Goal: Task Accomplishment & Management: Manage account settings

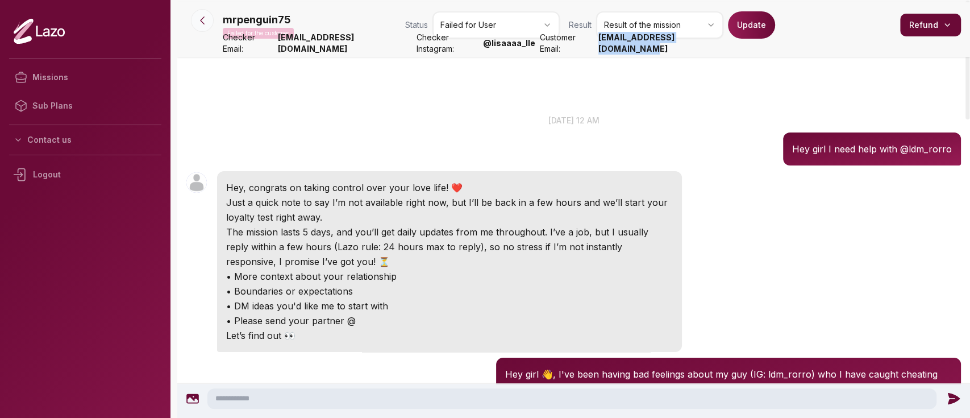
click at [200, 25] on icon at bounding box center [202, 20] width 11 height 11
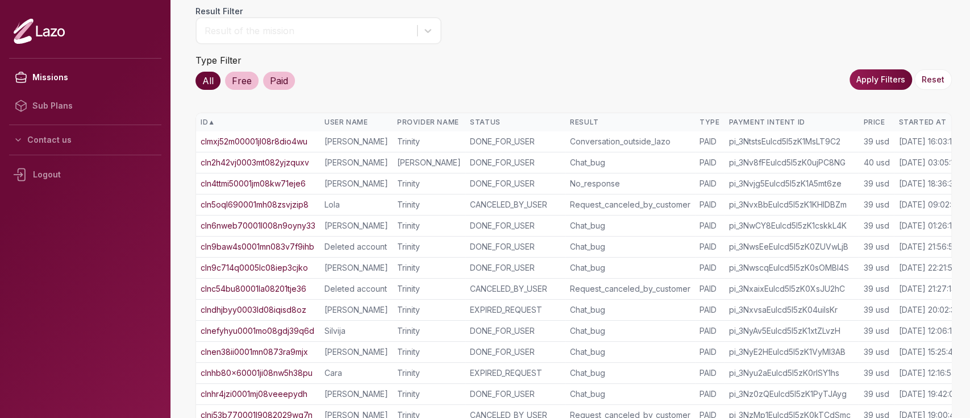
scroll to position [0, 30]
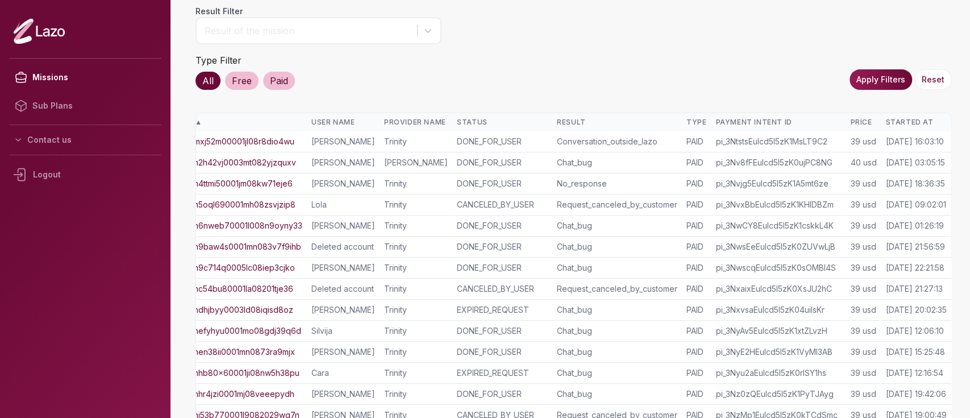
click at [903, 118] on div "Started At" at bounding box center [915, 122] width 61 height 9
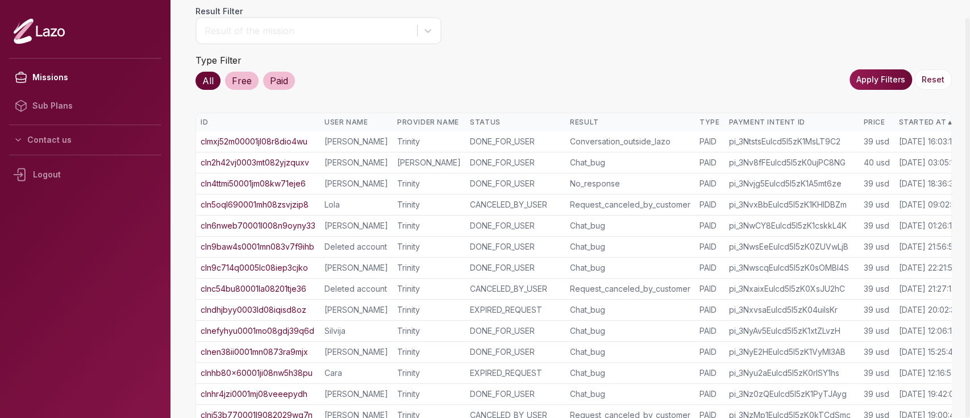
click at [903, 118] on div "Started At ▲" at bounding box center [928, 122] width 61 height 9
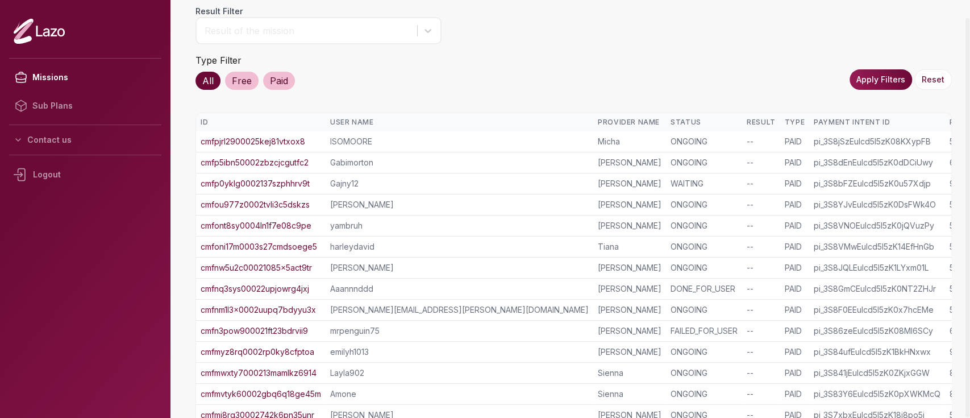
scroll to position [265, 0]
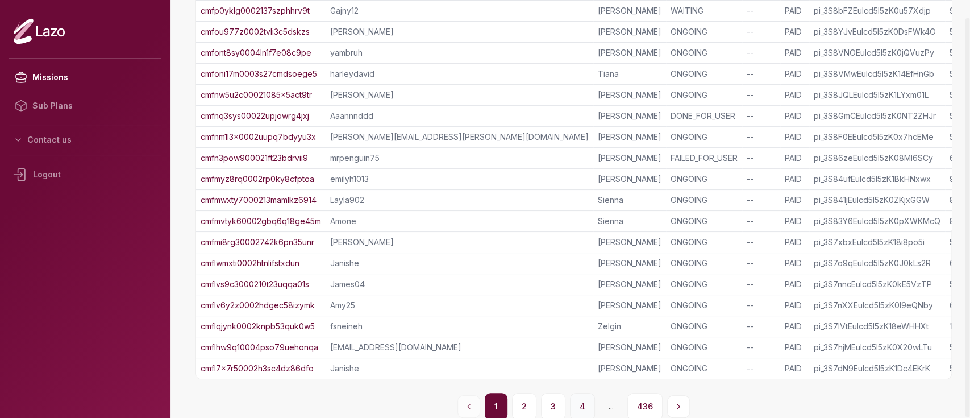
click at [582, 398] on button "4" at bounding box center [582, 406] width 25 height 27
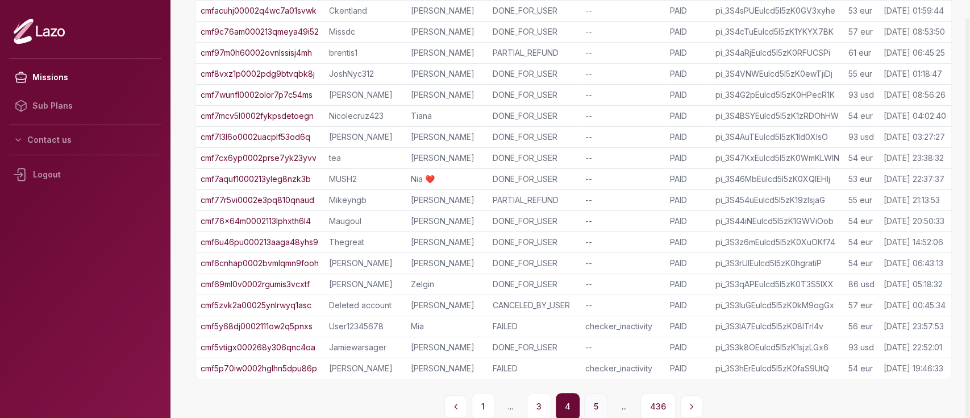
click at [591, 398] on button "5" at bounding box center [596, 406] width 24 height 27
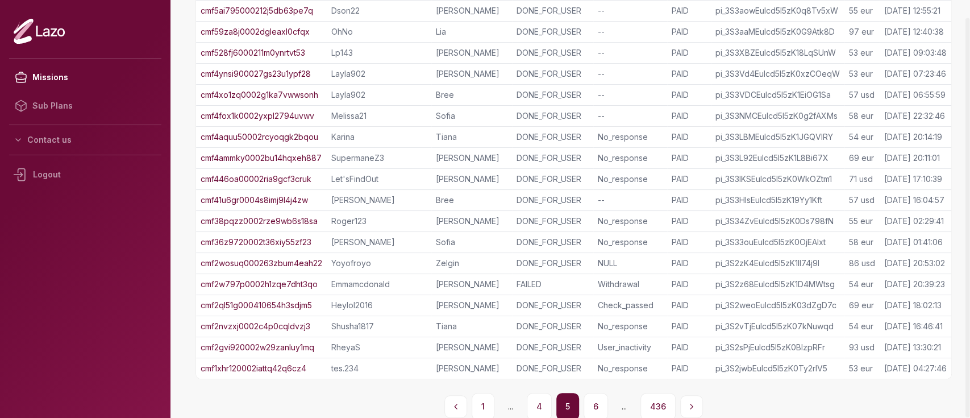
click at [280, 191] on td "cmf41u6gr0004s8imj9l4j4zw" at bounding box center [261, 200] width 131 height 21
click at [322, 93] on div "cmf4xo1zq0002g1ka7vwwsonh" at bounding box center [262, 94] width 122 height 11
click at [547, 403] on button "4" at bounding box center [539, 406] width 25 height 27
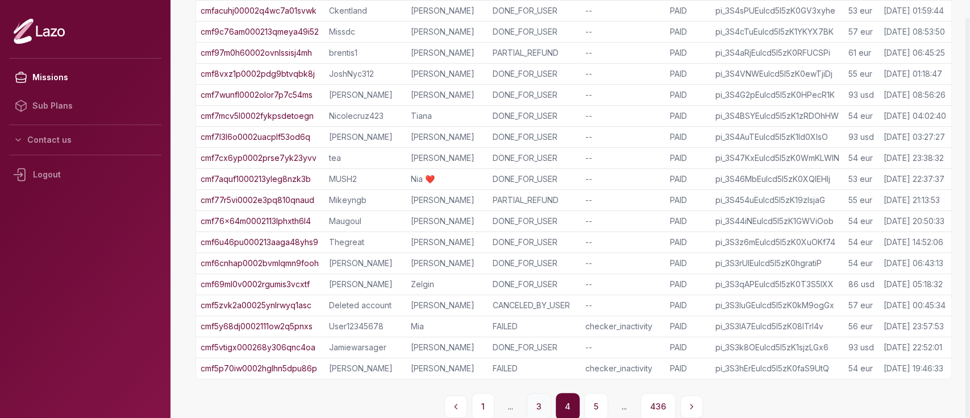
click at [541, 399] on button "3" at bounding box center [539, 406] width 24 height 27
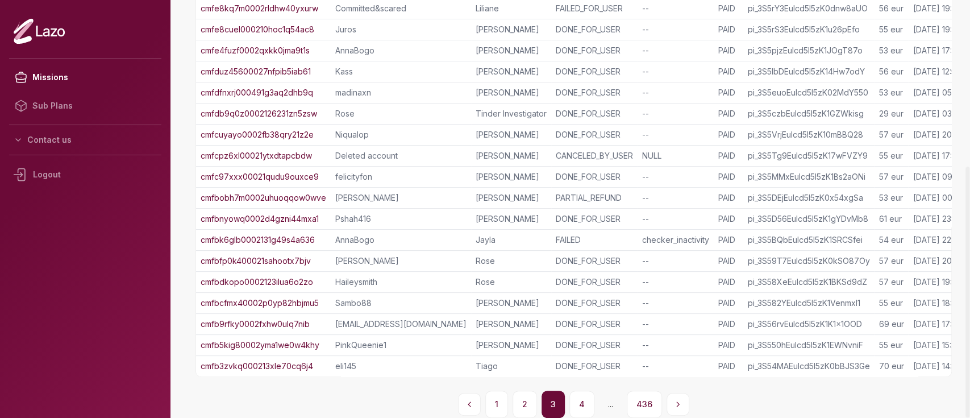
scroll to position [0, 0]
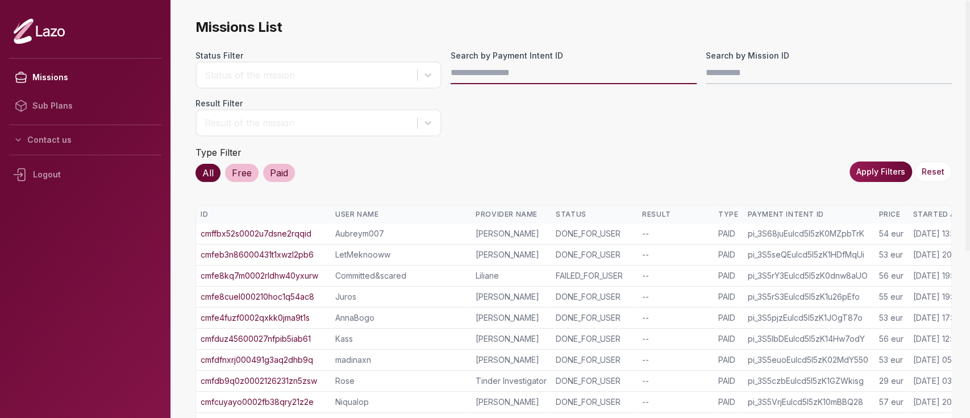
click at [568, 72] on input "Search by Payment Intent ID" at bounding box center [574, 72] width 246 height 23
paste input "**********"
type input "**********"
click at [880, 173] on button "Apply Filters" at bounding box center [881, 171] width 63 height 20
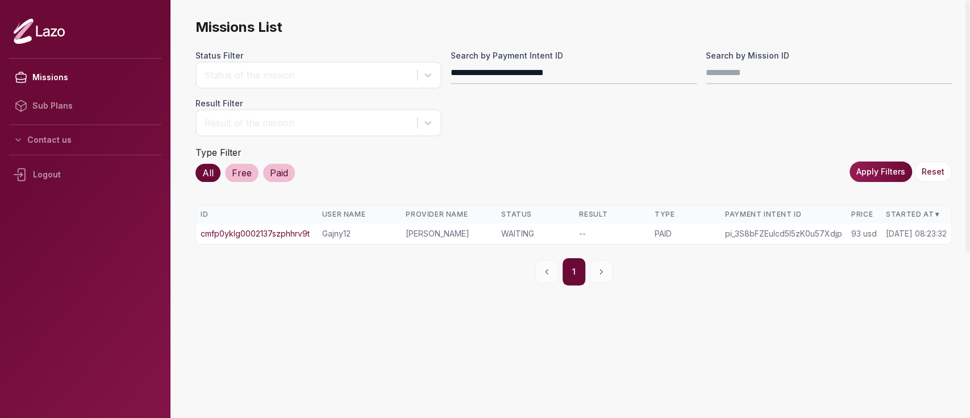
click at [252, 231] on link "cmfp0yklg0002137szphhrv9t" at bounding box center [255, 233] width 109 height 11
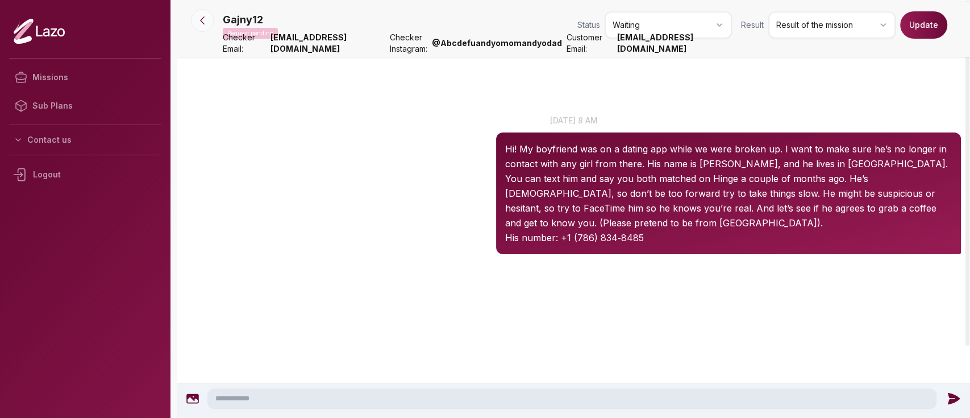
click at [207, 23] on icon at bounding box center [202, 20] width 11 height 11
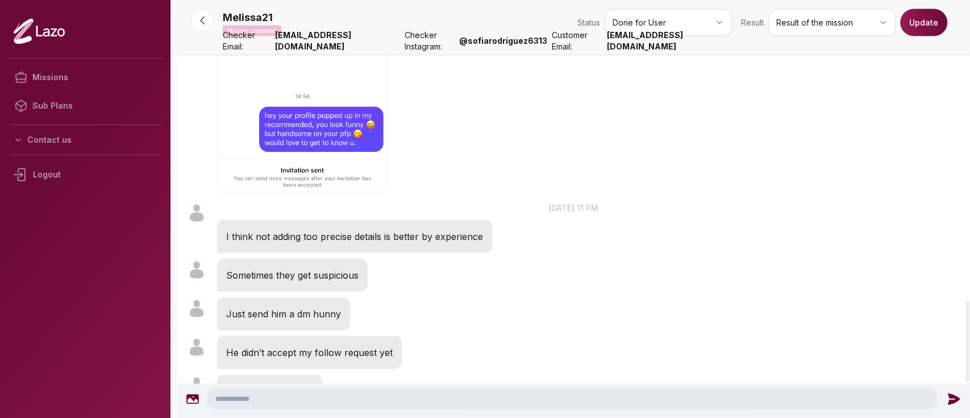
scroll to position [1553, 0]
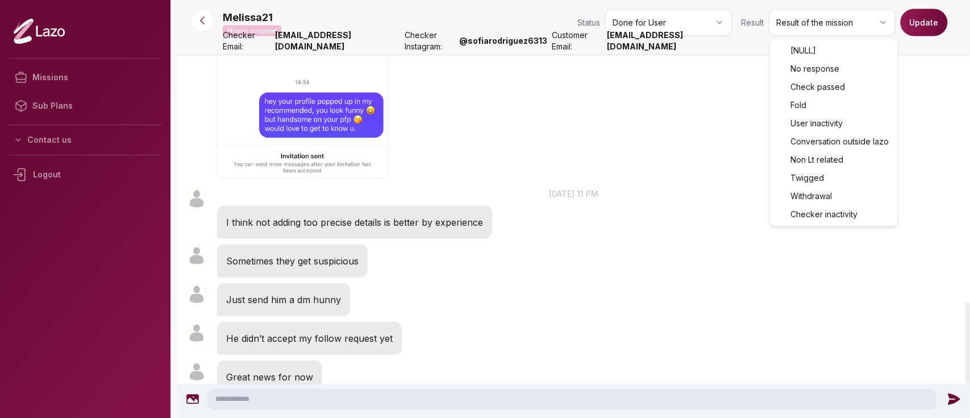
click at [807, 30] on html "Missions Sub Plans Contact us Logout Melissa21 Mission completed Status Done fo…" at bounding box center [485, 209] width 970 height 418
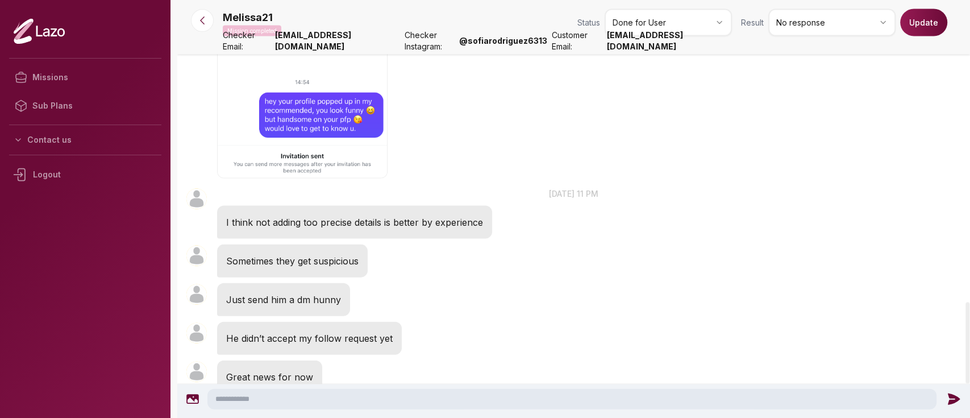
click at [917, 19] on button "Update" at bounding box center [923, 22] width 47 height 27
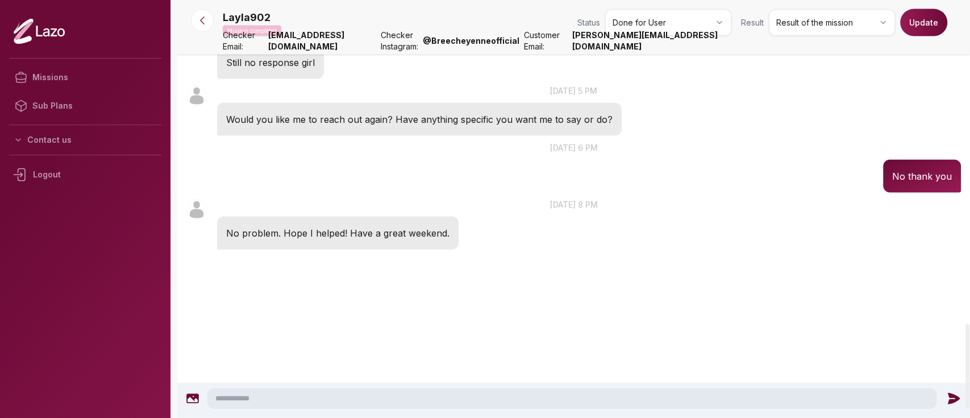
scroll to position [1600, 0]
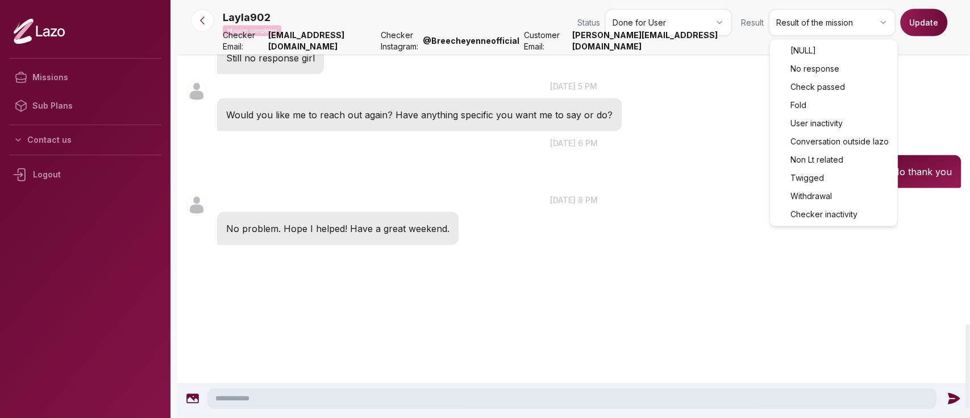
click at [796, 21] on html "Missions Sub Plans Contact us Logout Layla902 Mission completed Status Done for…" at bounding box center [485, 209] width 970 height 418
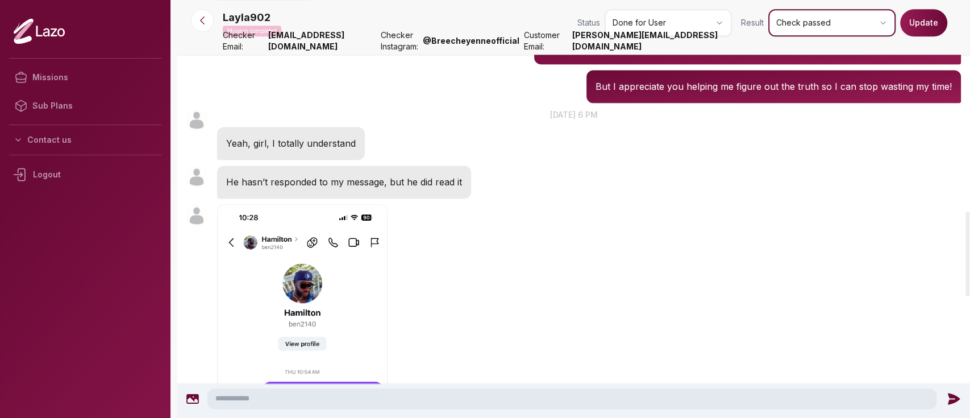
scroll to position [1041, 0]
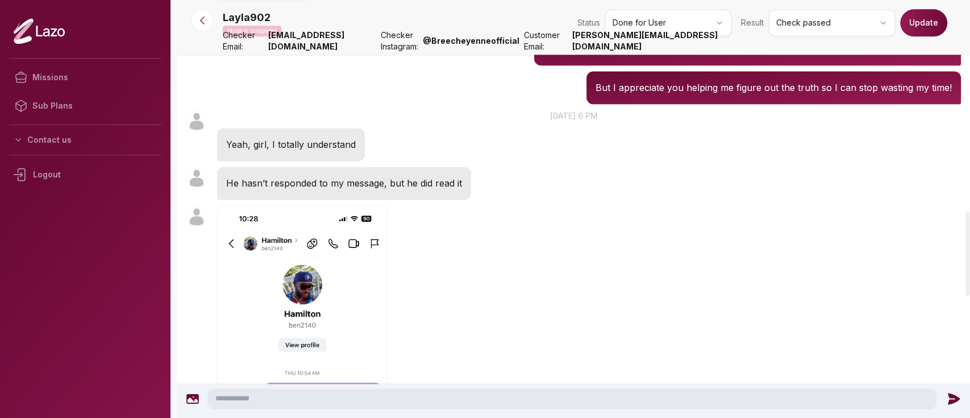
click at [927, 22] on button "Update" at bounding box center [923, 22] width 47 height 27
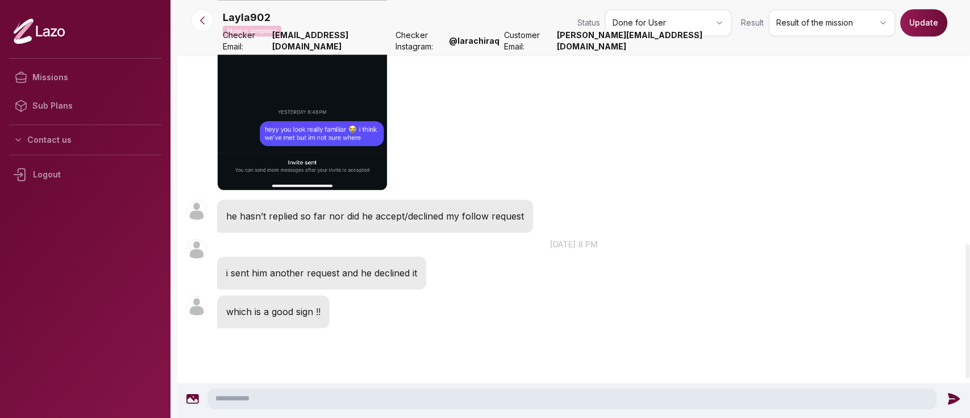
scroll to position [756, 0]
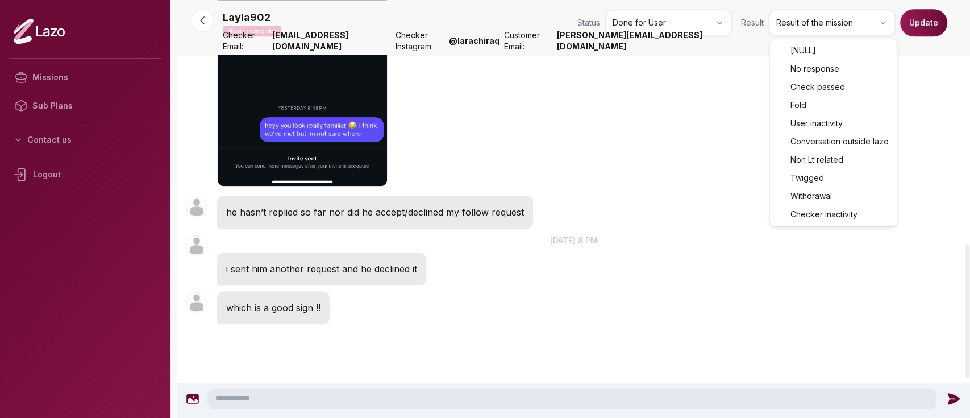
click at [810, 17] on html "Missions Sub Plans Contact us Logout Layla902 Mission completed Status Done for…" at bounding box center [485, 209] width 970 height 418
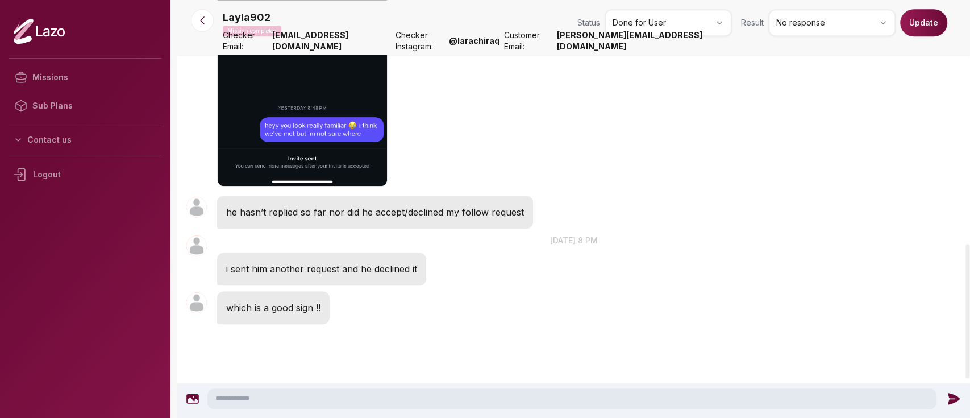
click at [918, 27] on button "Update" at bounding box center [923, 22] width 47 height 27
click at [918, 26] on button "Update" at bounding box center [923, 22] width 47 height 27
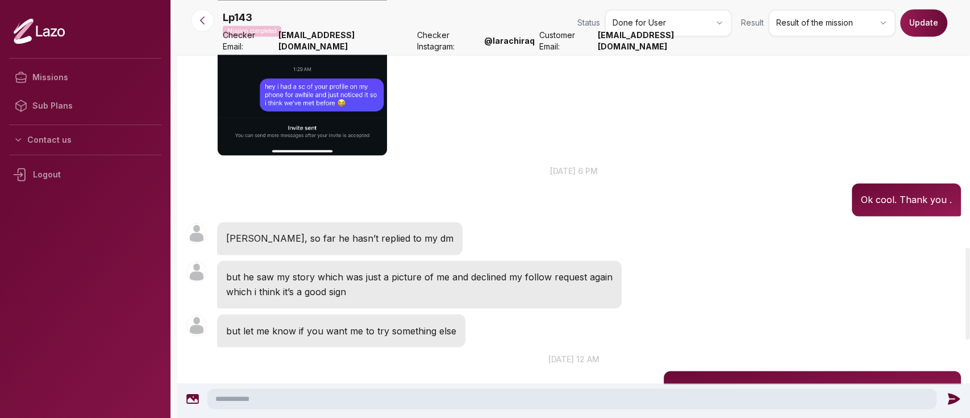
scroll to position [1121, 0]
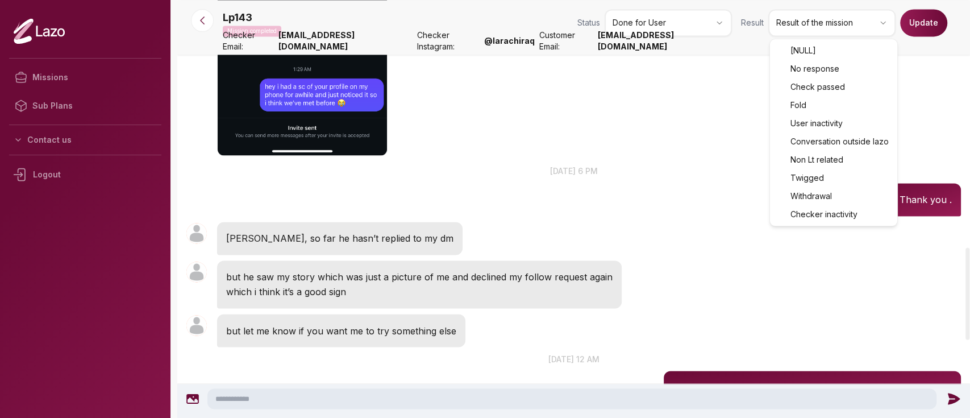
click at [813, 11] on html "Missions Sub Plans Contact us Logout Lp143 Mission completed Status Done for Us…" at bounding box center [485, 209] width 970 height 418
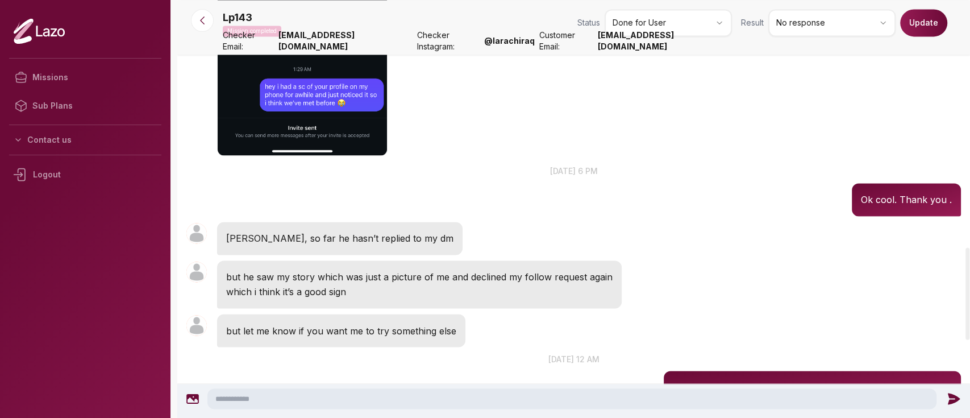
click at [905, 28] on button "Update" at bounding box center [923, 22] width 47 height 27
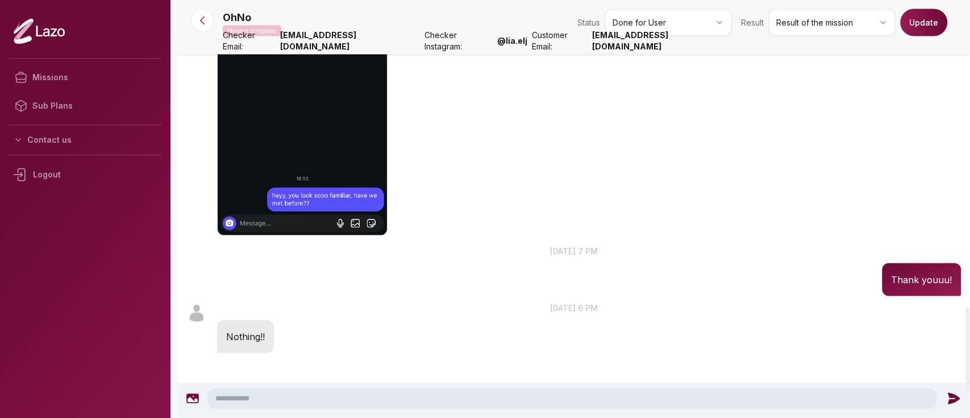
scroll to position [1527, 0]
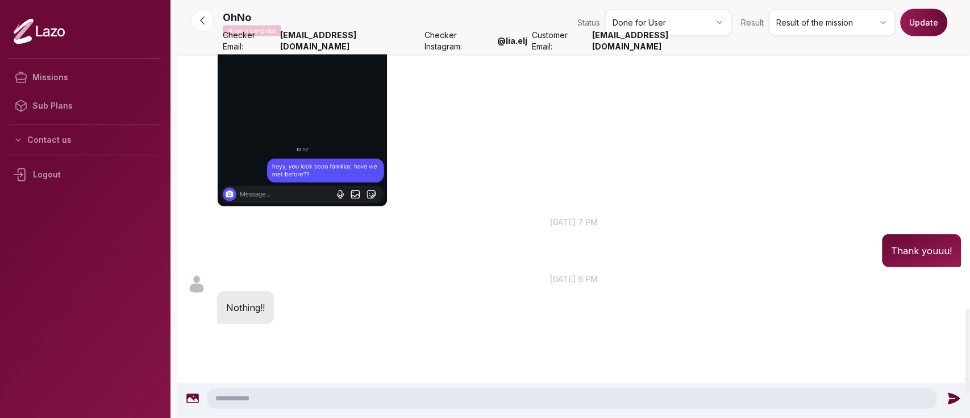
click at [825, 31] on html "Missions Sub Plans Contact us Logout OhNo Mission completed Status Done for Use…" at bounding box center [485, 209] width 970 height 418
drag, startPoint x: 914, startPoint y: 26, endPoint x: 423, endPoint y: 57, distance: 492.5
click at [918, 24] on button "Update" at bounding box center [923, 22] width 47 height 27
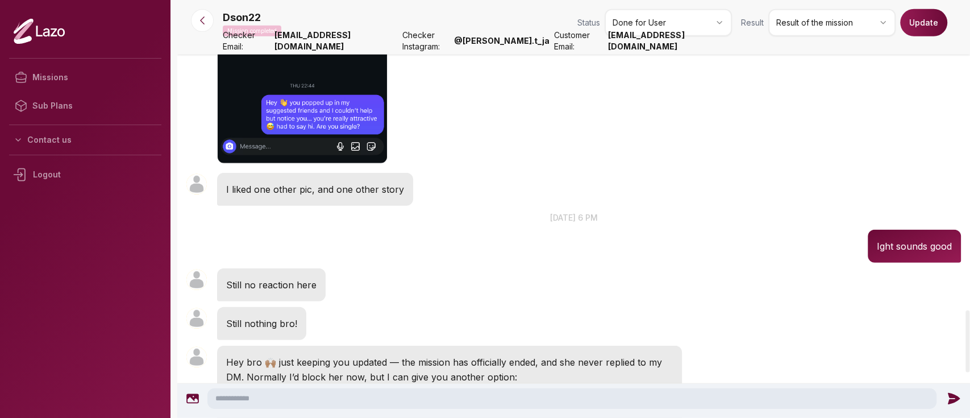
scroll to position [2050, 0]
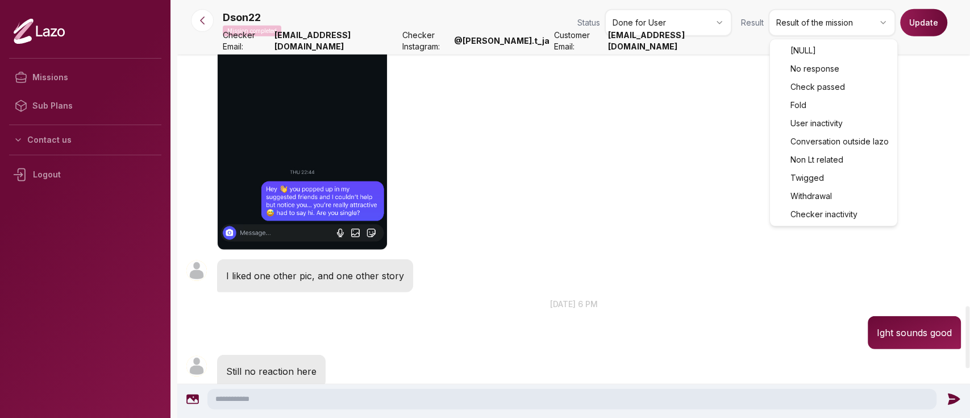
click at [811, 28] on html "Missions Sub Plans Contact us Logout Dson22 Mission completed Status Done for U…" at bounding box center [485, 209] width 970 height 418
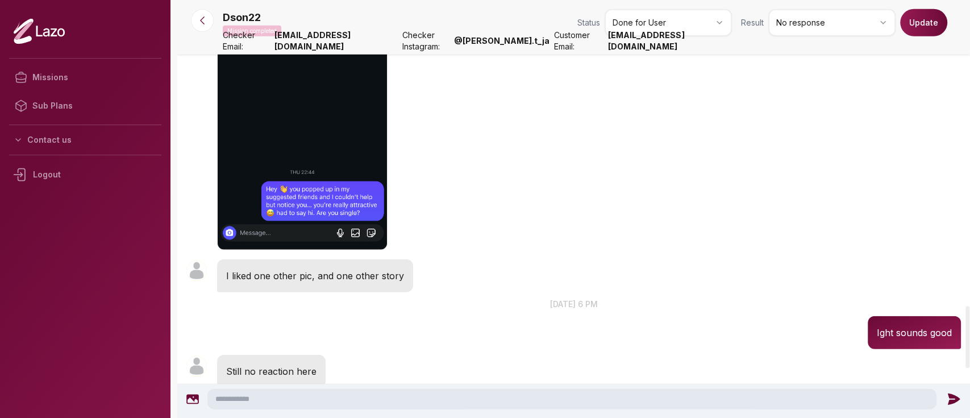
click at [917, 30] on button "Update" at bounding box center [923, 22] width 47 height 27
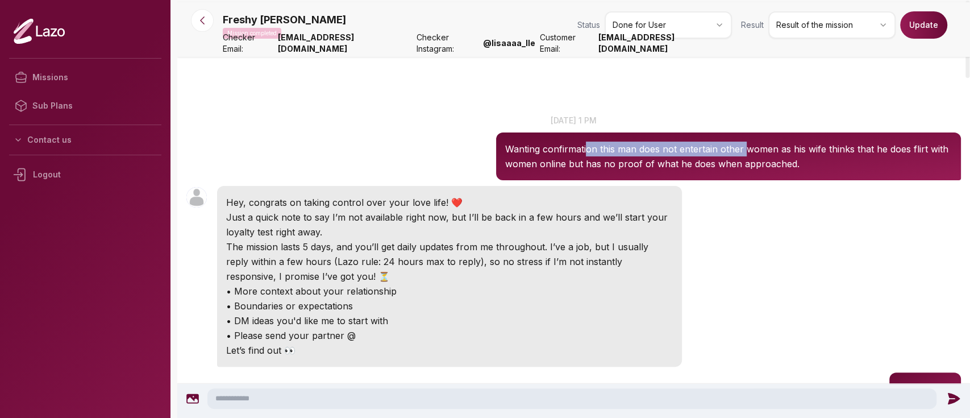
drag, startPoint x: 588, startPoint y: 151, endPoint x: 744, endPoint y: 143, distance: 156.5
click at [744, 143] on p "Wanting confirmation this man does not entertain other women as his wife thinks…" at bounding box center [728, 156] width 447 height 30
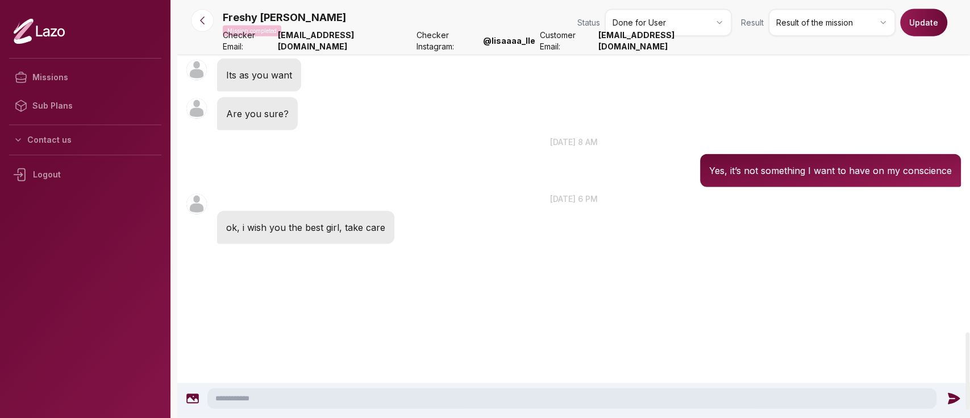
scroll to position [1787, 0]
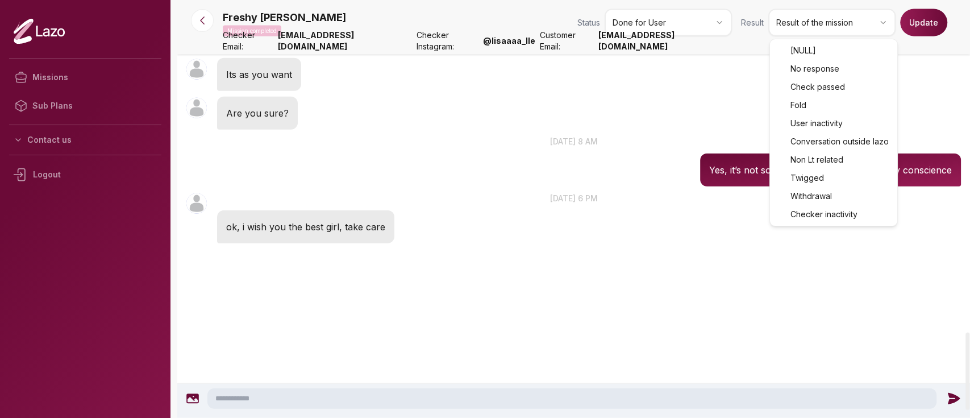
click at [811, 26] on html "Missions Sub Plans Contact us Logout Freshy [PERSON_NAME] Mission completed Sta…" at bounding box center [485, 209] width 970 height 418
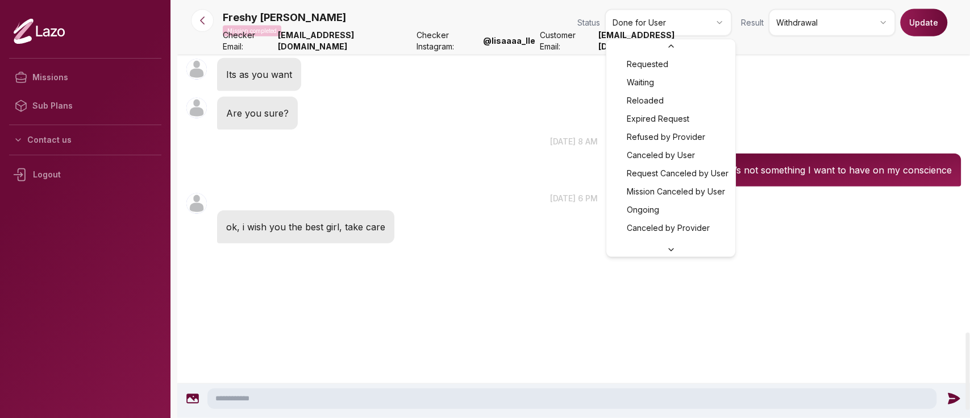
click at [671, 30] on html "Missions Sub Plans Contact us Logout Freshy [PERSON_NAME] Mission completed Sta…" at bounding box center [485, 209] width 970 height 418
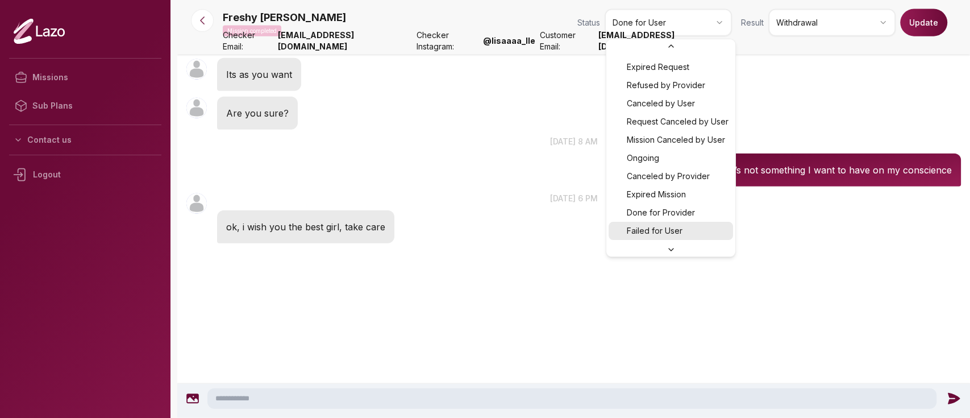
scroll to position [47, 0]
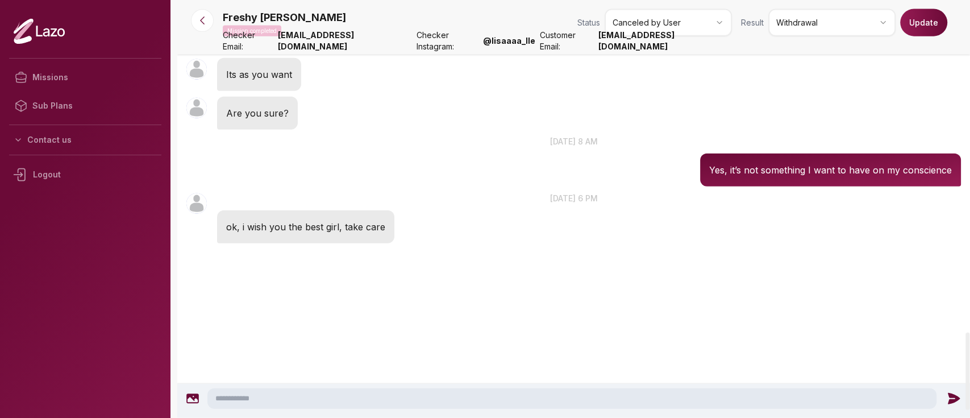
click at [907, 26] on button "Update" at bounding box center [923, 22] width 47 height 27
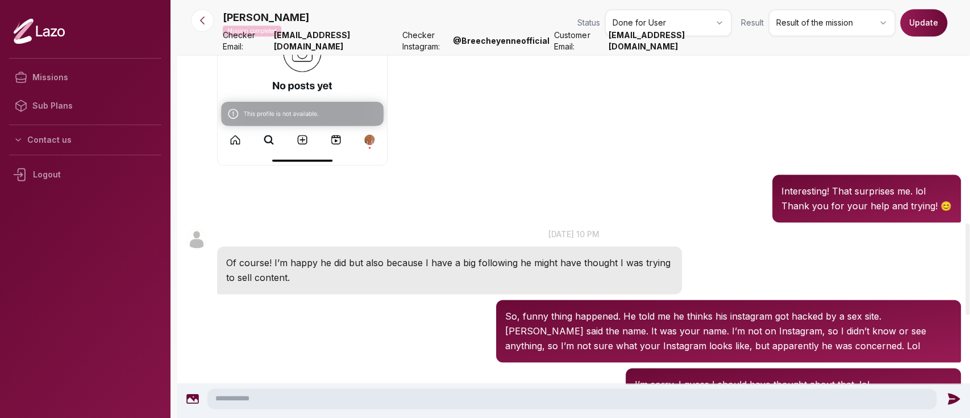
scroll to position [1064, 0]
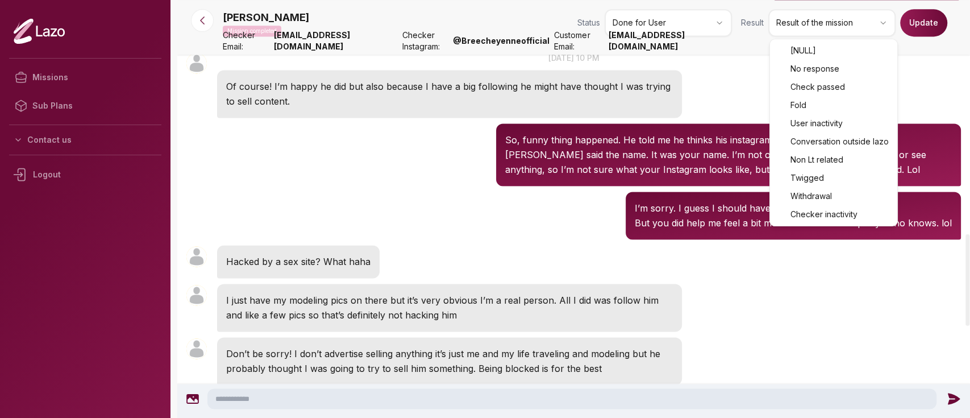
click at [798, 11] on html "Missions Sub Plans Contact us Logout [PERSON_NAME] Mission completed Status Don…" at bounding box center [485, 209] width 970 height 418
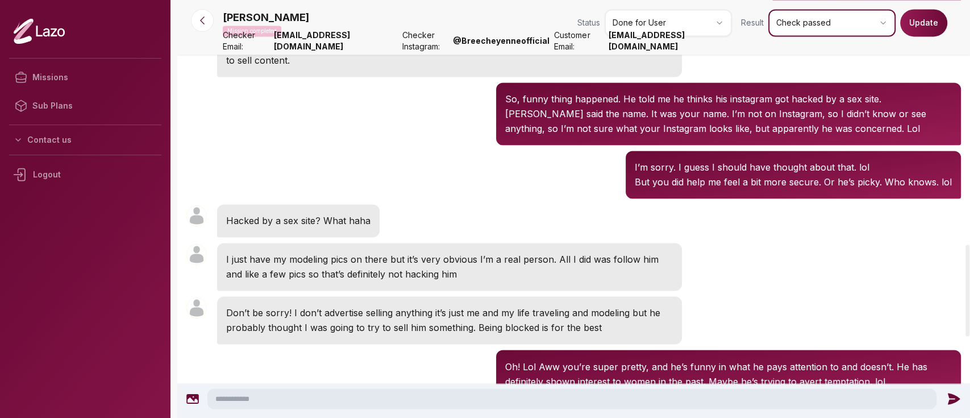
scroll to position [1104, 0]
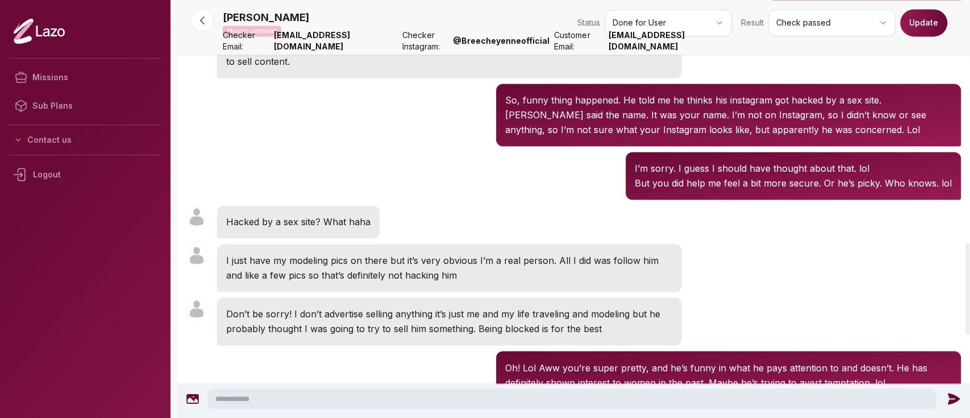
click at [921, 34] on button "Update" at bounding box center [923, 22] width 47 height 27
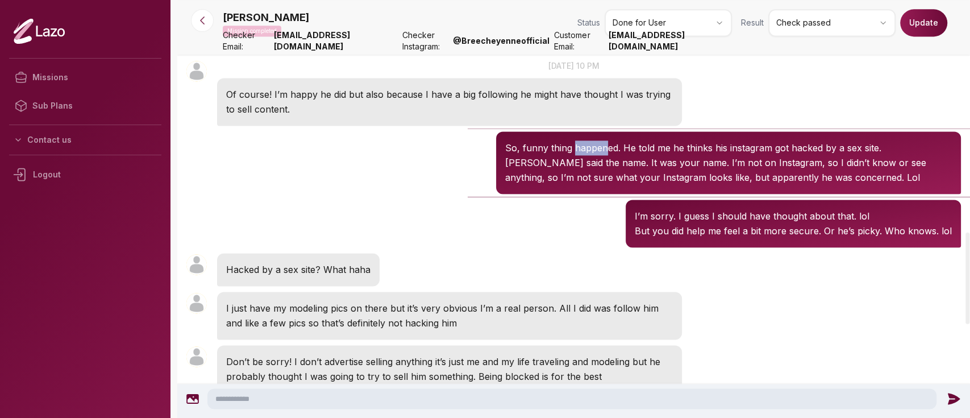
drag, startPoint x: 572, startPoint y: 118, endPoint x: 605, endPoint y: 114, distance: 33.2
click at [605, 140] on p "So, funny thing happened. He told me he thinks his instagram got hacked by a se…" at bounding box center [728, 162] width 447 height 44
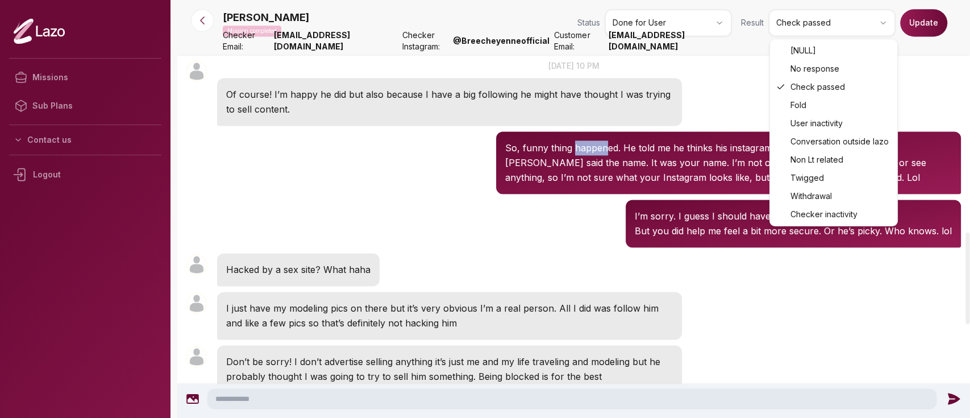
click at [792, 24] on html "Missions Sub Plans Contact us Logout [PERSON_NAME] Mission completed Status Don…" at bounding box center [485, 209] width 970 height 418
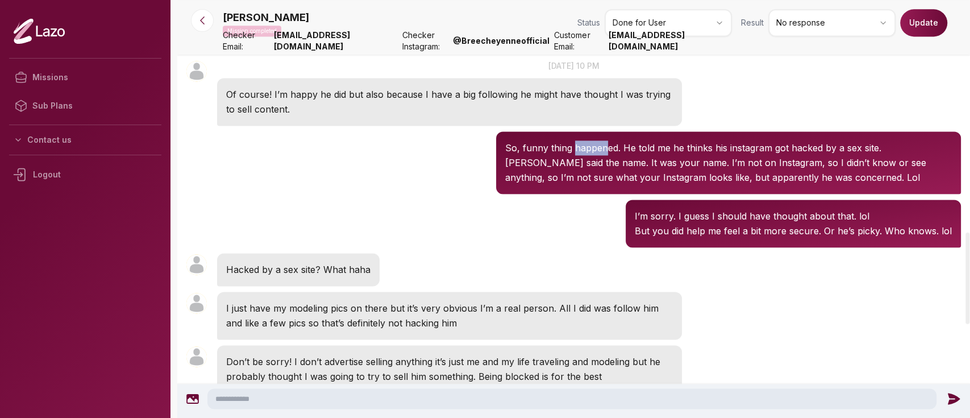
click at [927, 23] on button "Update" at bounding box center [923, 22] width 47 height 27
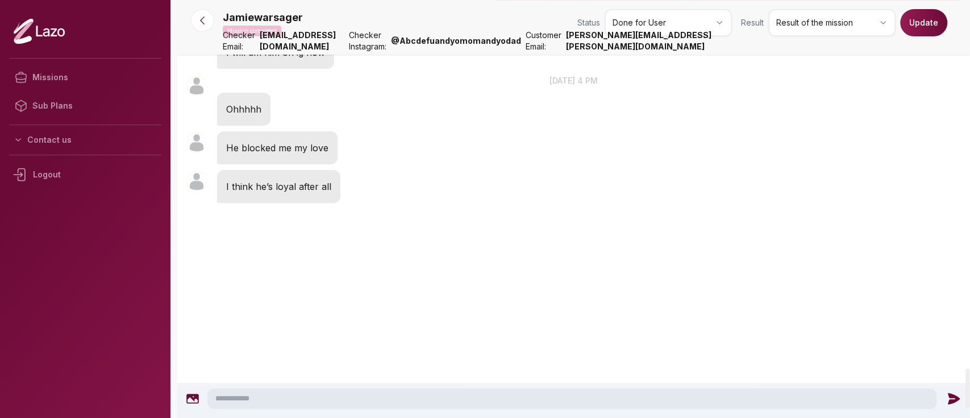
scroll to position [3937, 0]
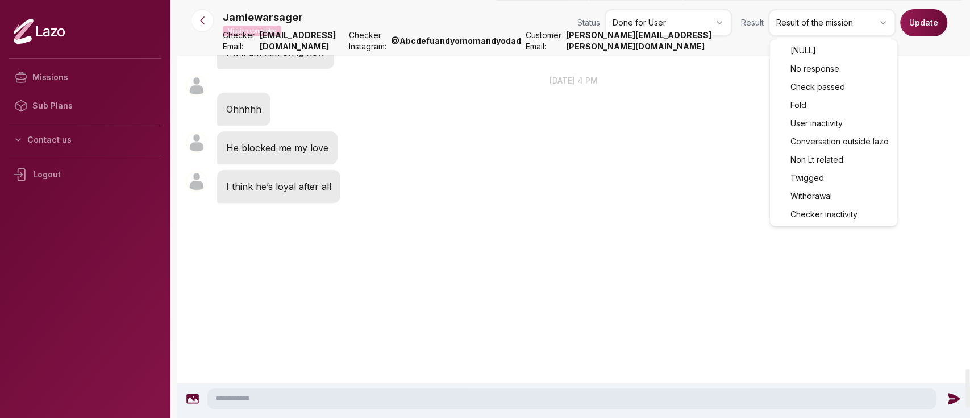
click at [827, 16] on html "Missions Sub Plans Contact us Logout Jamiewarsager Mission completed Status Don…" at bounding box center [485, 209] width 970 height 418
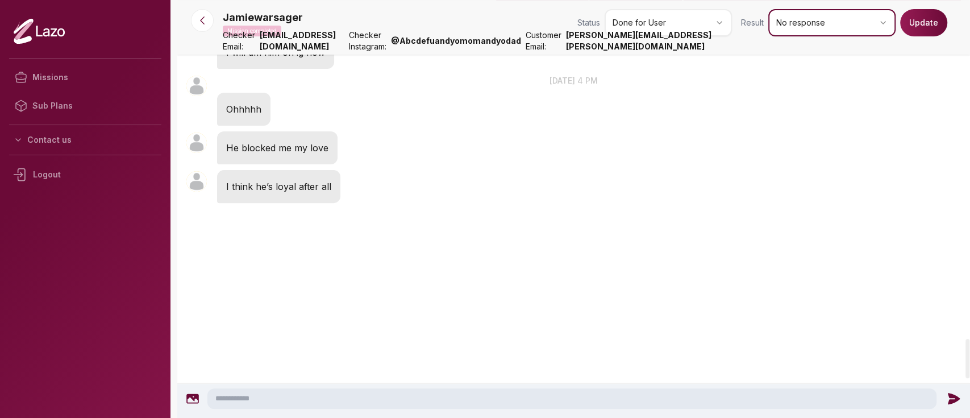
scroll to position [3621, 0]
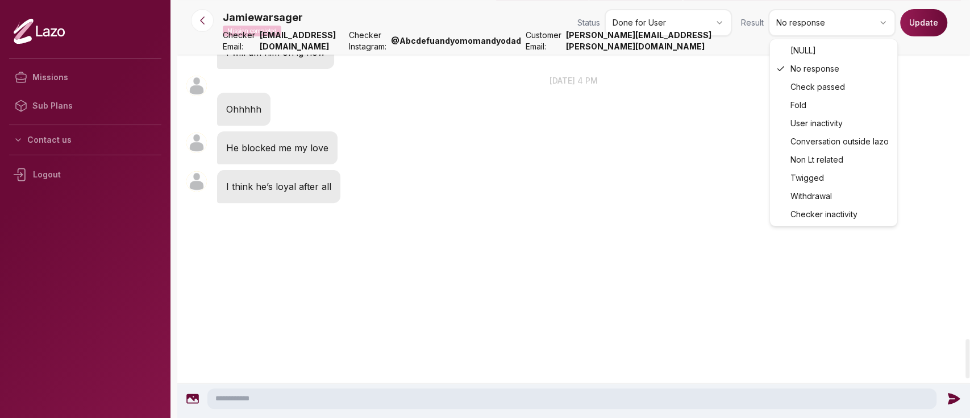
click at [804, 30] on html "Missions Sub Plans Contact us Logout Jamiewarsager Mission completed Status Don…" at bounding box center [485, 209] width 970 height 418
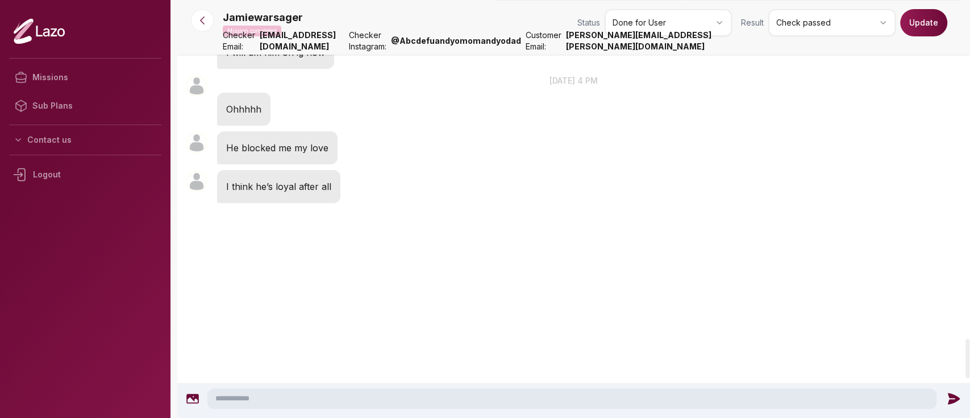
click at [927, 35] on button "Update" at bounding box center [923, 22] width 47 height 27
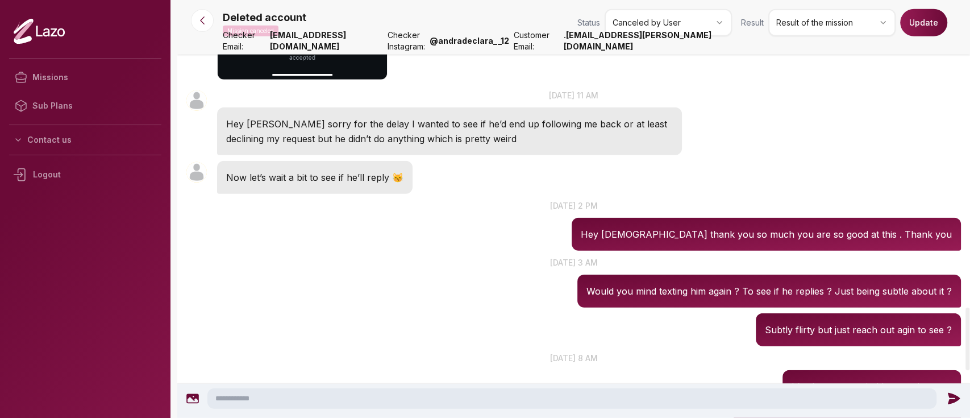
scroll to position [2097, 0]
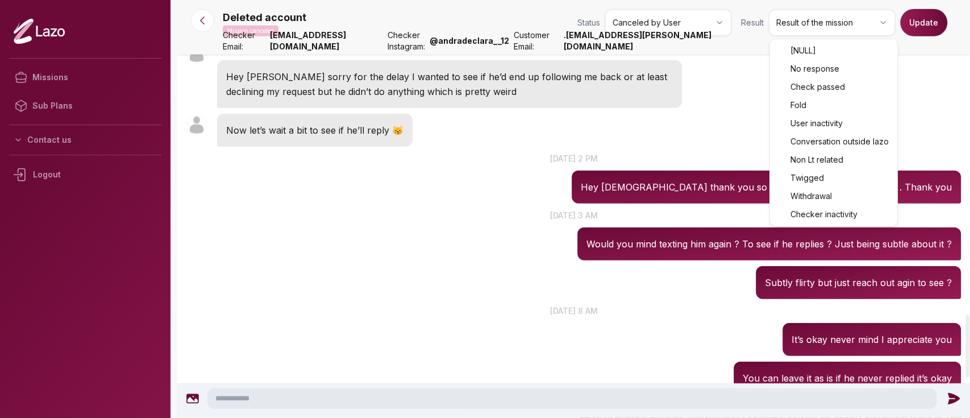
click at [804, 25] on html "Missions Sub Plans Contact us Logout Deleted account Mission canceled Status Ca…" at bounding box center [485, 209] width 970 height 418
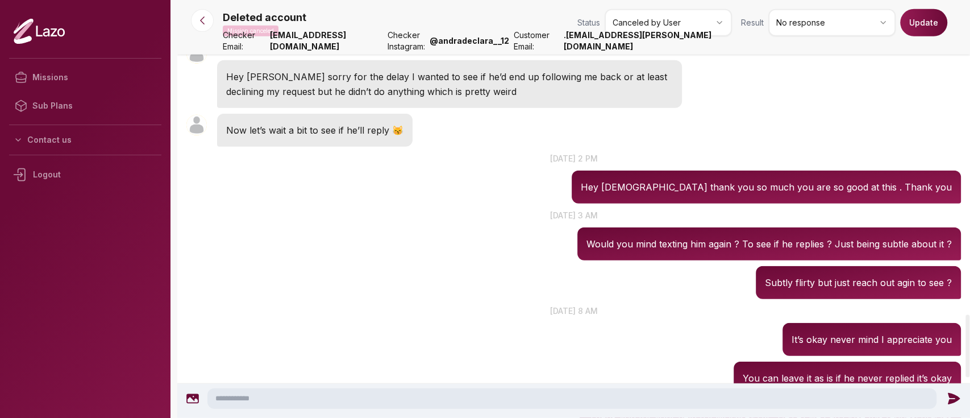
click at [927, 24] on button "Update" at bounding box center [923, 22] width 47 height 27
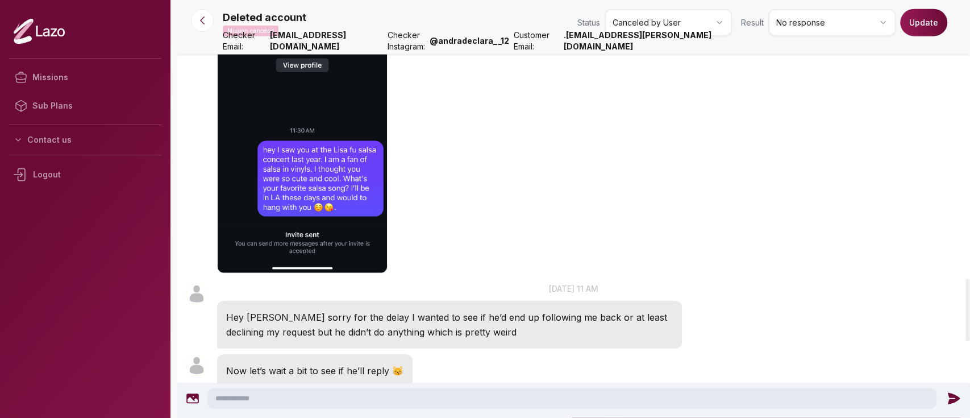
scroll to position [1867, 0]
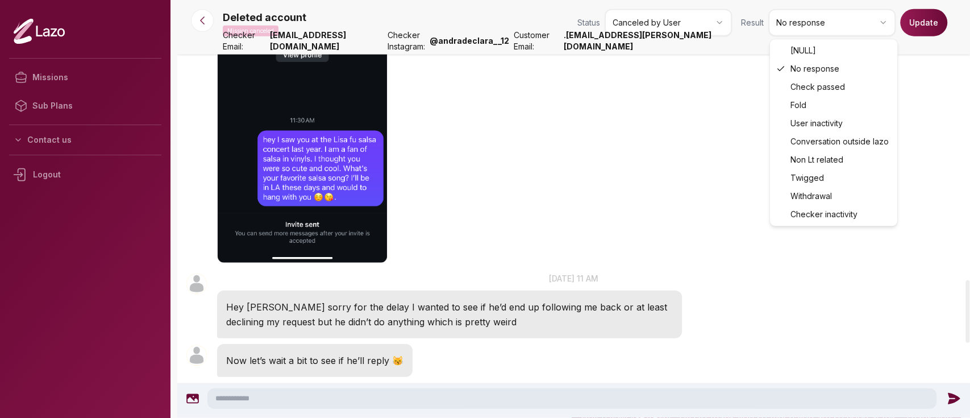
click at [791, 30] on html "Missions Sub Plans Contact us Logout Deleted account Mission canceled Status Ca…" at bounding box center [485, 209] width 970 height 418
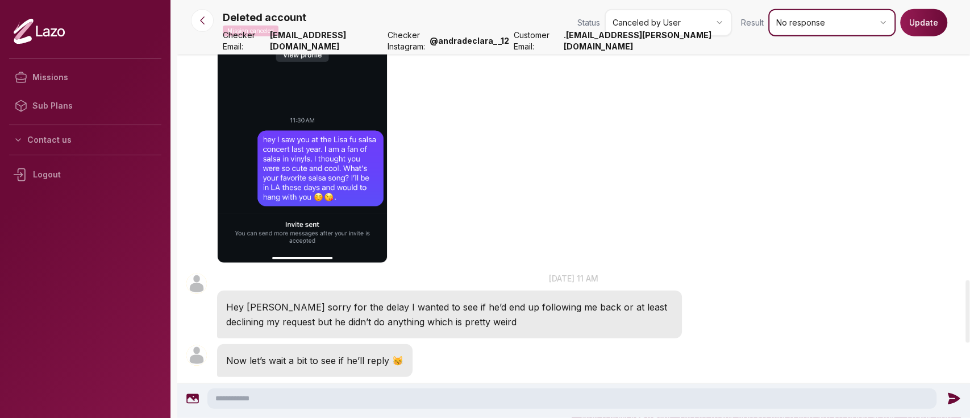
click at [921, 22] on html "Missions Sub Plans Contact us Logout Deleted account Mission canceled Status Ca…" at bounding box center [485, 209] width 970 height 418
click at [921, 22] on button "Update" at bounding box center [923, 22] width 47 height 27
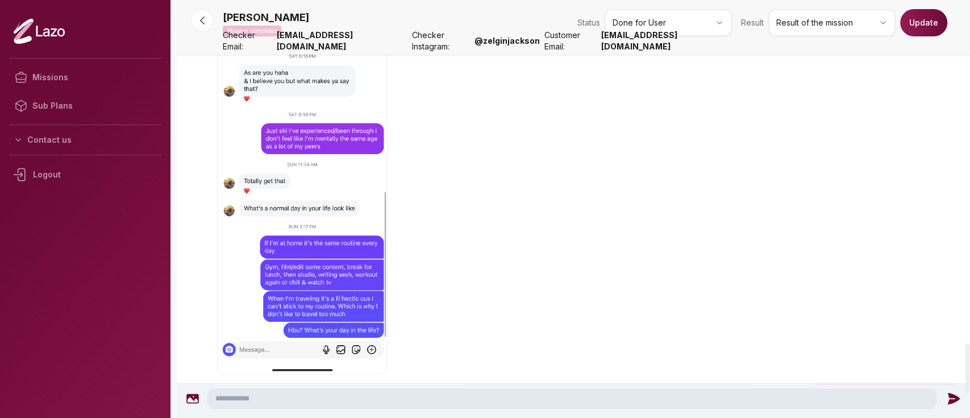
scroll to position [3146, 0]
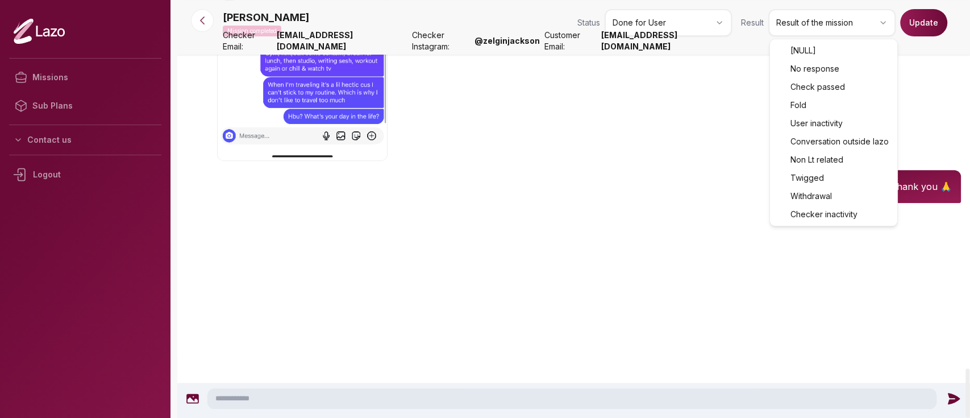
click at [801, 28] on html "Missions Sub Plans Contact us Logout zach Mission completed Status Done for Use…" at bounding box center [485, 209] width 970 height 418
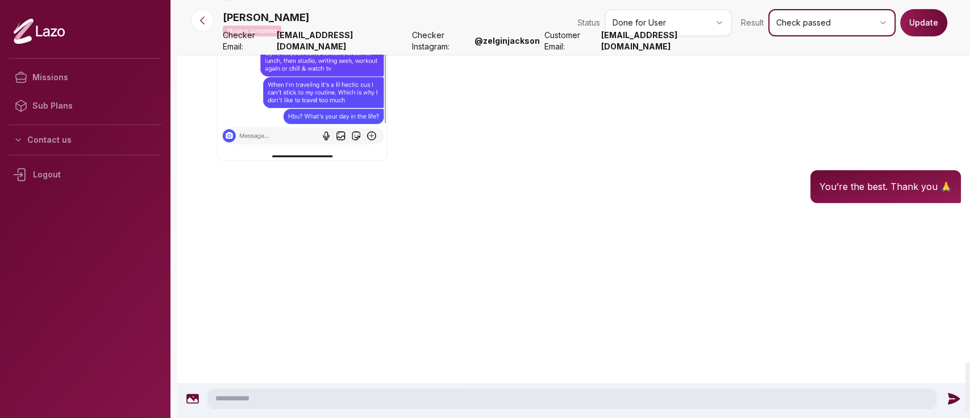
scroll to position [3022, 0]
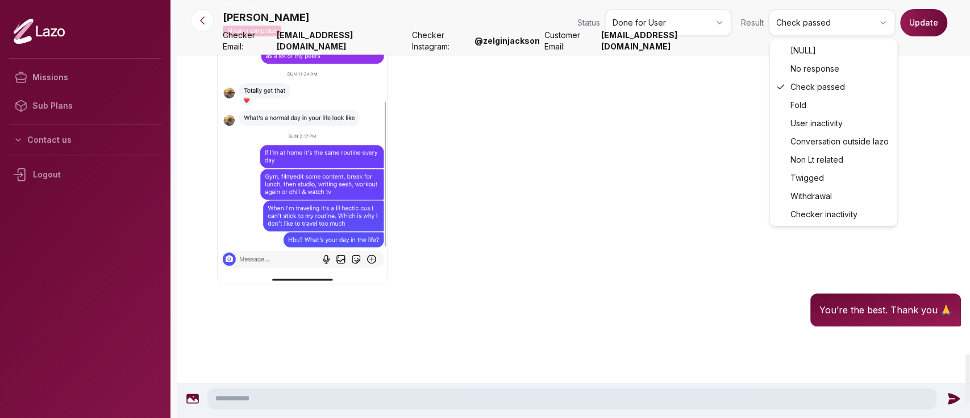
click at [800, 20] on html "Missions Sub Plans Contact us Logout zach Mission completed Status Done for Use…" at bounding box center [485, 209] width 970 height 418
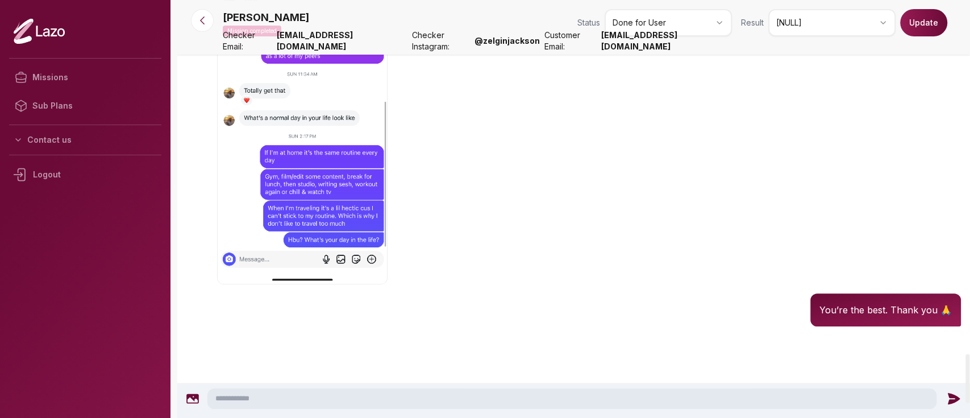
click at [908, 30] on button "Update" at bounding box center [923, 22] width 47 height 27
click at [848, 21] on div "Mission updated successfully!" at bounding box center [866, 29] width 160 height 20
click at [838, 21] on html "Mission updated successfully! Missions Sub Plans Contact us Logout zach Mission…" at bounding box center [485, 209] width 970 height 418
click at [910, 25] on button "Update" at bounding box center [923, 22] width 47 height 27
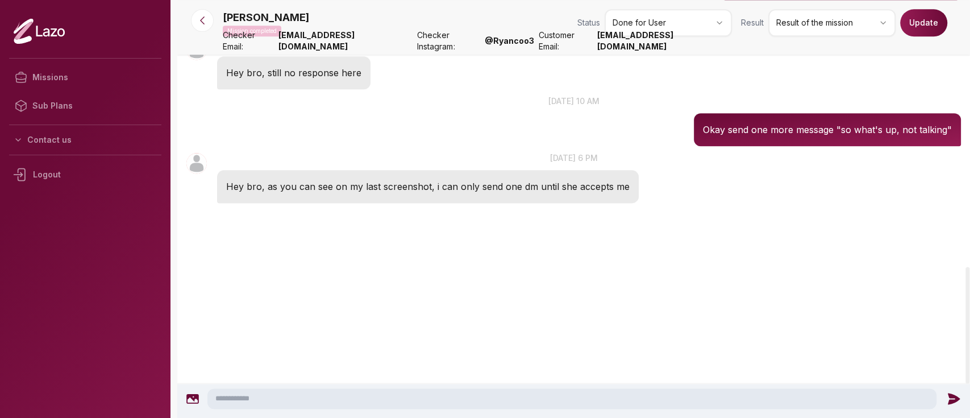
scroll to position [956, 0]
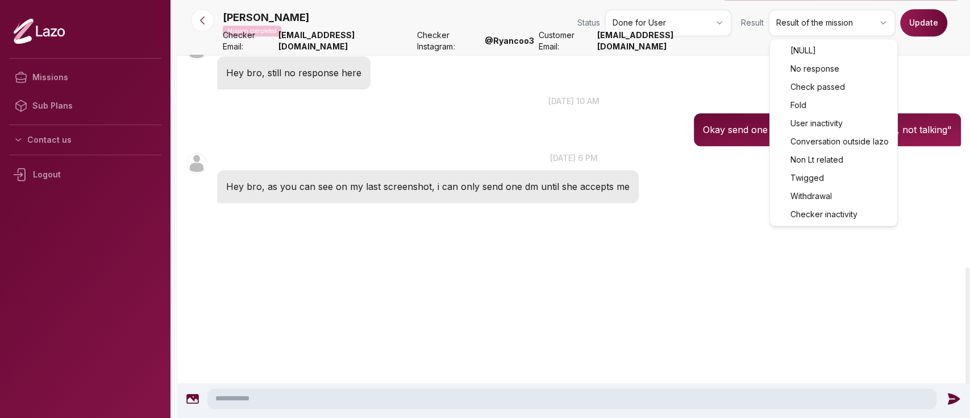
click at [816, 21] on html "Missions Sub Plans Contact us Logout [PERSON_NAME] Mission completed Status Don…" at bounding box center [485, 209] width 970 height 418
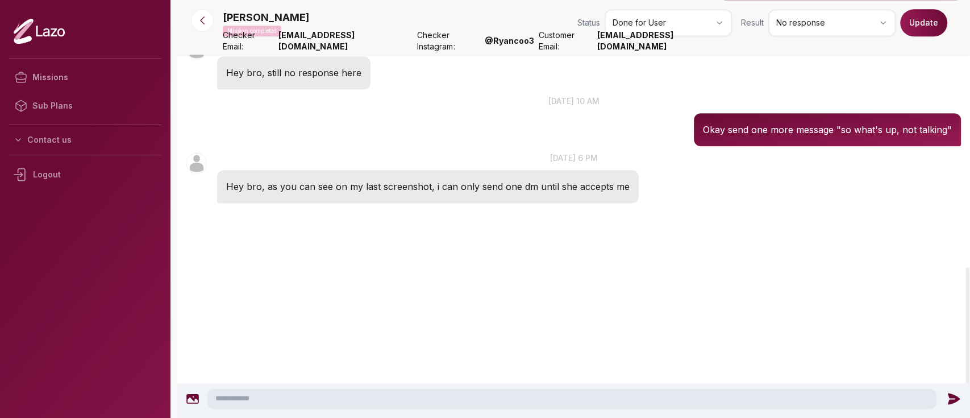
click at [923, 26] on button "Update" at bounding box center [923, 22] width 47 height 27
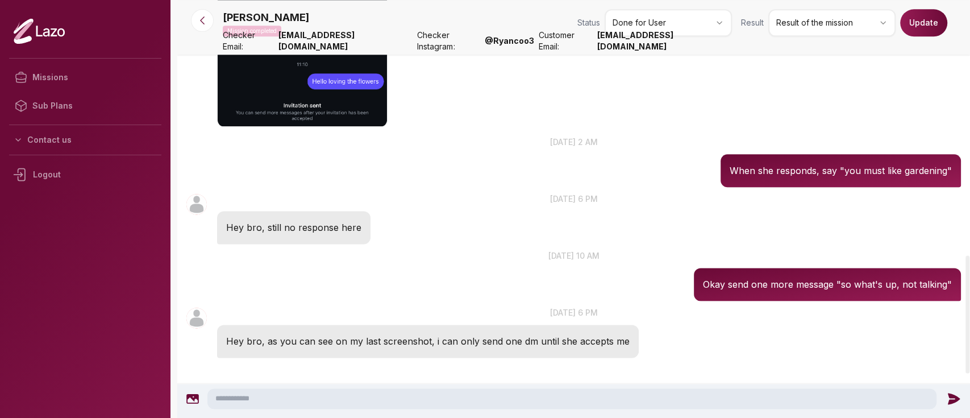
scroll to position [903, 0]
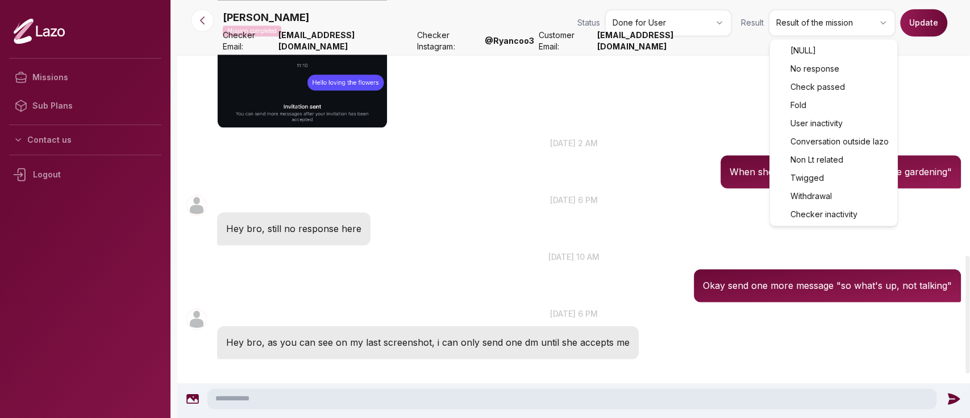
click at [853, 22] on html "Missions Sub Plans Contact us Logout [PERSON_NAME] Mission completed Status Don…" at bounding box center [485, 209] width 970 height 418
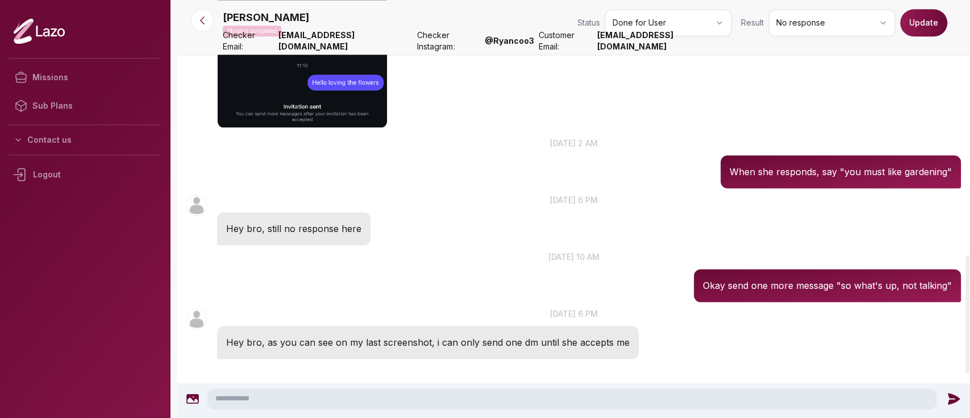
drag, startPoint x: 914, startPoint y: 21, endPoint x: 727, endPoint y: -20, distance: 190.8
click at [727, 0] on html "Missions Sub Plans Contact us Logout [PERSON_NAME] Mission completed Status Don…" at bounding box center [485, 209] width 970 height 418
click at [926, 22] on button "Update" at bounding box center [923, 22] width 47 height 27
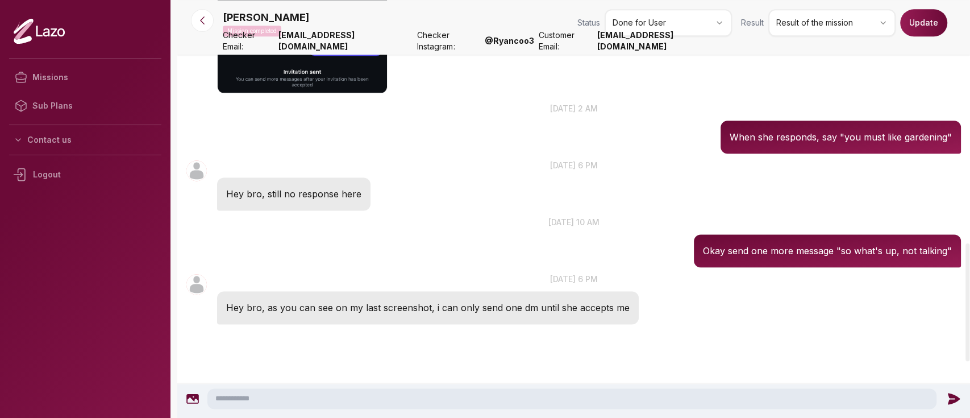
scroll to position [801, 0]
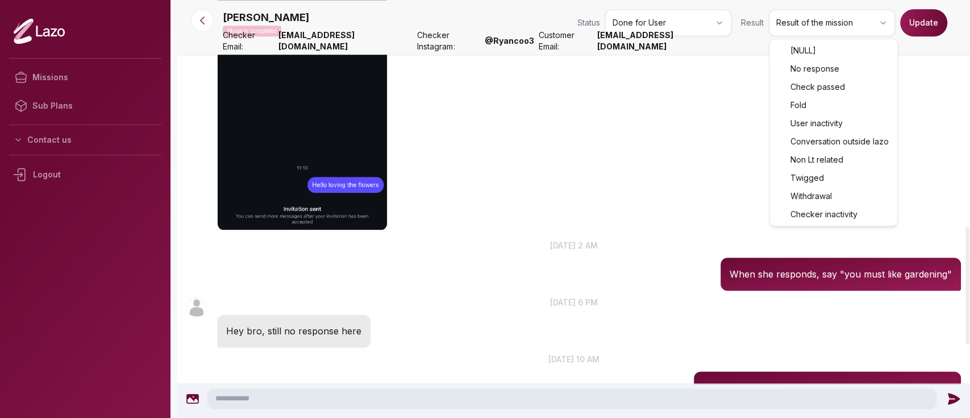
click at [812, 19] on html "Missions Sub Plans Contact us Logout Keith Mission completed Status Done for Us…" at bounding box center [485, 209] width 970 height 418
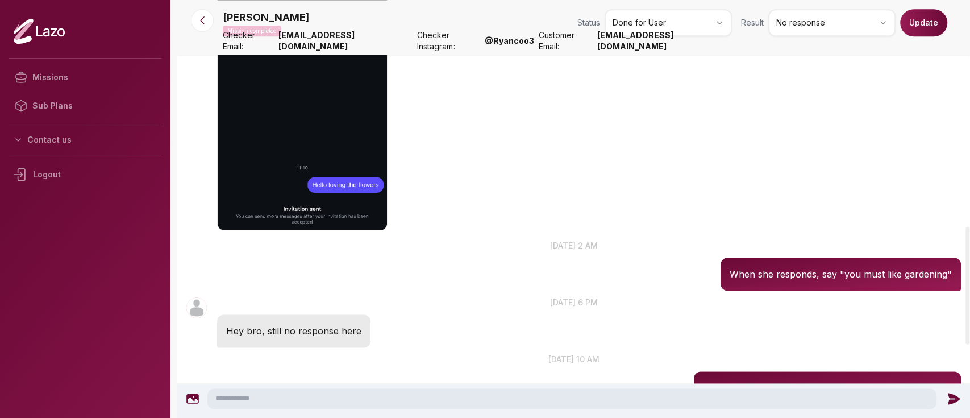
click at [923, 27] on button "Update" at bounding box center [923, 22] width 47 height 27
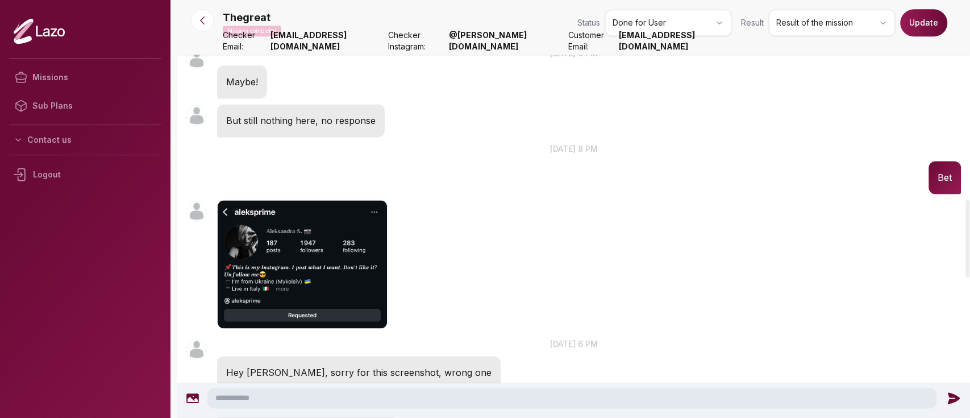
scroll to position [1209, 0]
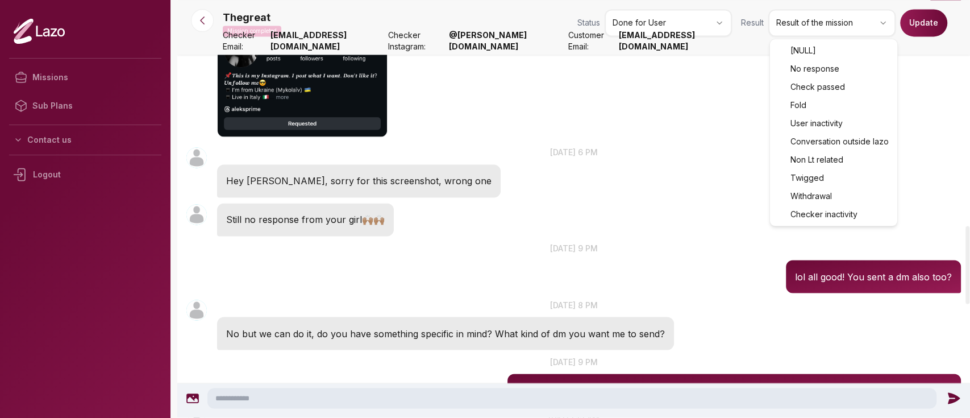
click at [830, 19] on html "Missions Sub Plans Contact us Logout Thegreat Mission completed Status Done for…" at bounding box center [485, 209] width 970 height 418
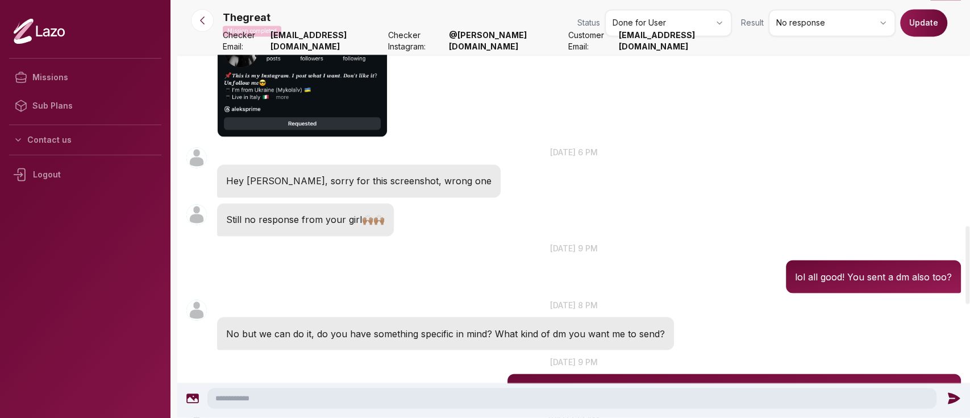
drag, startPoint x: 928, startPoint y: 27, endPoint x: 678, endPoint y: -64, distance: 265.5
click at [678, 0] on html "Missions Sub Plans Contact us Logout Thegreat Mission completed Status Done for…" at bounding box center [485, 209] width 970 height 418
click at [932, 27] on button "Update" at bounding box center [923, 22] width 47 height 27
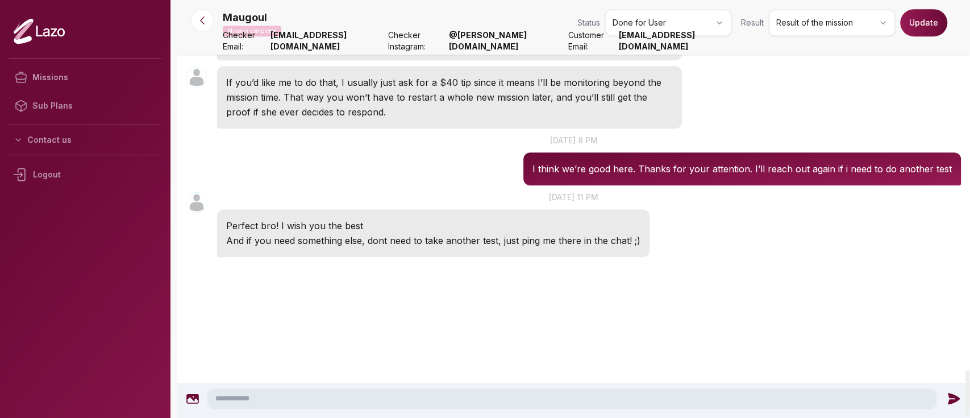
scroll to position [3419, 0]
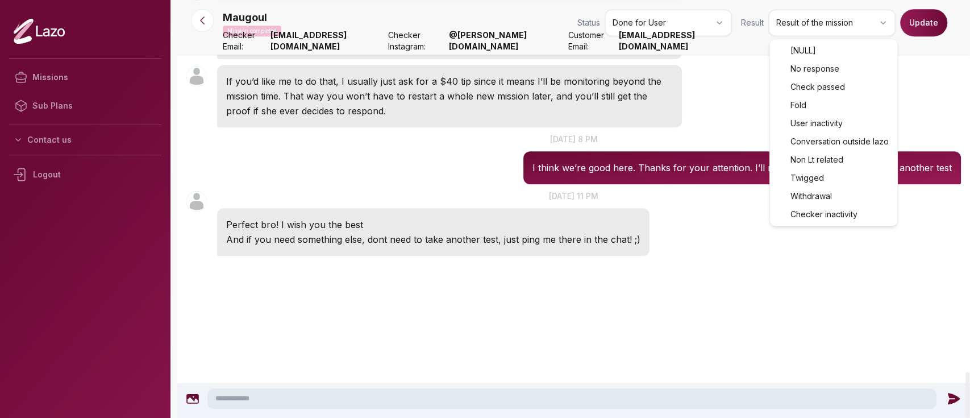
click at [814, 24] on html "Missions Sub Plans Contact us Logout Maugoul Mission completed Status Done for …" at bounding box center [485, 209] width 970 height 418
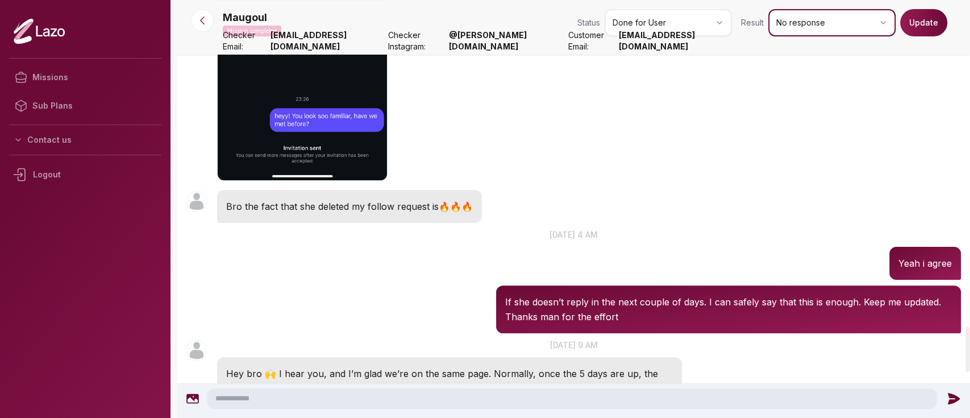
scroll to position [2974, 0]
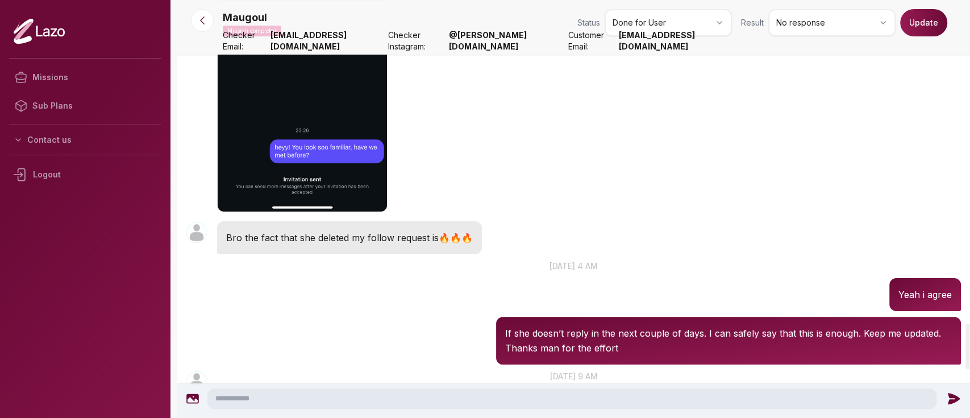
click at [915, 30] on button "Update" at bounding box center [923, 22] width 47 height 27
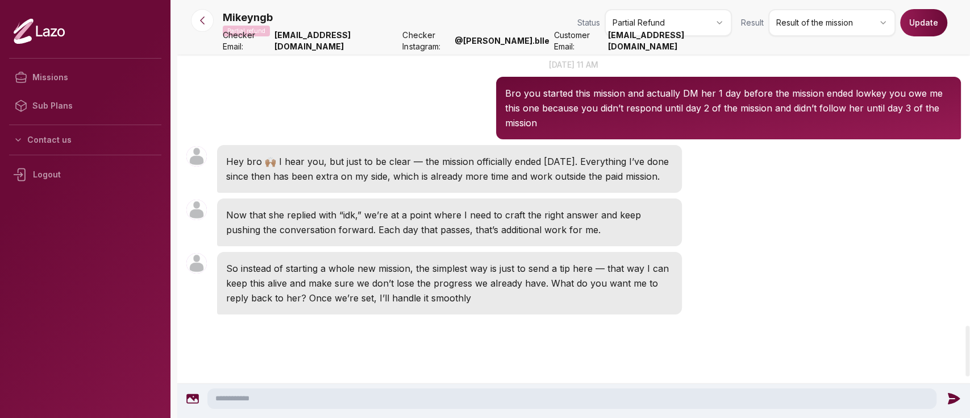
scroll to position [2670, 0]
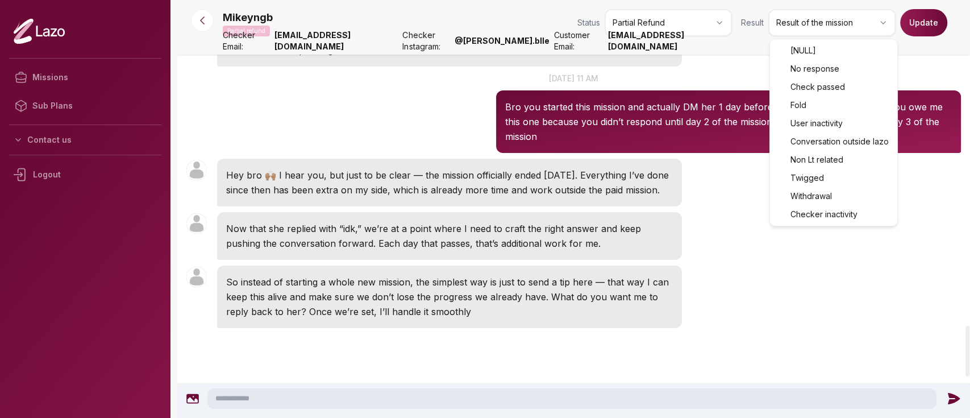
click at [854, 22] on html "Missions Sub Plans Contact us Logout Mikeyngb Partial refund Status Partial Ref…" at bounding box center [485, 209] width 970 height 418
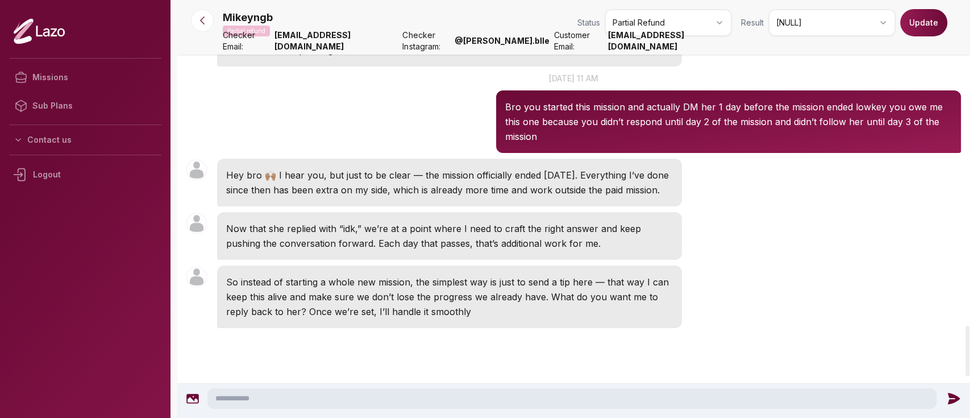
click at [917, 16] on button "Update" at bounding box center [923, 22] width 47 height 27
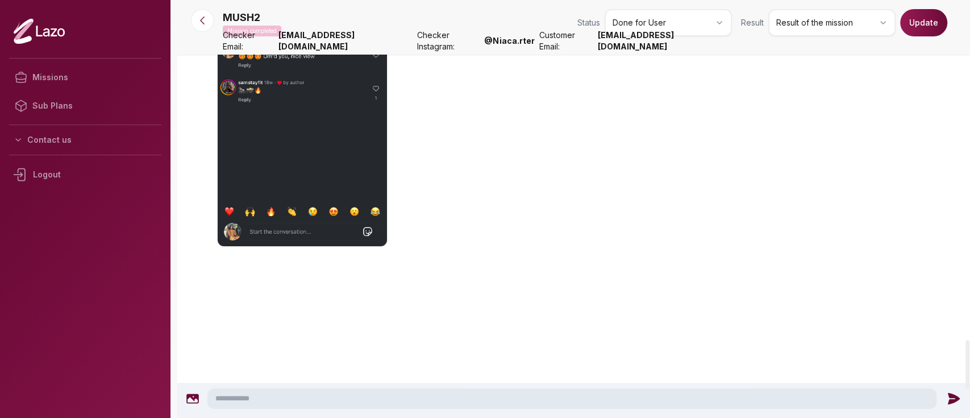
scroll to position [2787, 0]
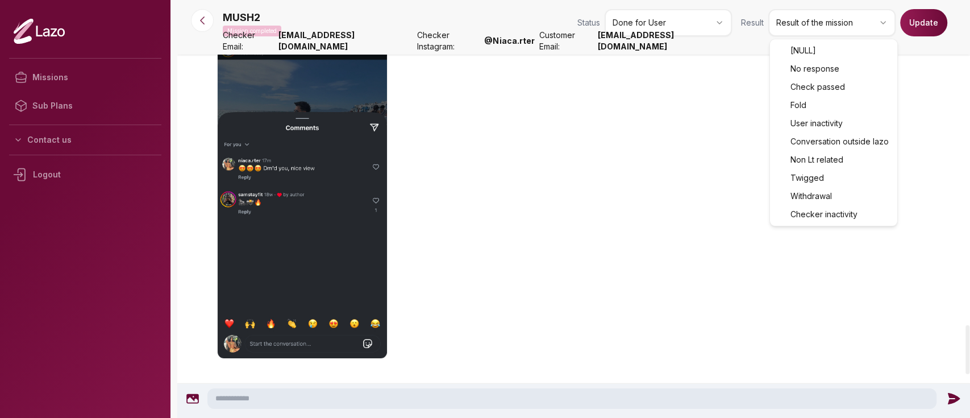
click at [810, 21] on html "Missions Sub Plans Contact us Logout MUSH2 Mission completed Status Done for Us…" at bounding box center [485, 209] width 970 height 418
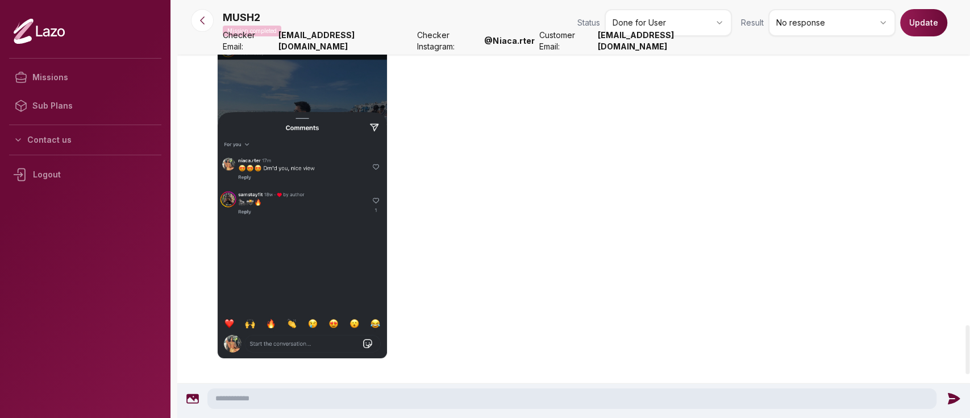
click at [923, 26] on button "Update" at bounding box center [923, 22] width 47 height 27
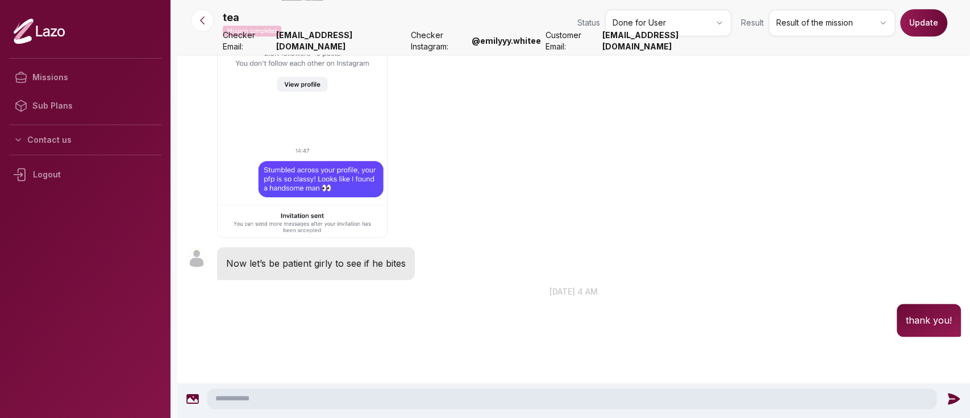
scroll to position [1027, 0]
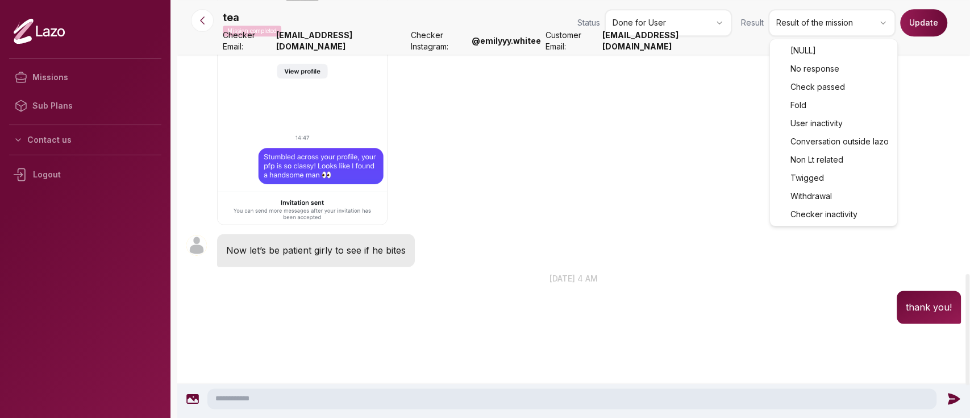
click at [827, 16] on html "Missions Sub Plans Contact us Logout tea Mission completed Status Done for User…" at bounding box center [485, 209] width 970 height 418
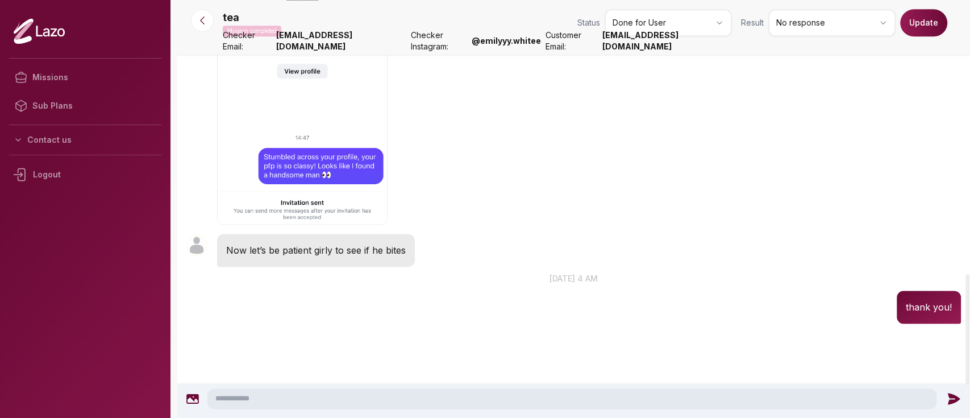
click at [921, 24] on button "Update" at bounding box center [923, 22] width 47 height 27
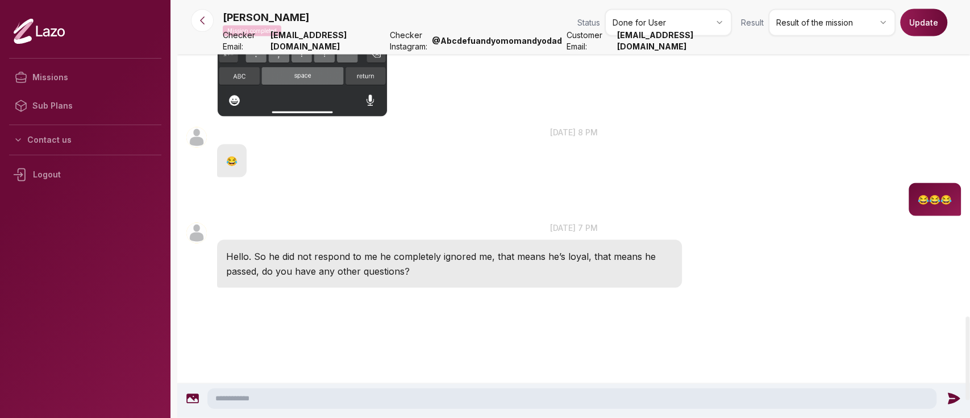
scroll to position [1576, 0]
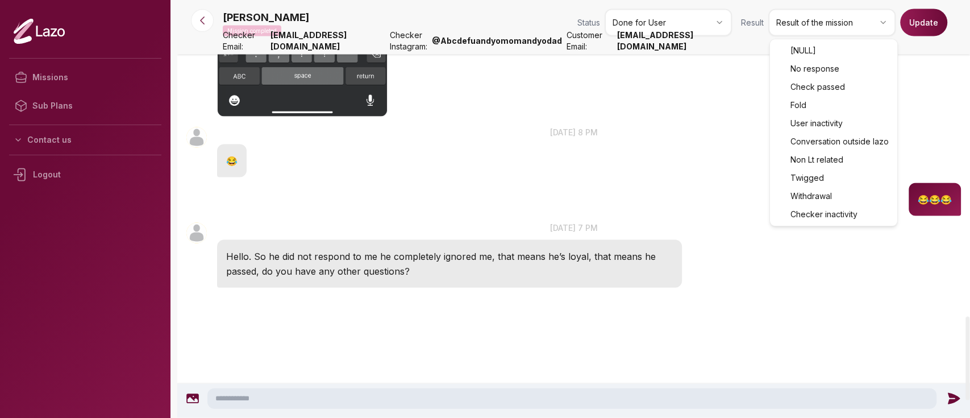
click at [855, 25] on html "Missions Sub Plans Contact us Logout [PERSON_NAME] Mission completed Status Don…" at bounding box center [485, 209] width 970 height 418
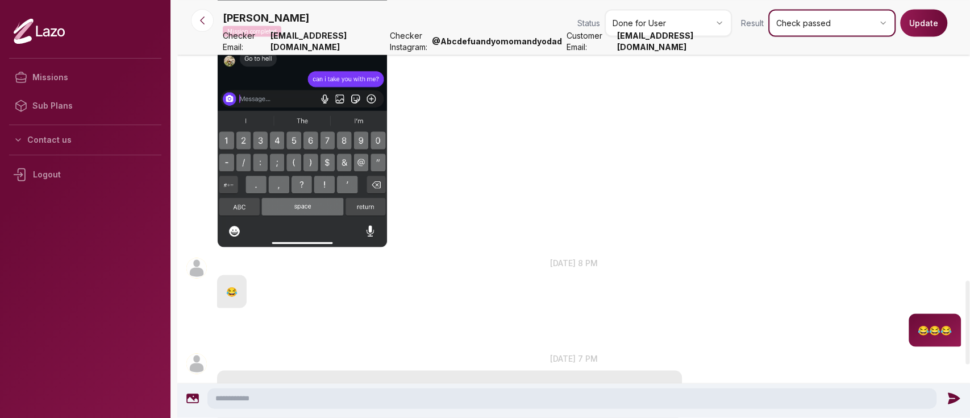
scroll to position [1387, 0]
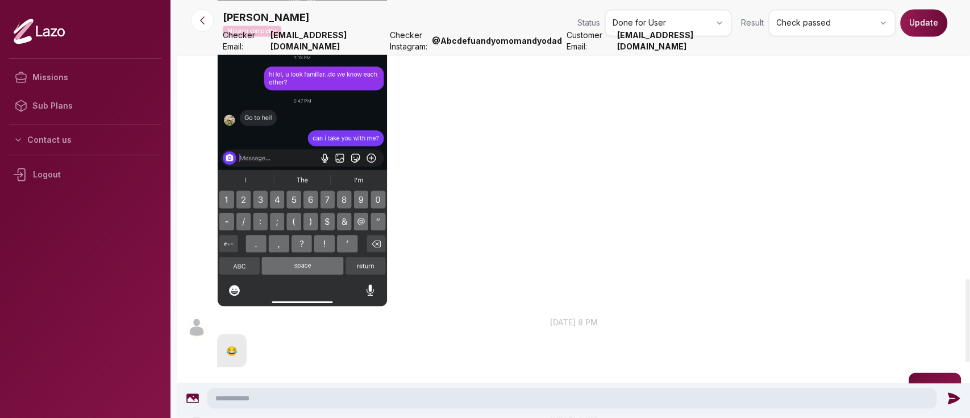
click at [922, 22] on button "Update" at bounding box center [923, 22] width 47 height 27
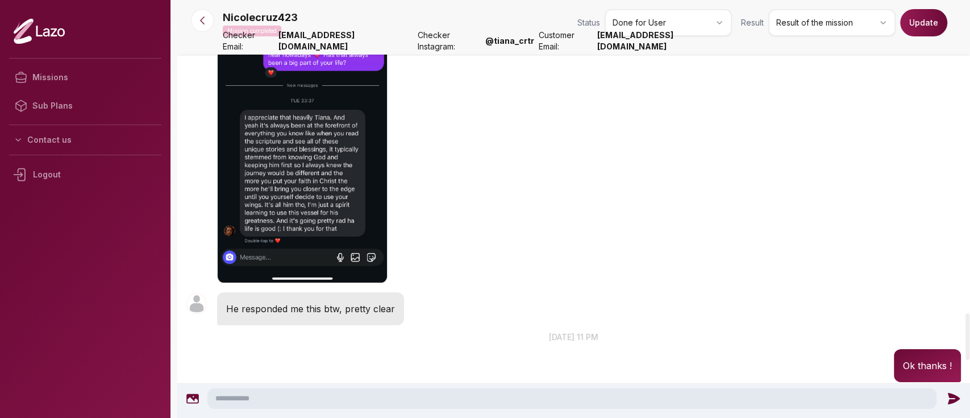
scroll to position [2789, 0]
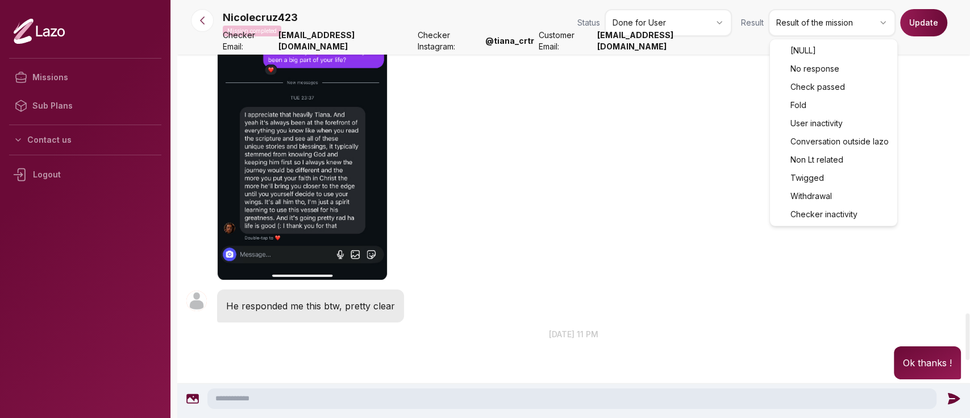
click at [829, 22] on html "Missions Sub Plans Contact us Logout Nicolecruz423 Mission completed Status Don…" at bounding box center [485, 209] width 970 height 418
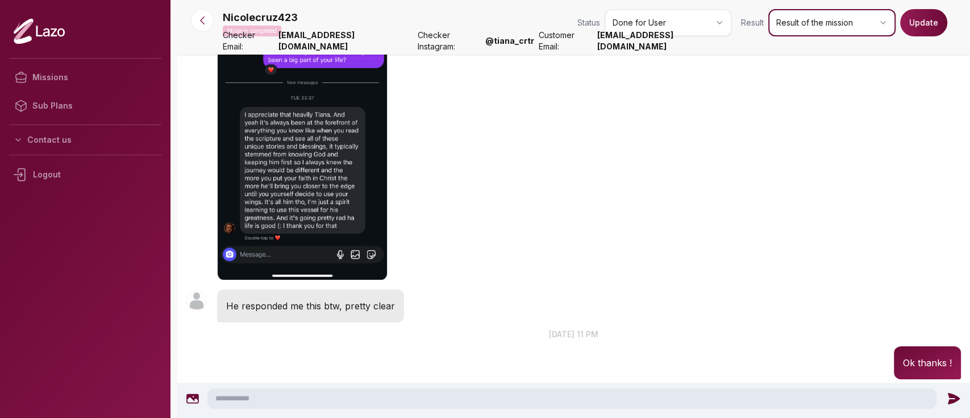
click at [623, 218] on html "Missions Sub Plans Contact us Logout Nicolecruz423 Mission completed Status Don…" at bounding box center [485, 209] width 970 height 418
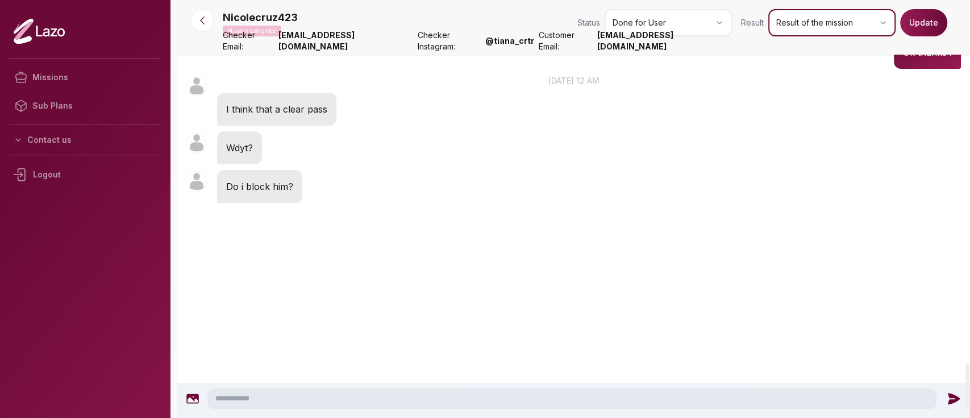
scroll to position [3234, 0]
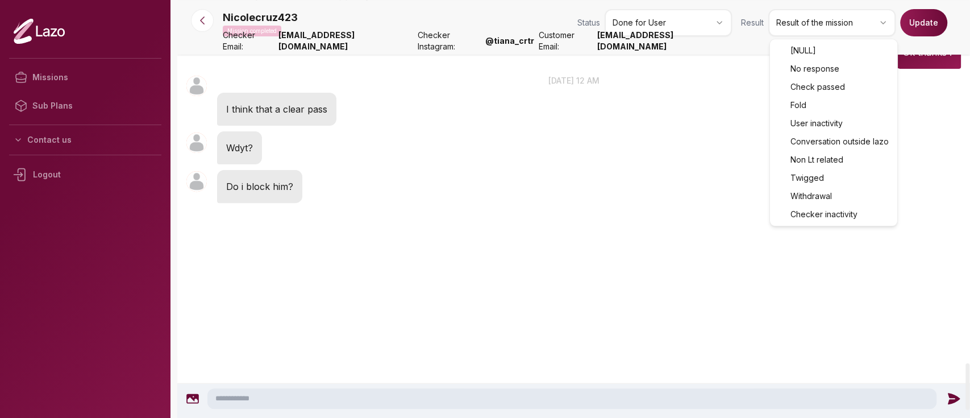
click at [836, 25] on html "Missions Sub Plans Contact us Logout Nicolecruz423 Mission completed Status Don…" at bounding box center [485, 209] width 970 height 418
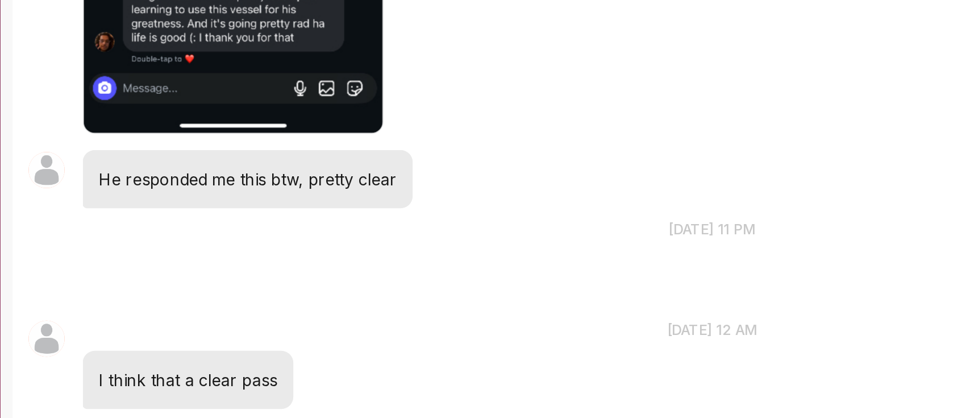
scroll to position [0, 0]
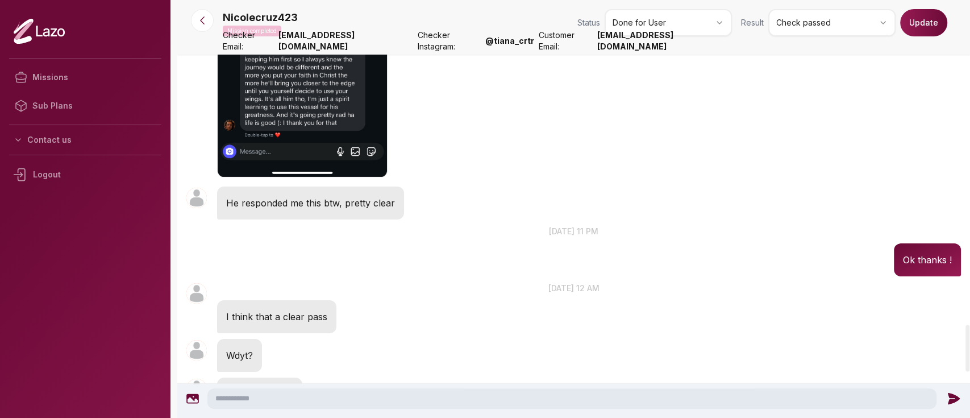
click at [916, 19] on button "Update" at bounding box center [923, 22] width 47 height 27
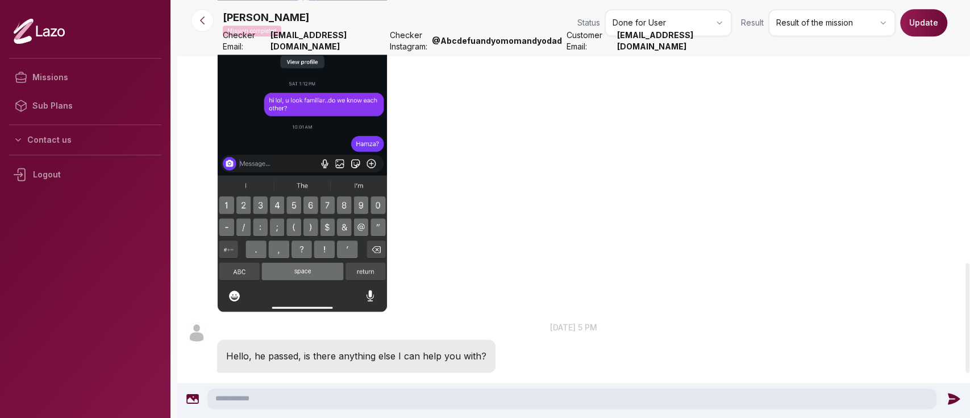
scroll to position [1061, 0]
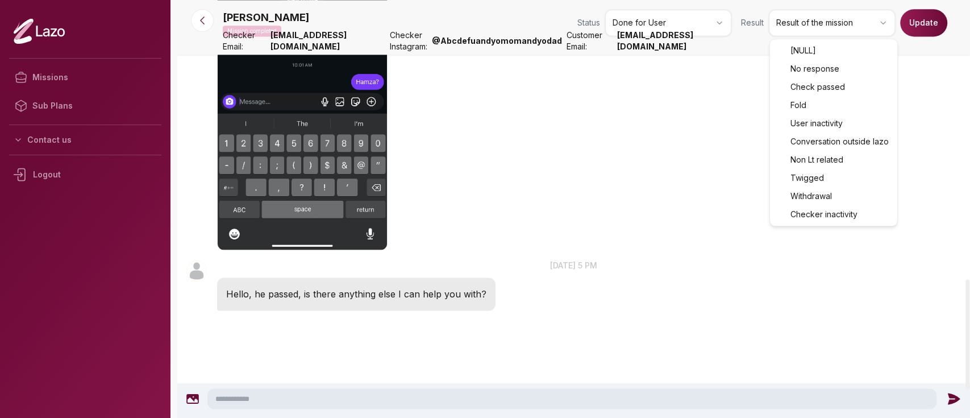
click at [839, 25] on html "Missions Sub Plans Contact us Logout [PERSON_NAME] Mission completed Status Don…" at bounding box center [485, 209] width 970 height 418
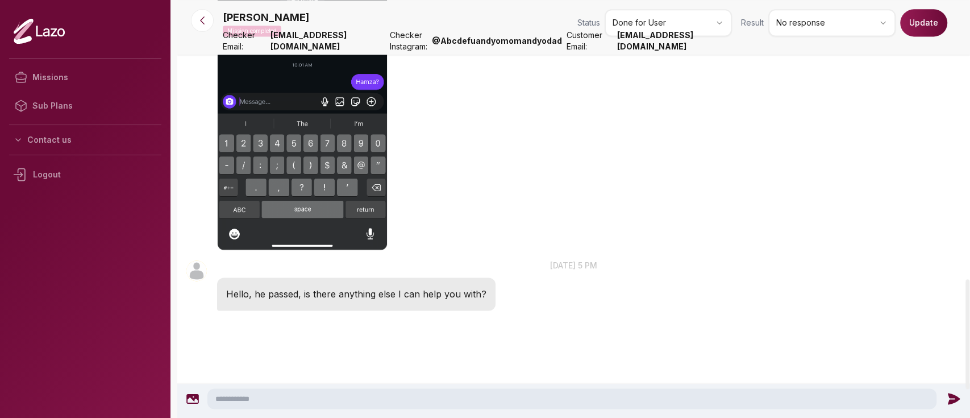
click at [925, 16] on button "Update" at bounding box center [923, 22] width 47 height 27
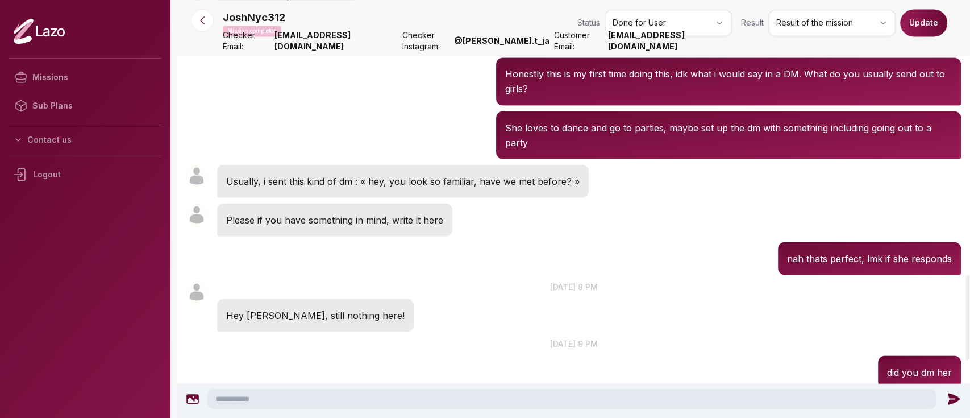
scroll to position [1341, 0]
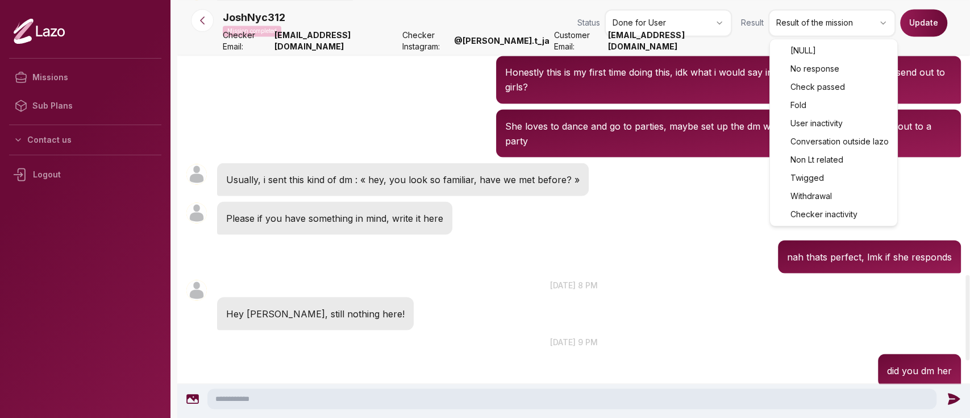
click at [782, 26] on html "Missions Sub Plans Contact us Logout JoshNyc312 Mission completed Status Done f…" at bounding box center [485, 209] width 970 height 418
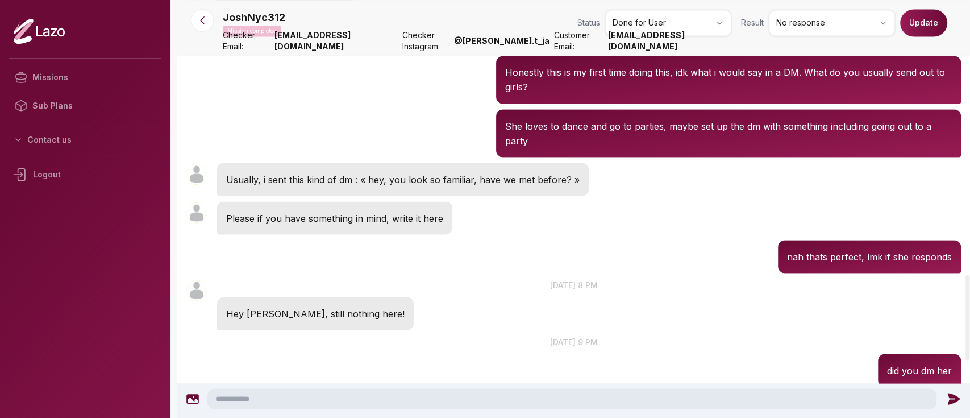
click at [910, 27] on button "Update" at bounding box center [923, 22] width 47 height 27
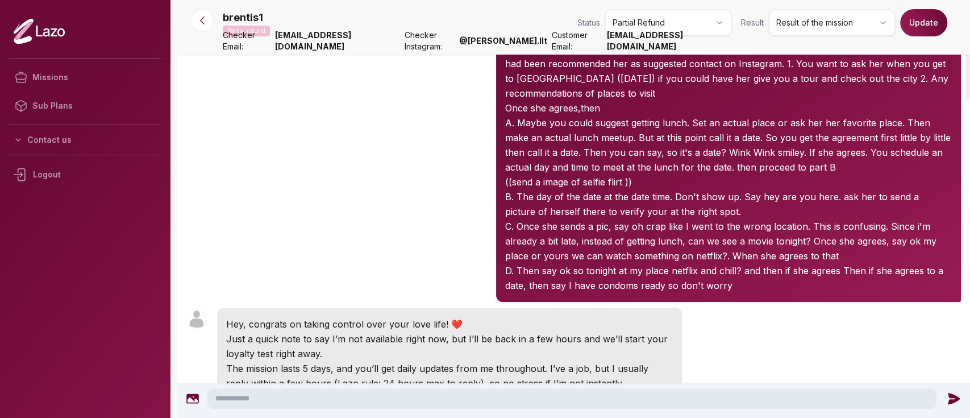
scroll to position [51, 0]
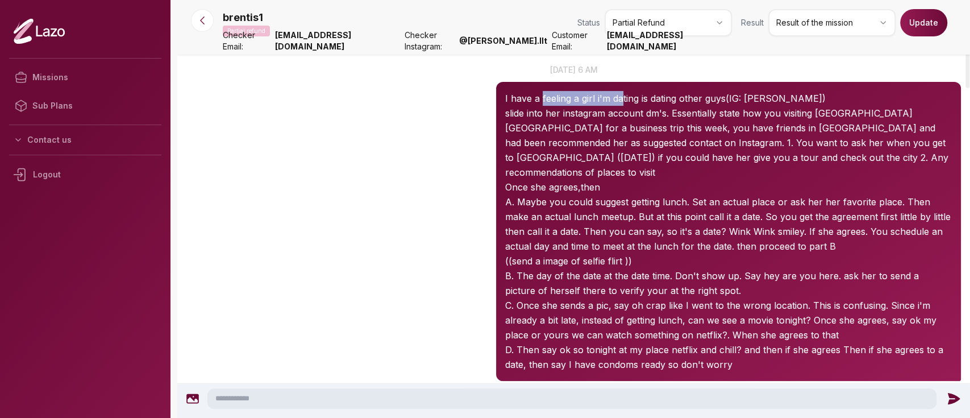
drag, startPoint x: 540, startPoint y: 102, endPoint x: 623, endPoint y: 99, distance: 83.0
click at [623, 99] on p "I have a feeling a girl i'm dating is dating other guys(IG: katherinemanosalvar)" at bounding box center [728, 98] width 447 height 15
click at [602, 144] on p "slide into her instagram account dm's. Essentially state how you visiting Bogot…" at bounding box center [728, 143] width 447 height 74
drag, startPoint x: 528, startPoint y: 112, endPoint x: 545, endPoint y: 116, distance: 17.5
click at [545, 116] on p "slide into her instagram account dm's. Essentially state how you visiting Bogot…" at bounding box center [728, 143] width 447 height 74
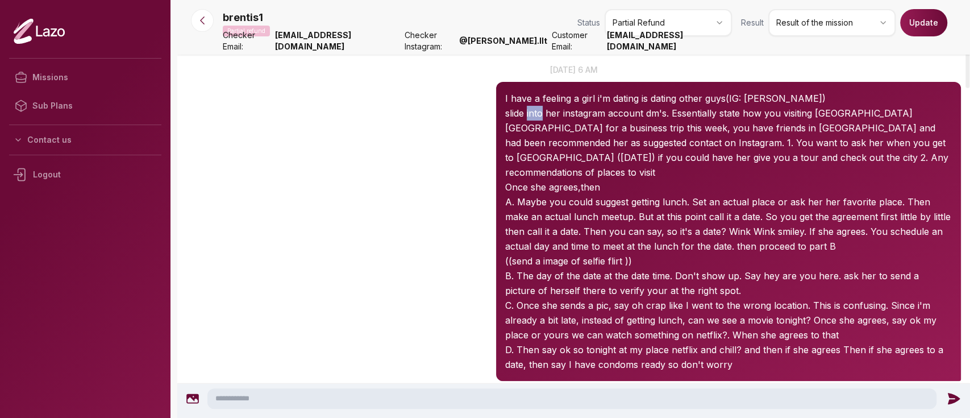
click at [545, 116] on p "slide into her instagram account dm's. Essentially state how you visiting Bogot…" at bounding box center [728, 143] width 447 height 74
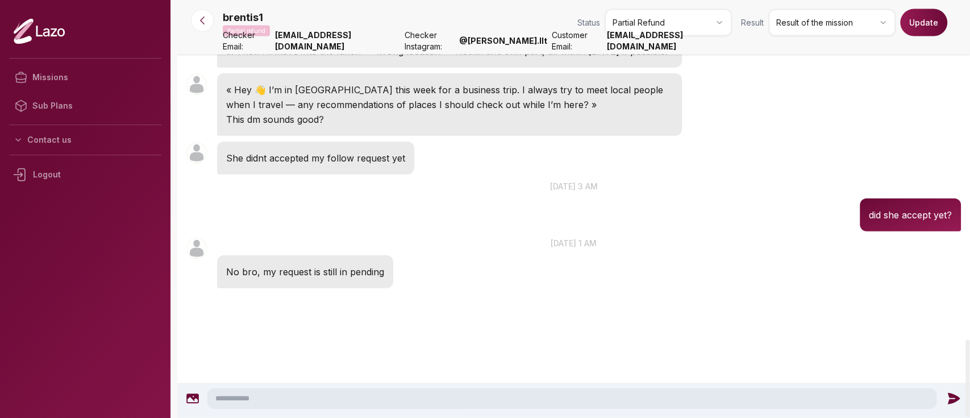
scroll to position [1818, 0]
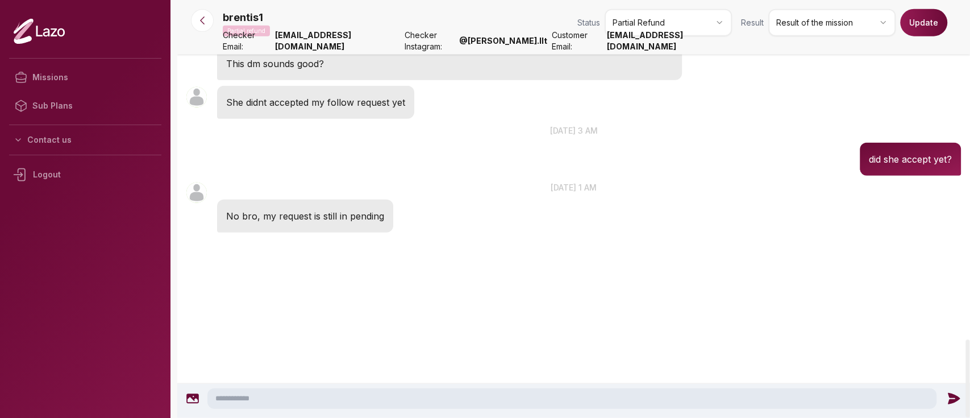
click at [802, 20] on html "Missions Sub Plans Contact us Logout brentis1 Partial refund Status Partial Ref…" at bounding box center [485, 209] width 970 height 418
click at [916, 31] on button "Update" at bounding box center [923, 22] width 47 height 27
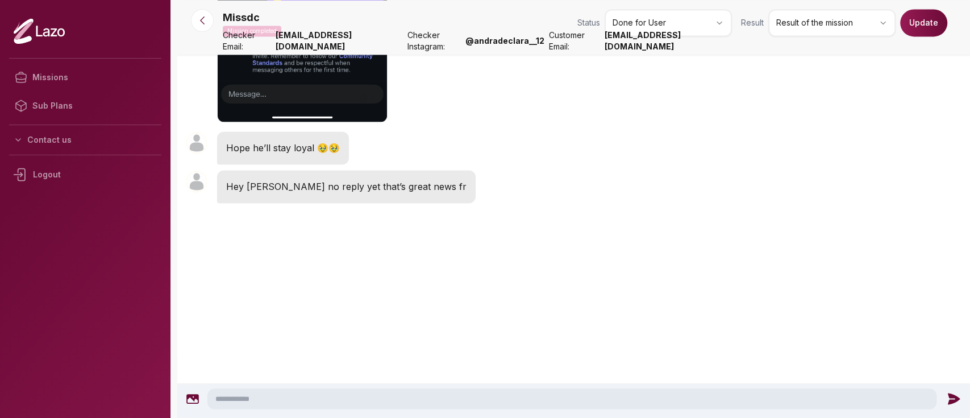
scroll to position [1369, 0]
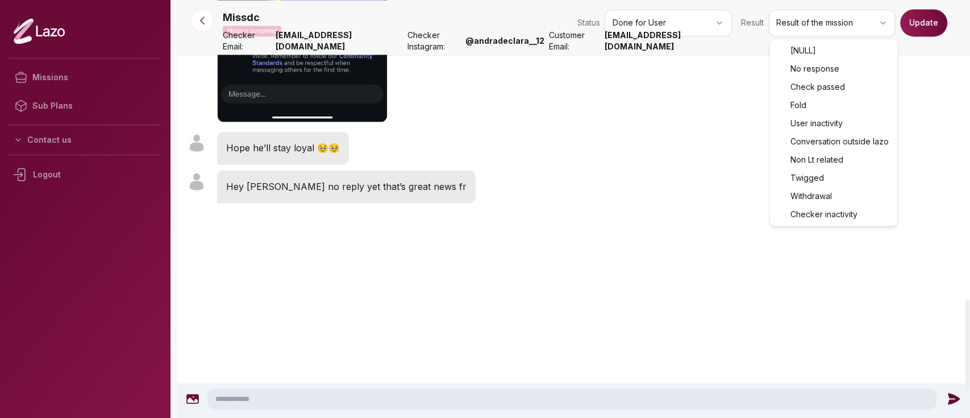
click at [825, 27] on html "Missions Sub Plans Contact us Logout Missdc Mission completed Status Done for U…" at bounding box center [485, 209] width 970 height 418
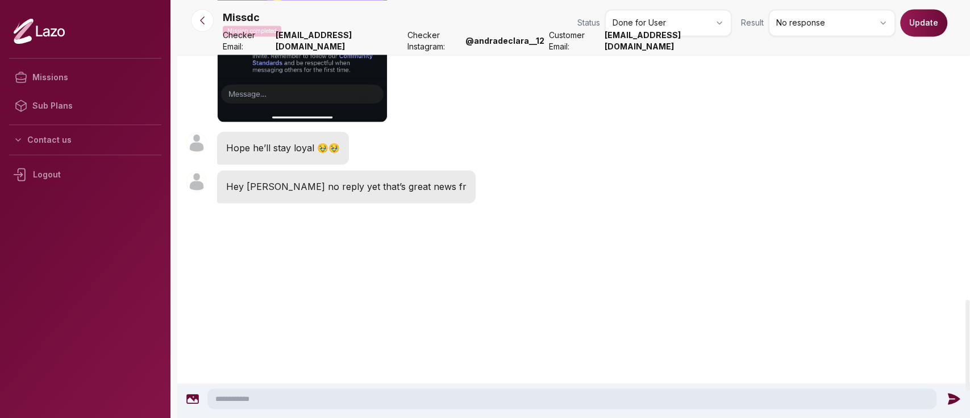
click at [912, 13] on button "Update" at bounding box center [923, 22] width 47 height 27
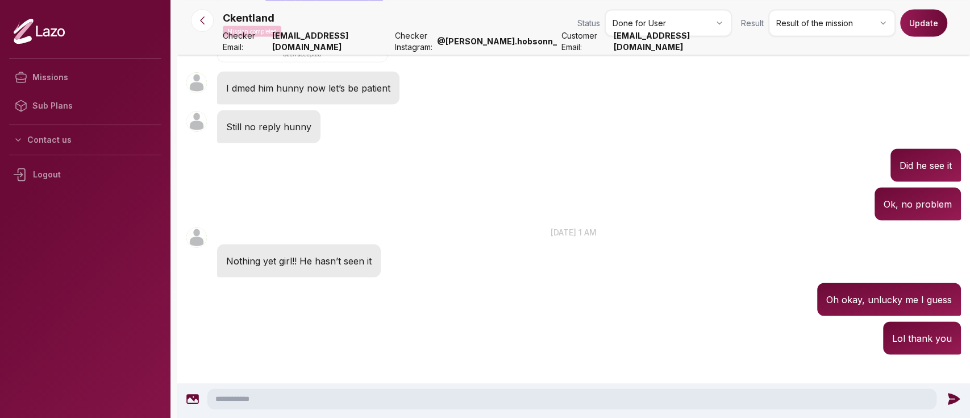
scroll to position [1480, 0]
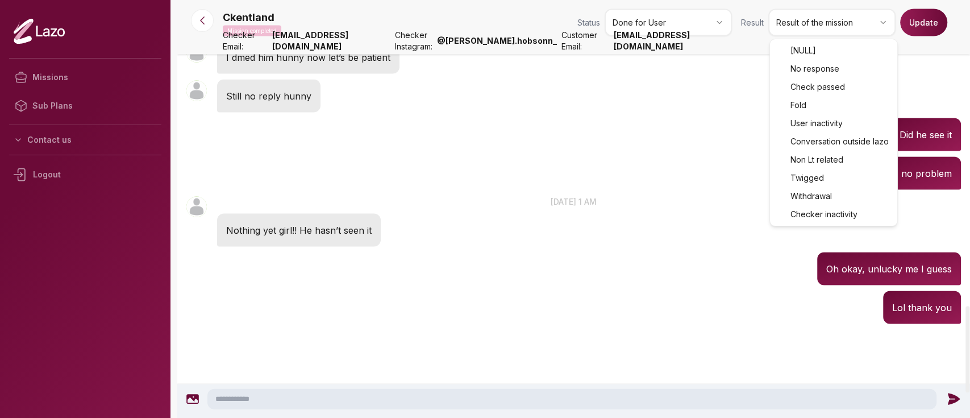
click at [799, 18] on html "Missions Sub Plans Contact us Logout Ckentland Mission completed Status Done fo…" at bounding box center [485, 209] width 970 height 418
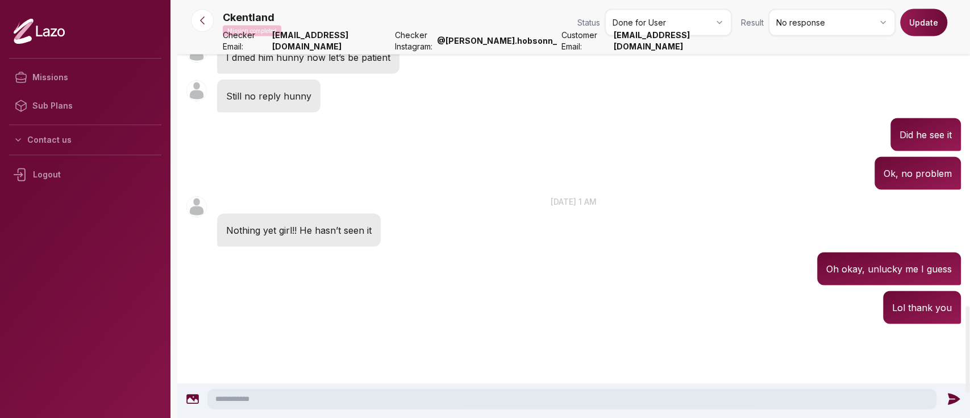
click at [921, 22] on button "Update" at bounding box center [923, 22] width 47 height 27
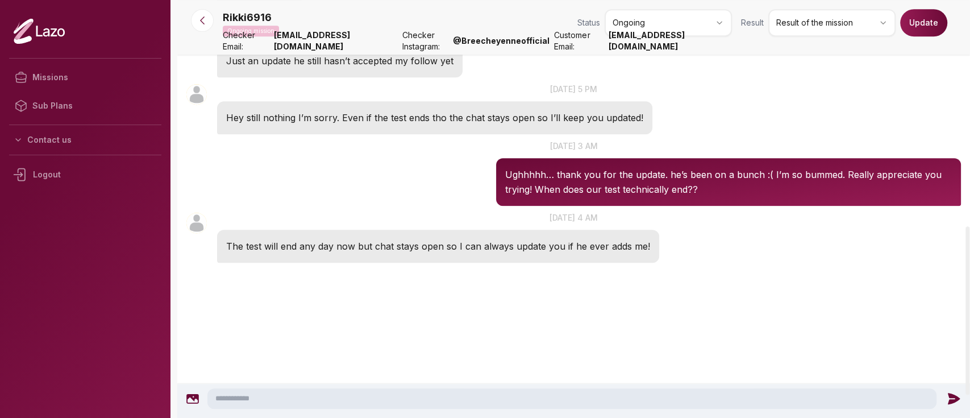
scroll to position [556, 0]
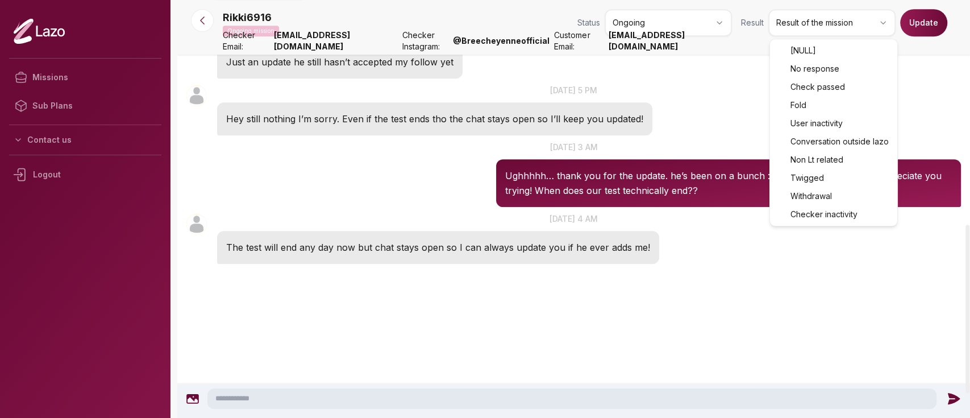
click at [814, 30] on html "Missions Sub Plans Contact us Logout Rikki6916 Ongoing mission Status Ongoing R…" at bounding box center [485, 209] width 970 height 418
click at [818, 65] on div "Rikki6916 19:27 9 sept. at 7 pm Just an update he still hasn’t accepted my foll…" at bounding box center [573, 52] width 793 height 57
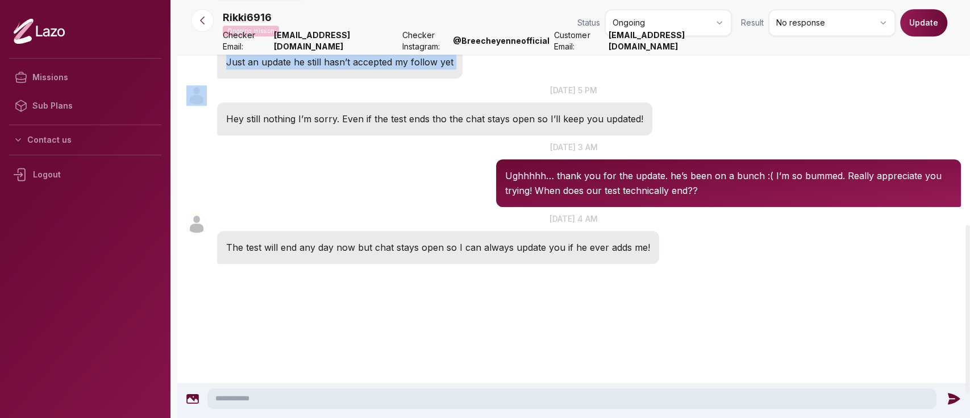
click at [938, 18] on button "Update" at bounding box center [923, 22] width 47 height 27
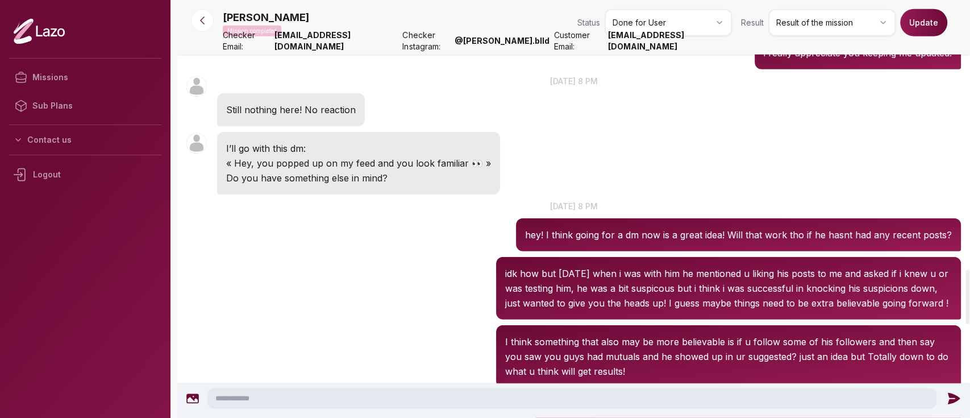
scroll to position [2048, 0]
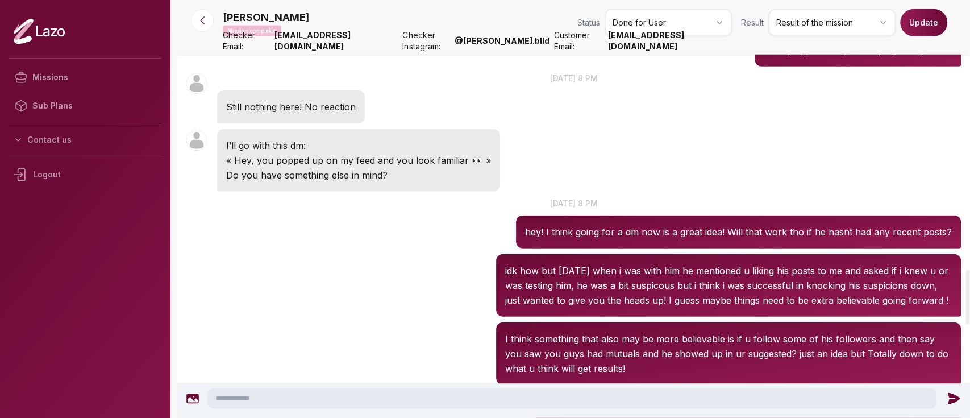
click at [834, 6] on nav "ashley Mission completed Status Done for User Result Result of the mission Upda…" at bounding box center [573, 27] width 793 height 55
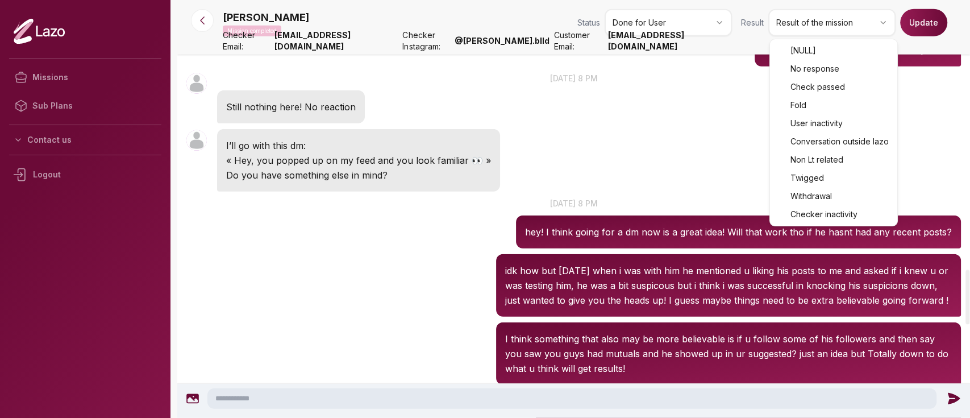
click at [831, 23] on html "Missions Sub Plans Contact us Logout ashley Mission completed Status Done for U…" at bounding box center [485, 209] width 970 height 418
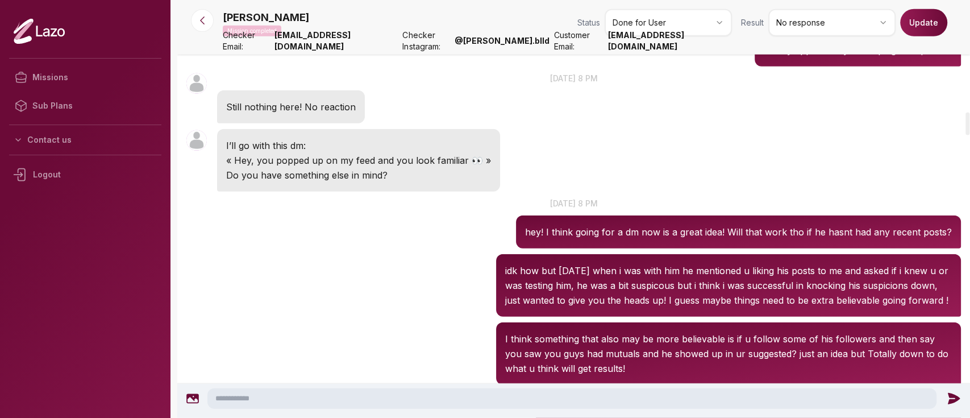
click at [926, 18] on button "Update" at bounding box center [923, 22] width 47 height 27
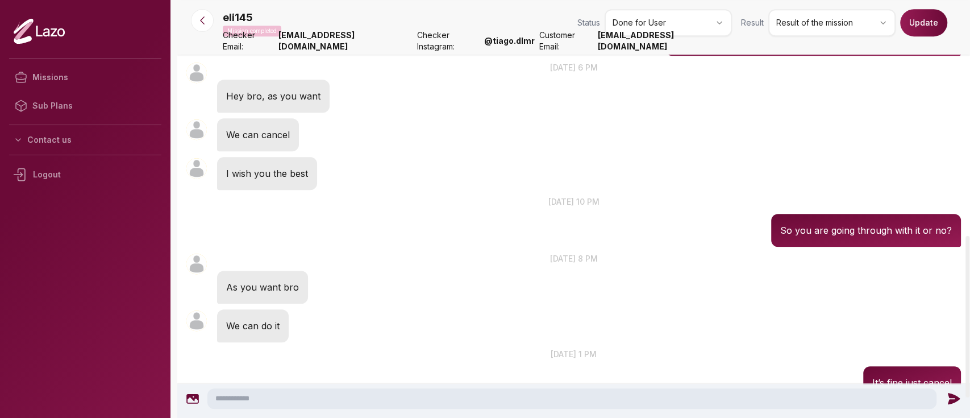
scroll to position [659, 0]
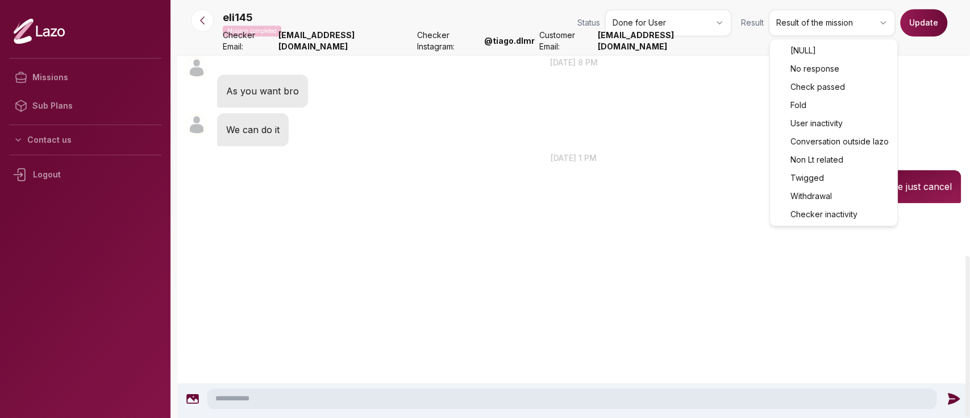
click at [830, 17] on html "Missions Sub Plans Contact us Logout eli145 Mission completed Status Done for U…" at bounding box center [485, 209] width 970 height 418
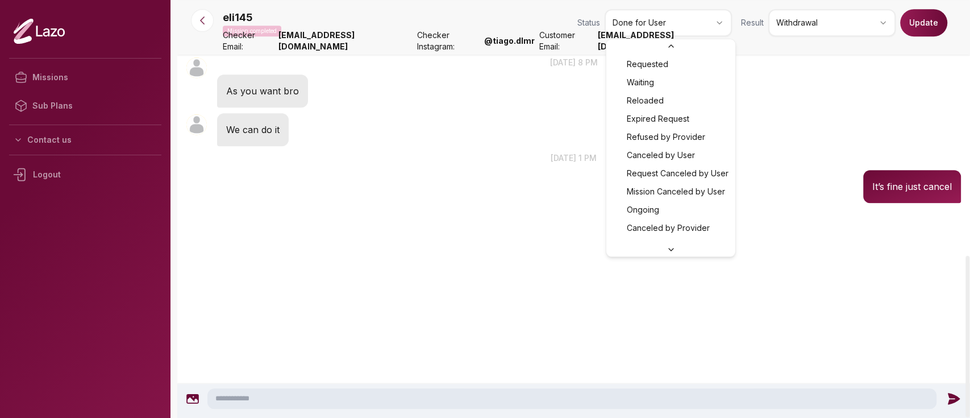
click at [716, 29] on html "Missions Sub Plans Contact us Logout eli145 Mission completed Status Done for U…" at bounding box center [485, 209] width 970 height 418
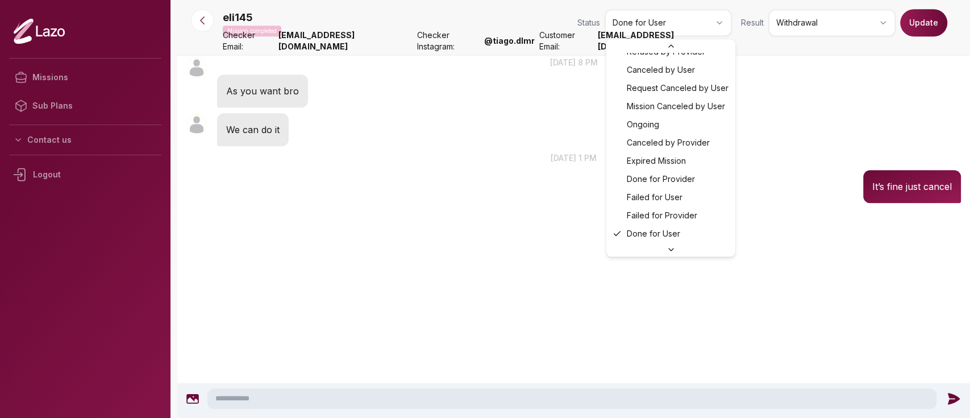
scroll to position [0, 0]
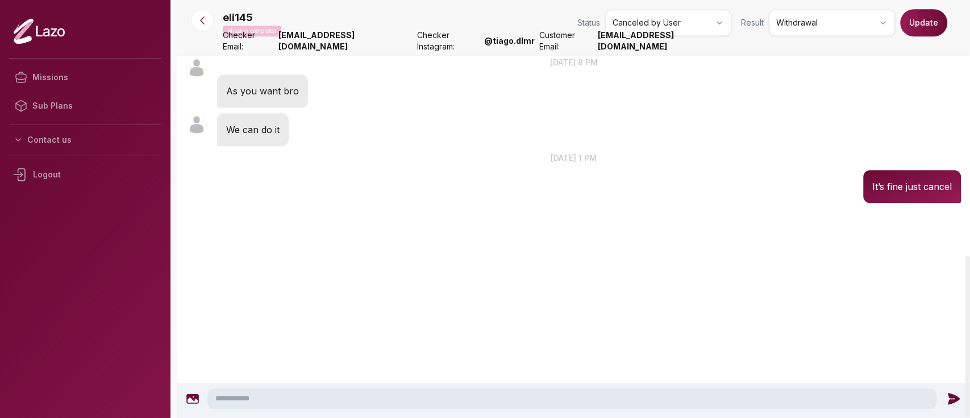
click at [917, 25] on button "Update" at bounding box center [923, 22] width 47 height 27
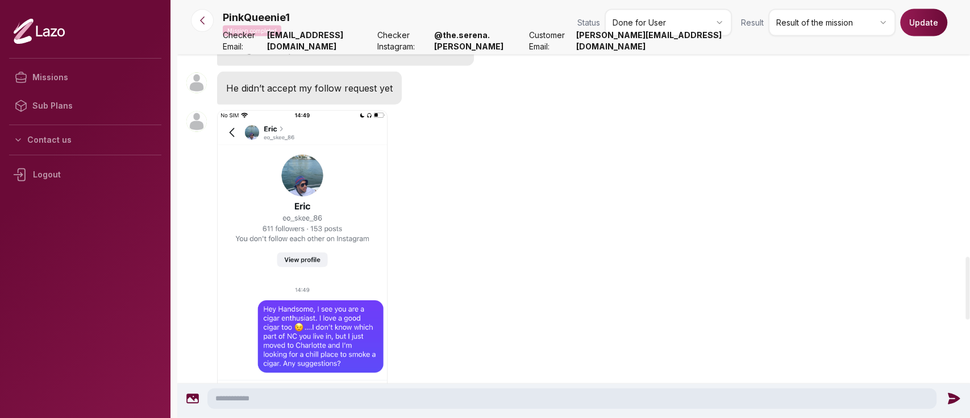
scroll to position [1709, 0]
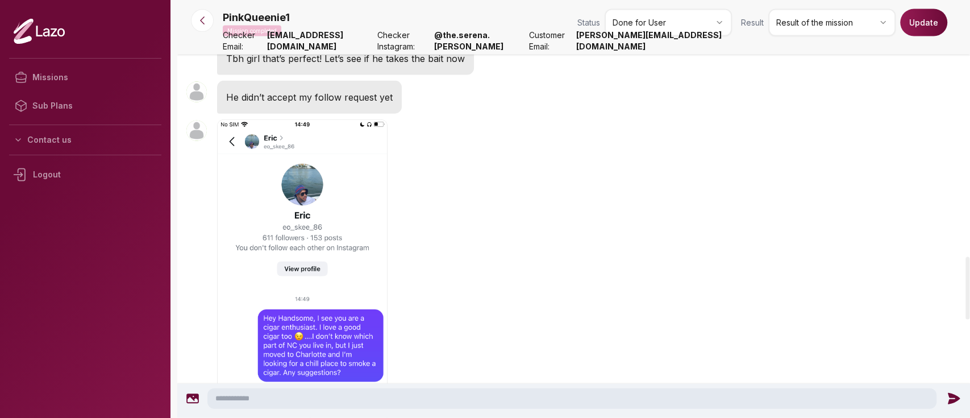
click at [809, 22] on html "Missions Sub Plans Contact us Logout PinkQueenie1 Mission completed Status Done…" at bounding box center [485, 209] width 970 height 418
click at [923, 19] on button "Update" at bounding box center [923, 22] width 47 height 27
click at [921, 22] on button "Update" at bounding box center [923, 22] width 47 height 27
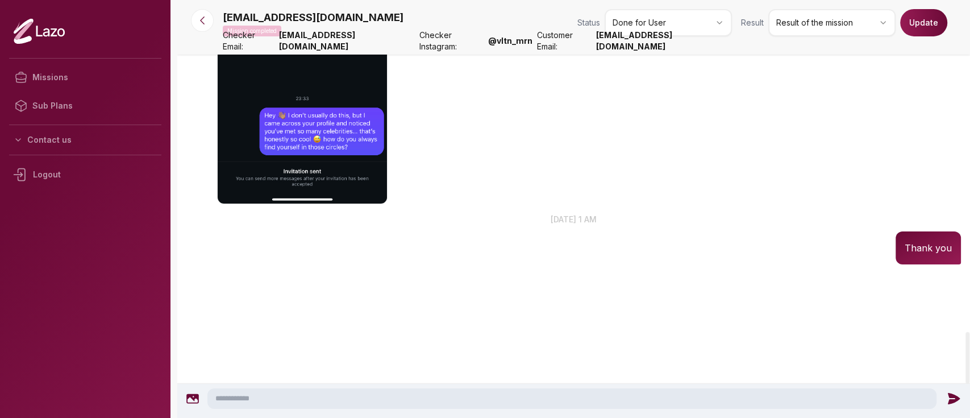
scroll to position [2633, 0]
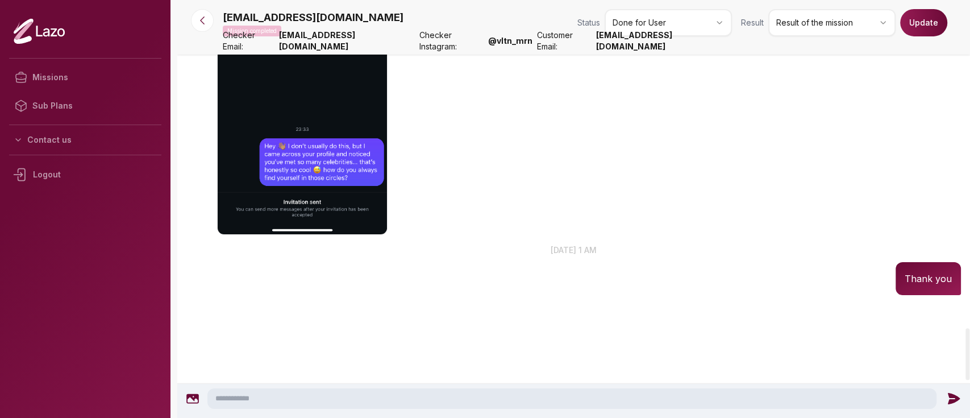
click at [859, 25] on html "Missions Sub Plans Contact us Logout amybeth77@hotmail.com Mission completed St…" at bounding box center [485, 209] width 970 height 418
click at [913, 33] on div "amybeth77@hotmail.com Mission completed Status Done for User Result No response…" at bounding box center [592, 25] width 738 height 32
click at [913, 33] on button "Update" at bounding box center [923, 22] width 47 height 27
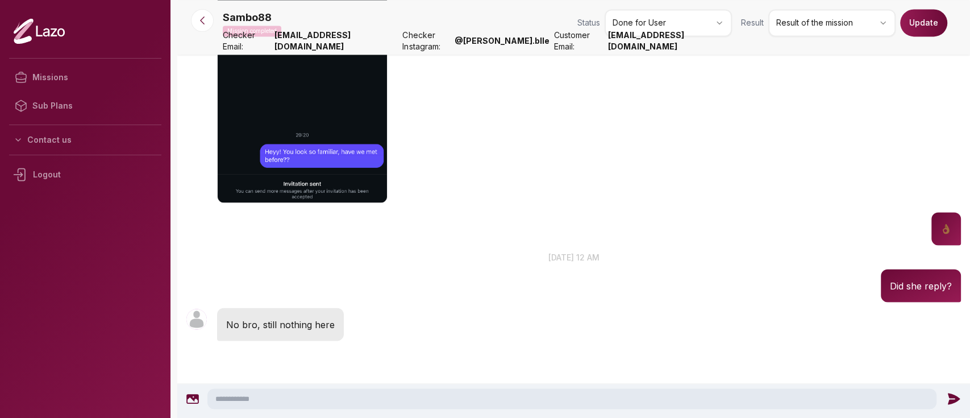
scroll to position [1209, 0]
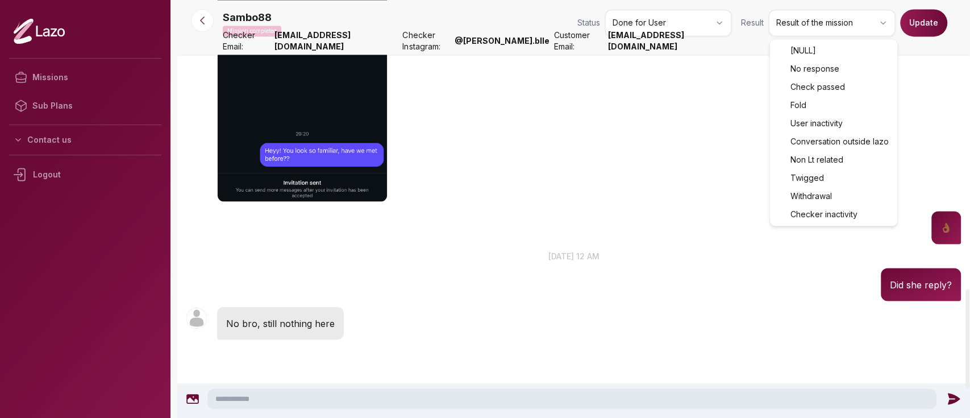
click at [871, 30] on html "Missions Sub Plans Contact us Logout Sambo88 Mission completed Status Done for …" at bounding box center [485, 209] width 970 height 418
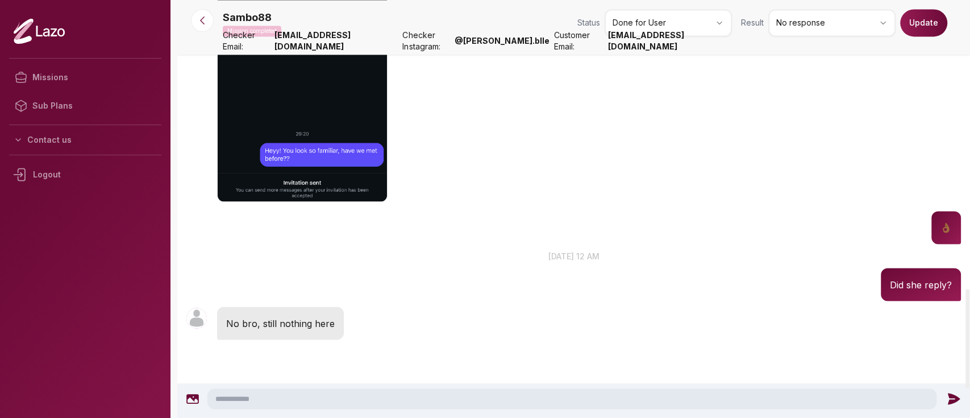
click at [926, 28] on button "Update" at bounding box center [923, 22] width 47 height 27
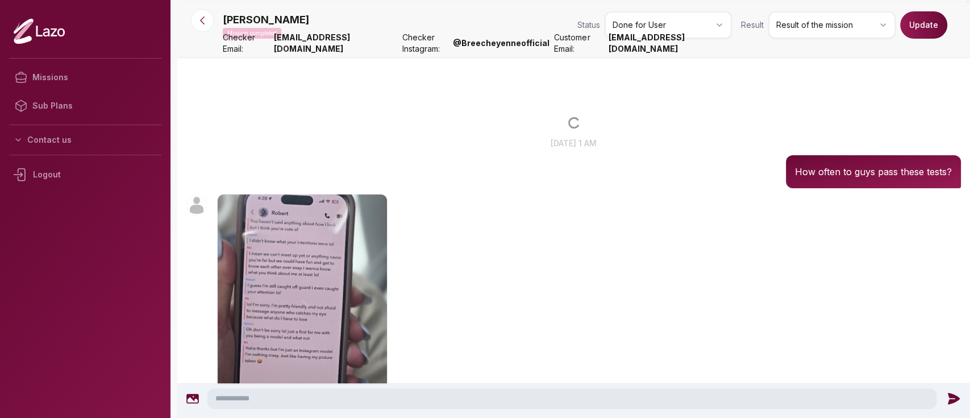
drag, startPoint x: 293, startPoint y: 285, endPoint x: 769, endPoint y: 165, distance: 490.5
click at [769, 165] on div "[PERSON_NAME] 01:50 [DATE] 1 am How often to guys pass these tests?" at bounding box center [573, 162] width 793 height 57
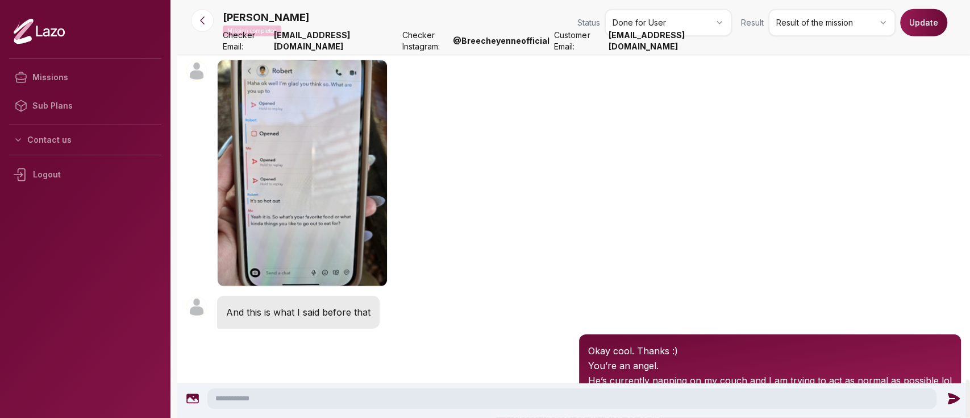
scroll to position [5161, 0]
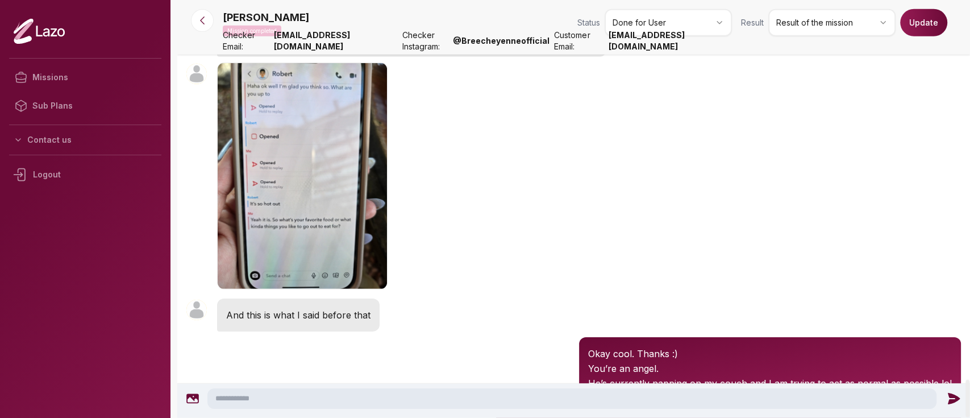
click at [263, 48] on p "I said “so did you assume I did nude work cause that’s what you were hoping to …" at bounding box center [411, 40] width 371 height 15
click at [522, 261] on div "Sarah Sullivan 21:14" at bounding box center [573, 178] width 793 height 236
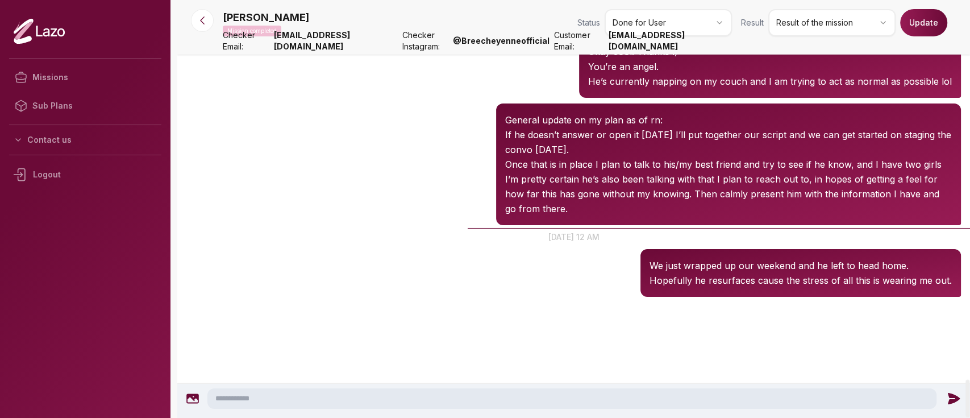
scroll to position [5359, 0]
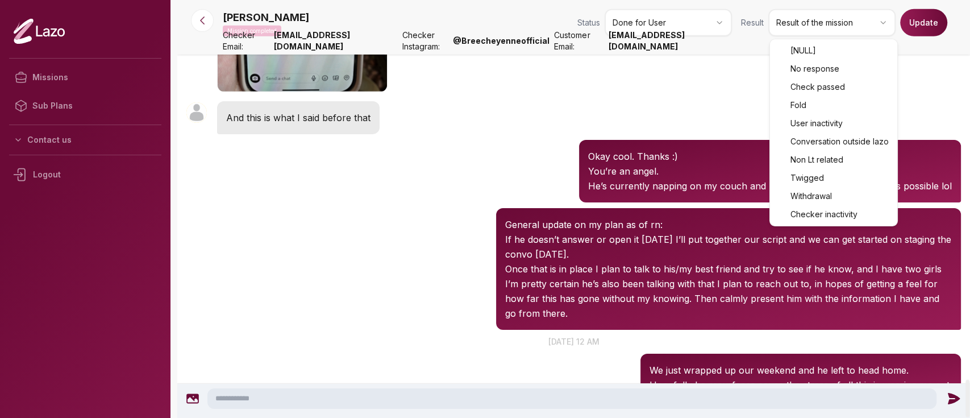
click at [780, 28] on html "Missions Sub Plans Contact us Logout Sarah Sullivan Mission completed Status Do…" at bounding box center [485, 209] width 970 height 418
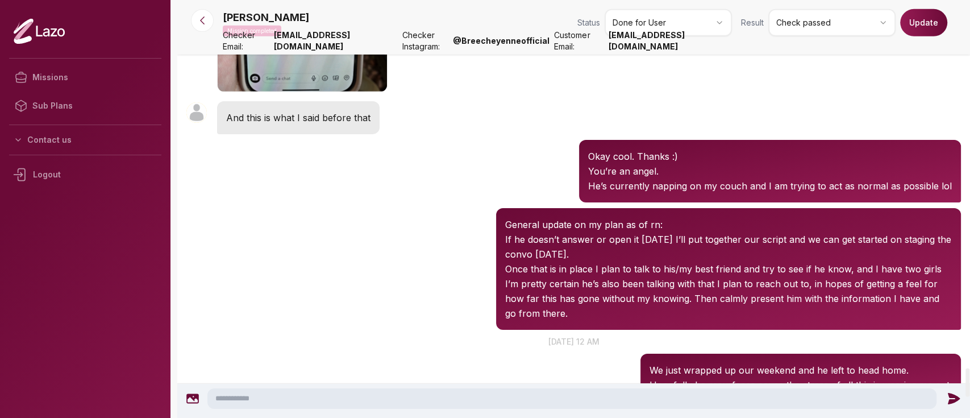
click at [931, 21] on button "Update" at bounding box center [923, 22] width 47 height 27
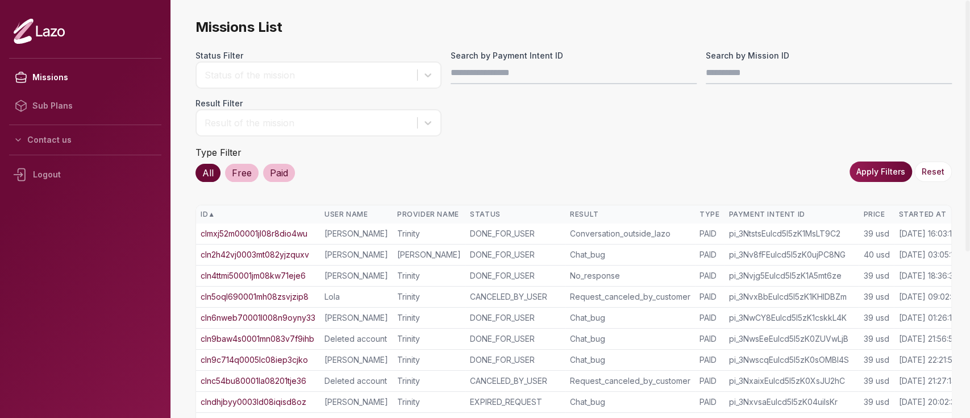
scroll to position [0, 30]
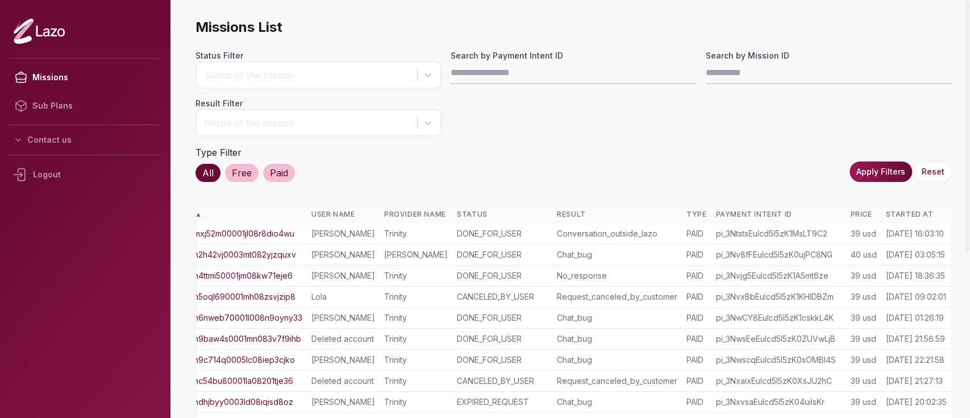
click at [903, 214] on div "Started At" at bounding box center [915, 214] width 61 height 9
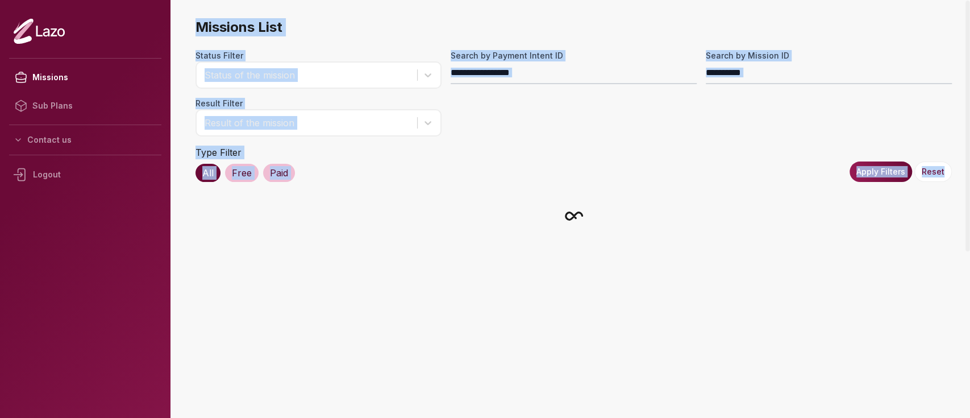
click at [903, 214] on div at bounding box center [573, 216] width 756 height 23
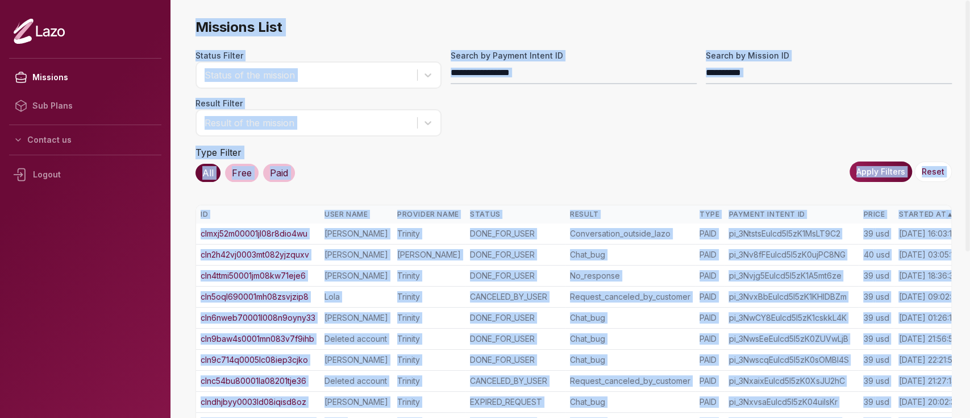
click at [903, 214] on div "Started At ▲" at bounding box center [928, 214] width 61 height 9
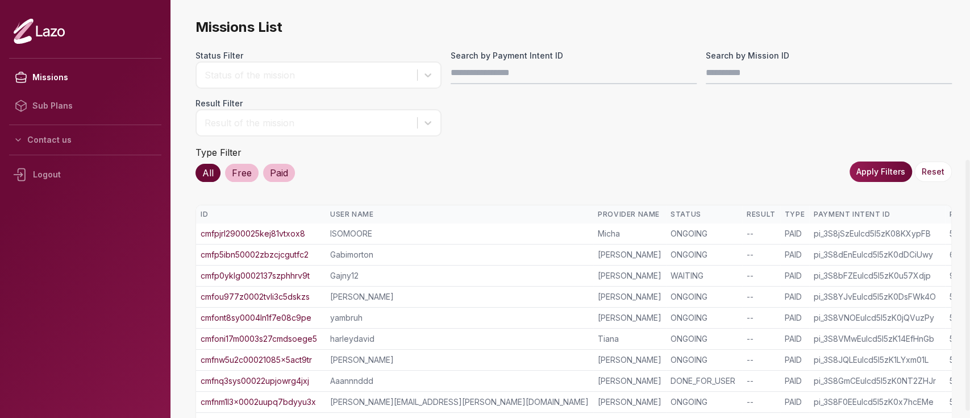
scroll to position [265, 0]
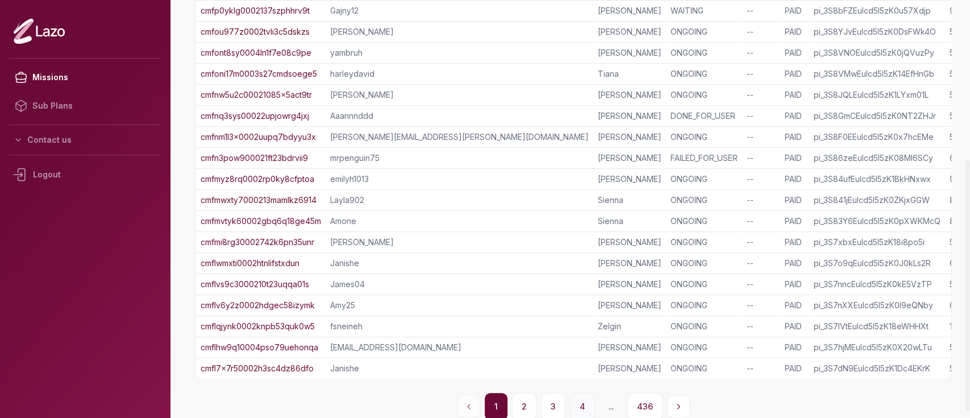
click at [577, 401] on button "4" at bounding box center [582, 406] width 25 height 27
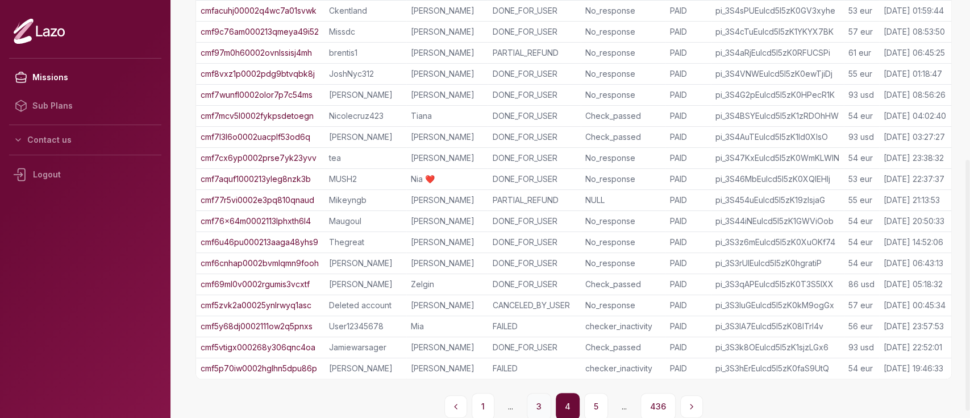
click at [540, 409] on button "3" at bounding box center [539, 406] width 24 height 27
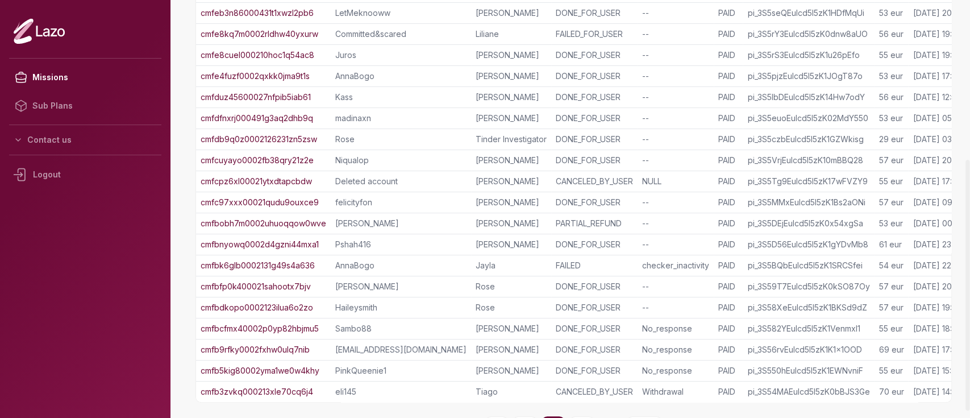
scroll to position [276, 0]
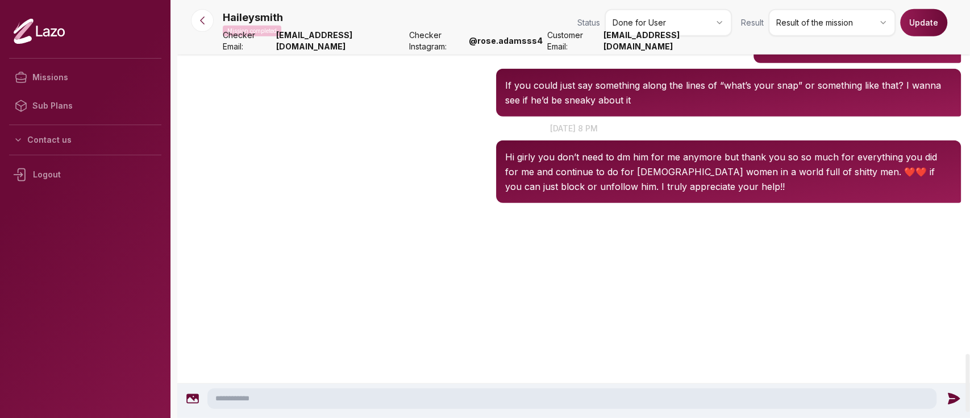
scroll to position [2427, 0]
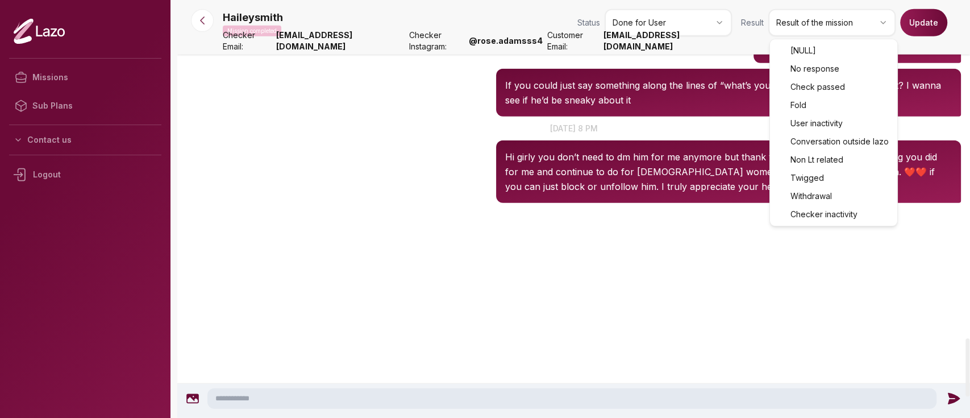
click at [801, 17] on html "Missions Sub Plans Contact us Logout Haileysmith Mission completed Status Done …" at bounding box center [485, 209] width 970 height 418
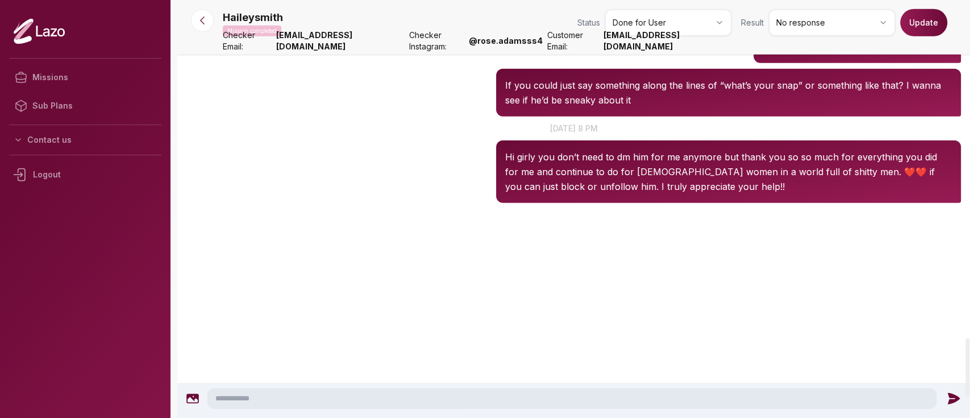
click at [927, 30] on button "Update" at bounding box center [923, 22] width 47 height 27
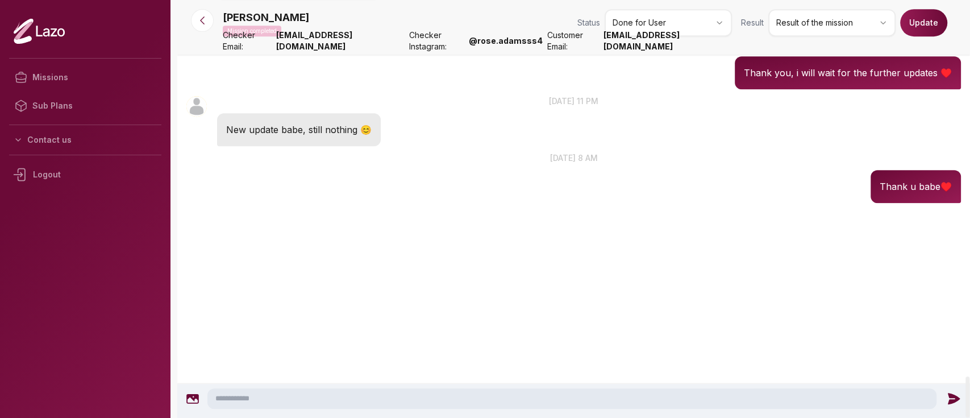
scroll to position [3830, 0]
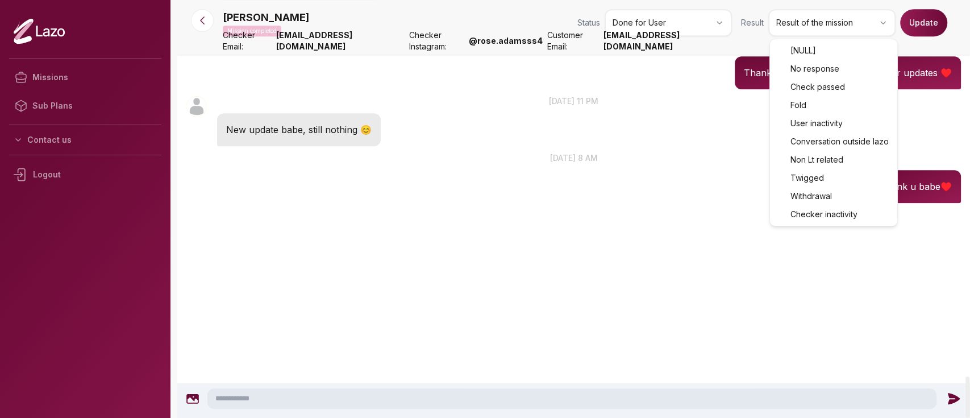
click at [788, 31] on html "Missions Sub Plans Contact us Logout [PERSON_NAME] Mission completed Status Don…" at bounding box center [485, 209] width 970 height 418
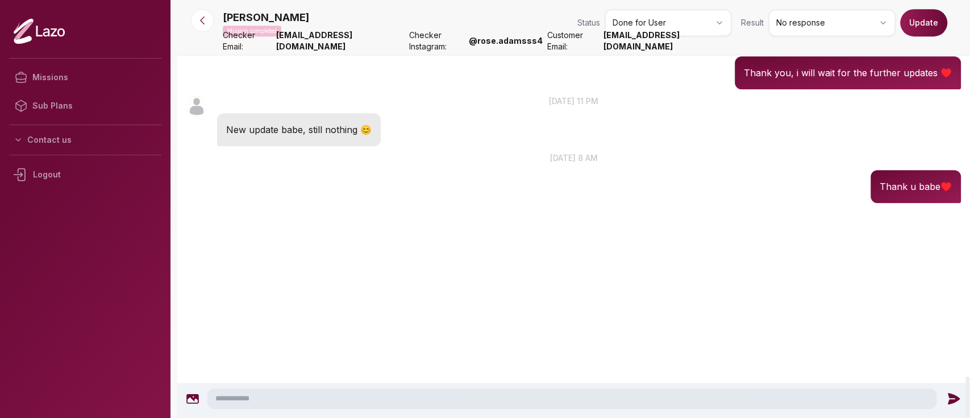
click at [912, 20] on button "Update" at bounding box center [923, 22] width 47 height 27
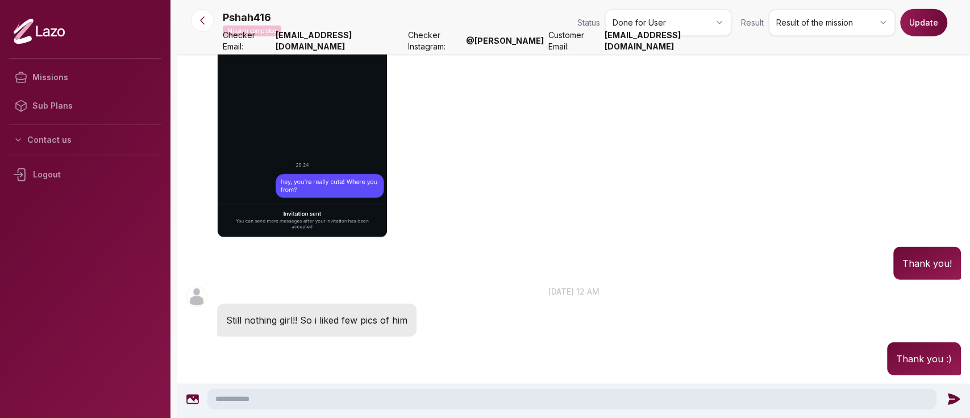
scroll to position [1968, 0]
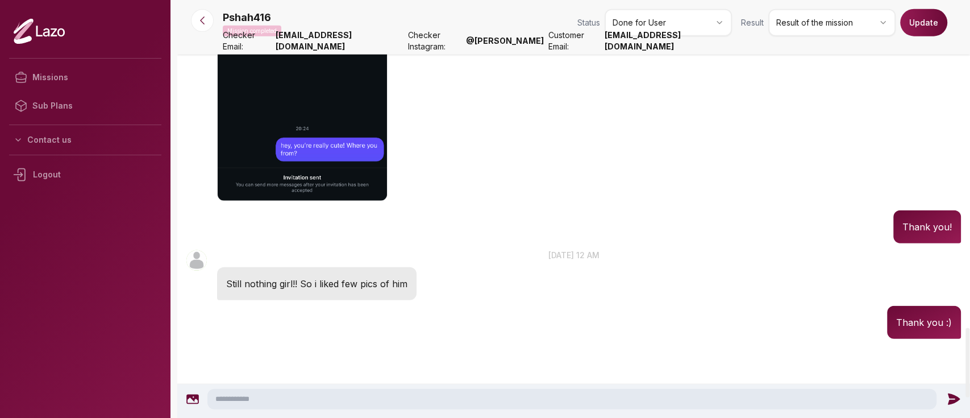
click at [843, 32] on html "Missions Sub Plans Contact us Logout Pshah416 Mission completed Status Done for…" at bounding box center [485, 209] width 970 height 418
click at [918, 24] on button "Update" at bounding box center [923, 22] width 47 height 27
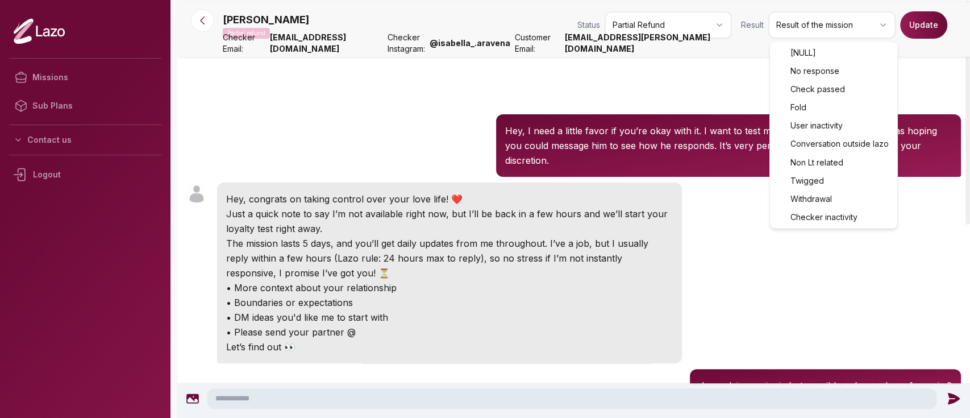
click at [787, 20] on html "Missions Sub Plans Contact us Logout [PERSON_NAME] Partial refund Status Partia…" at bounding box center [485, 209] width 970 height 418
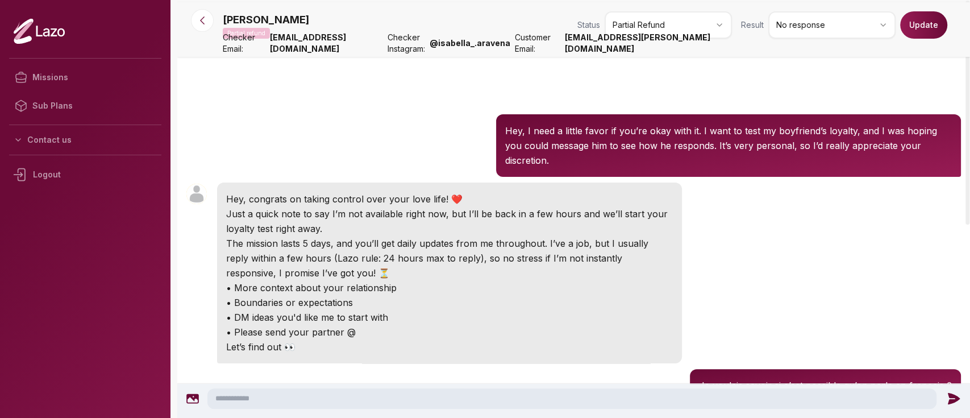
click at [927, 20] on button "Update" at bounding box center [923, 24] width 47 height 27
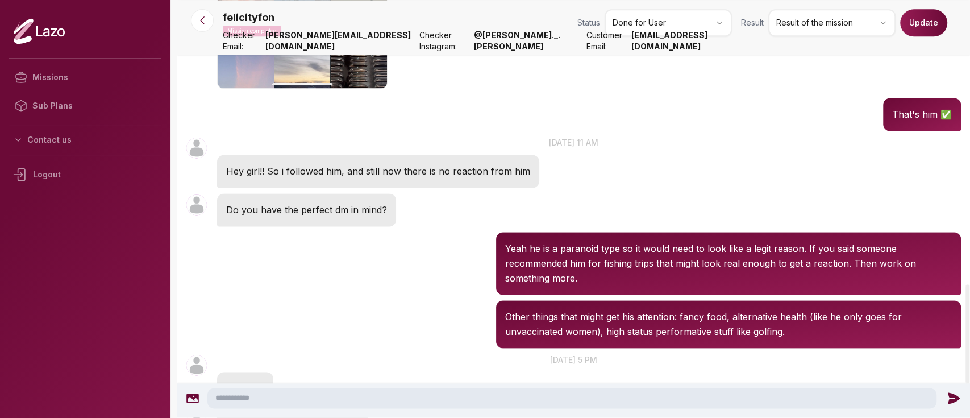
scroll to position [1343, 0]
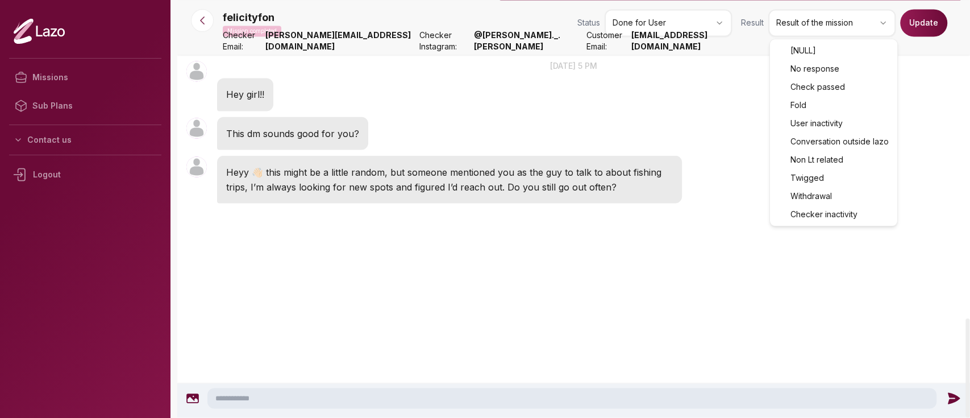
click at [846, 25] on html "Missions Sub Plans Contact us Logout felicityfon Mission completed Status Done …" at bounding box center [485, 209] width 970 height 418
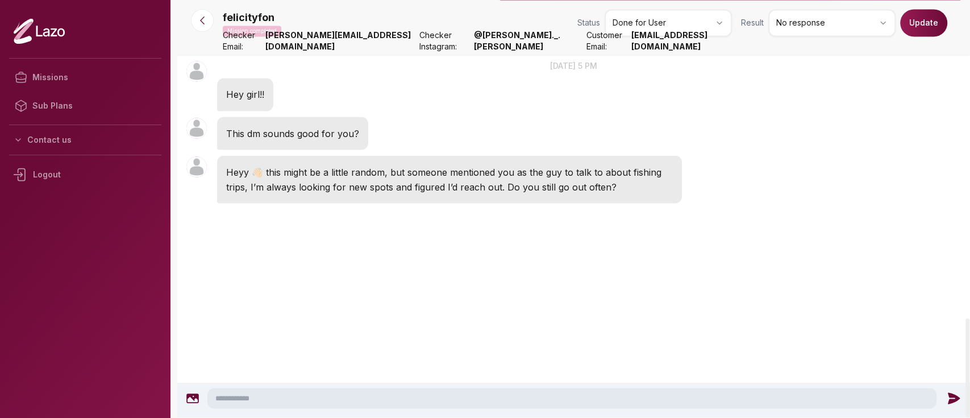
click at [924, 31] on button "Update" at bounding box center [923, 22] width 47 height 27
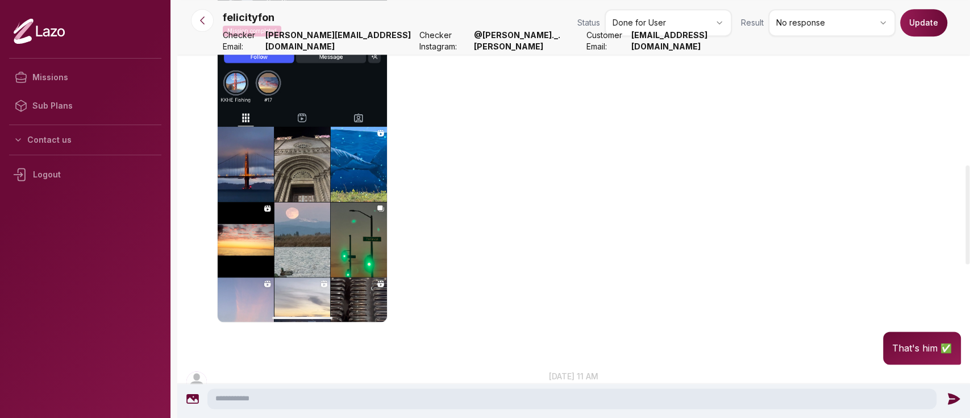
scroll to position [682, 0]
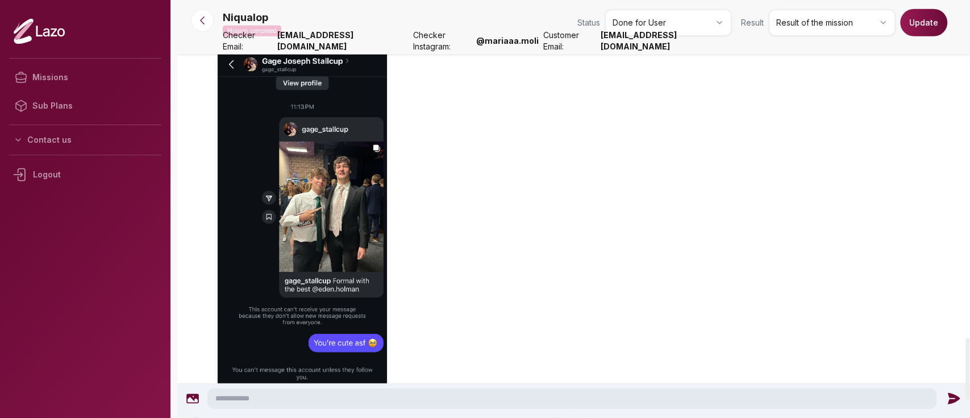
scroll to position [2379, 0]
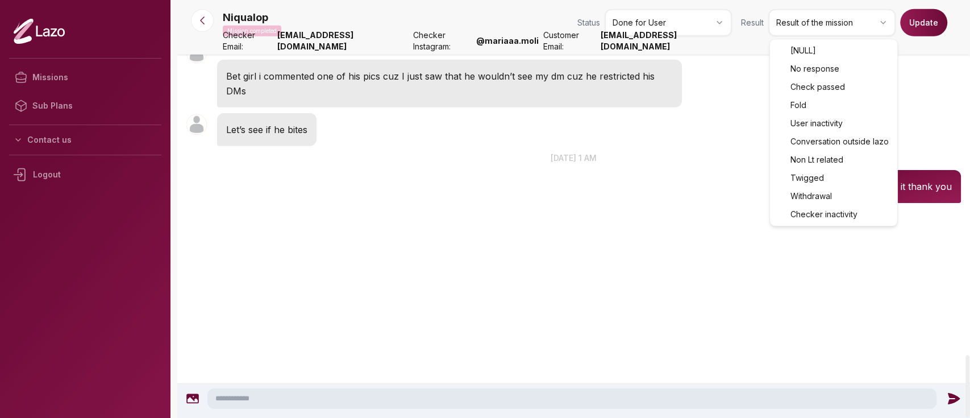
click at [838, 26] on html "Missions Sub Plans Contact us Logout Niqualop Mission completed Status Done for…" at bounding box center [485, 209] width 970 height 418
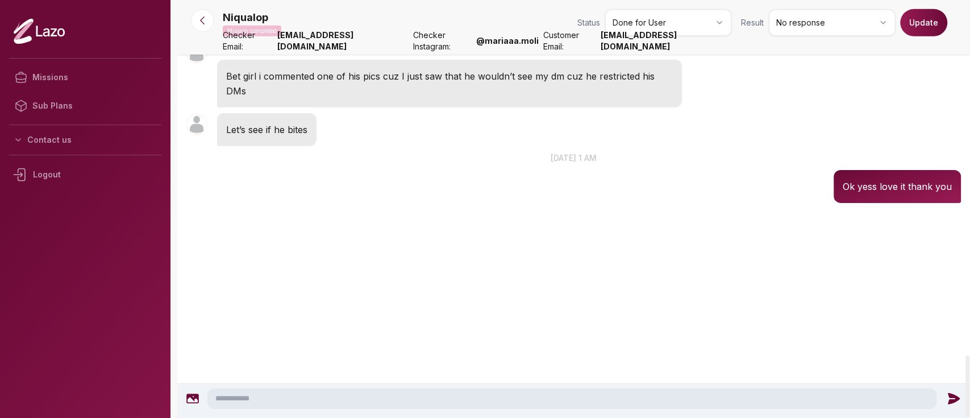
click at [930, 20] on button "Update" at bounding box center [923, 22] width 47 height 27
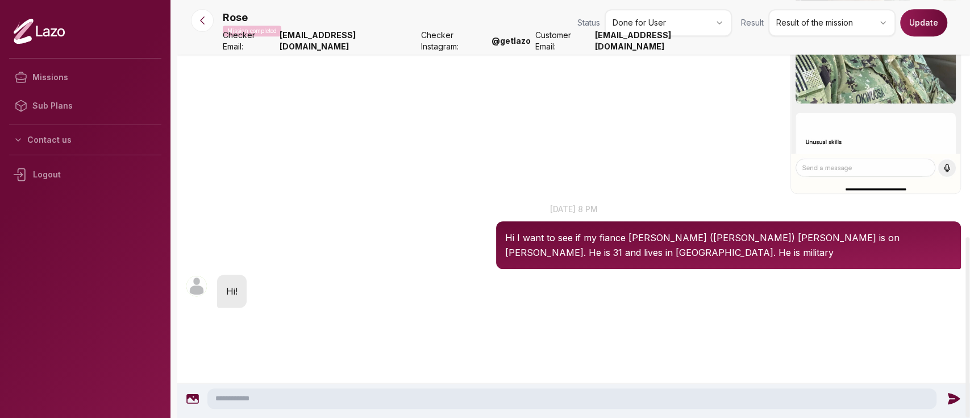
scroll to position [548, 0]
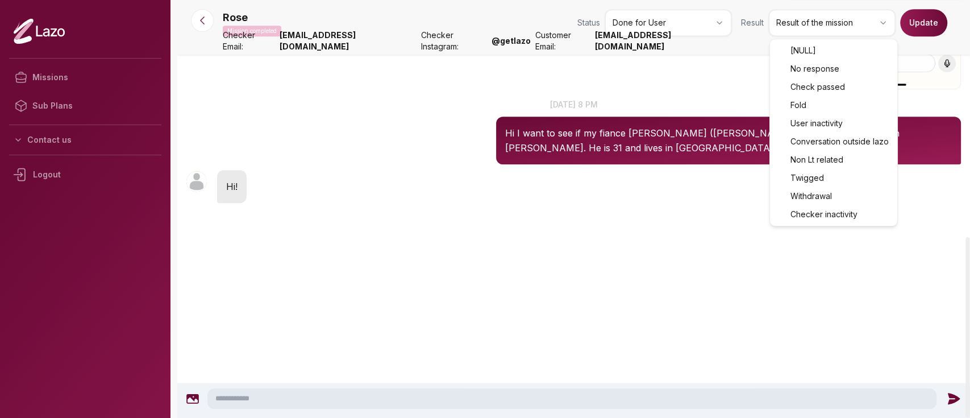
click at [839, 28] on html "Missions Sub Plans Contact us Logout Rose Mission completed Status Done for Use…" at bounding box center [485, 209] width 970 height 418
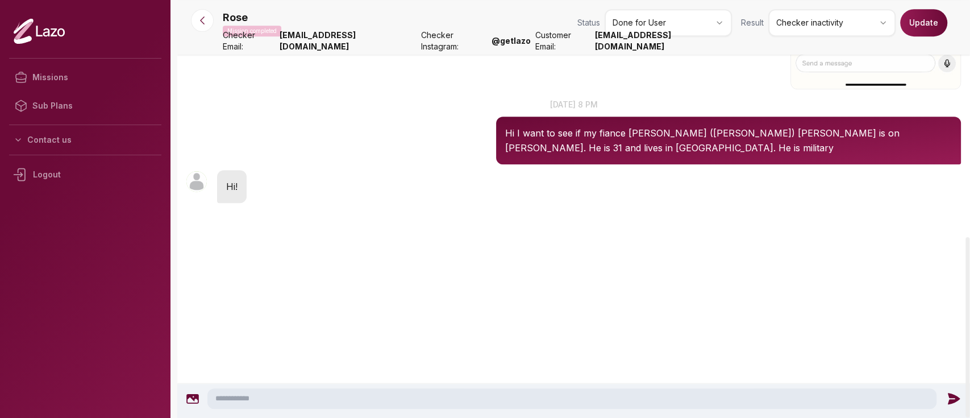
click at [935, 27] on button "Update" at bounding box center [923, 22] width 47 height 27
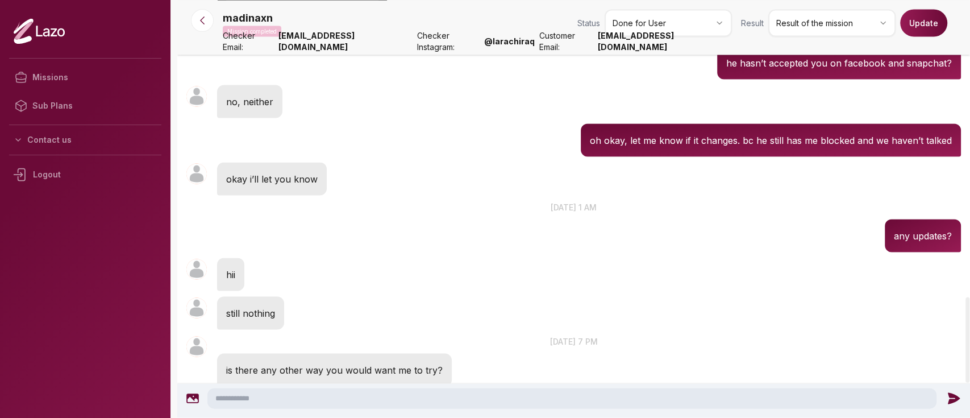
scroll to position [1451, 0]
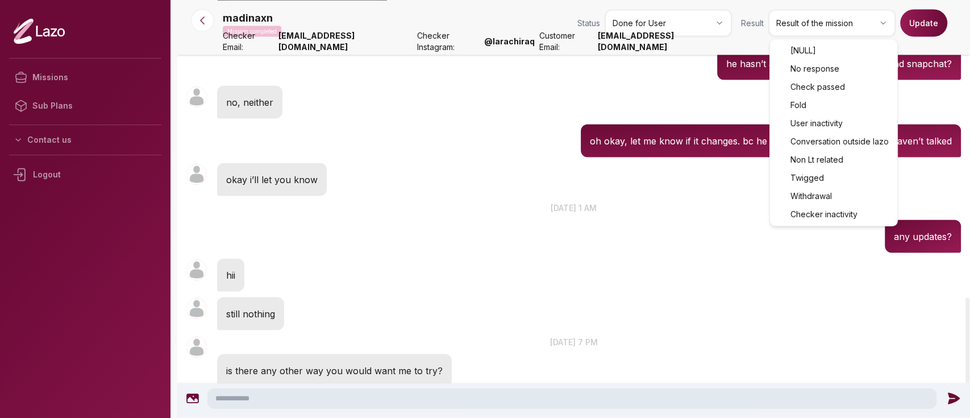
click at [818, 23] on html "Missions Sub Plans Contact us Logout madinaxn Mission completed Status Done for…" at bounding box center [485, 209] width 970 height 418
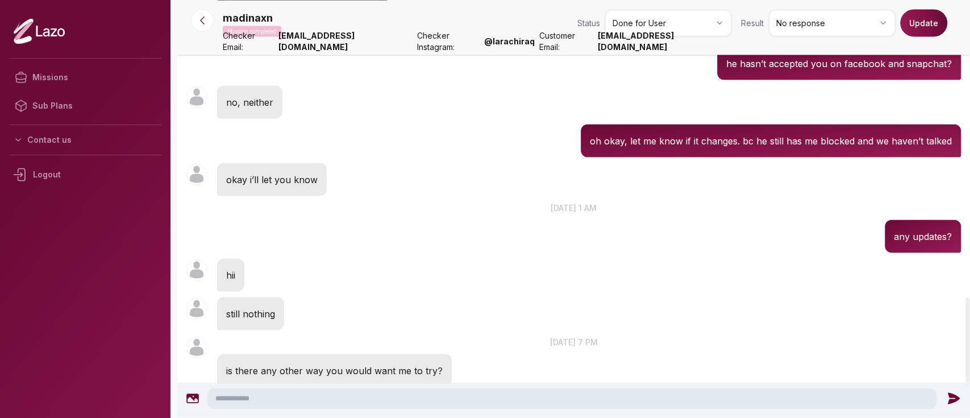
click at [911, 28] on button "Update" at bounding box center [923, 22] width 47 height 27
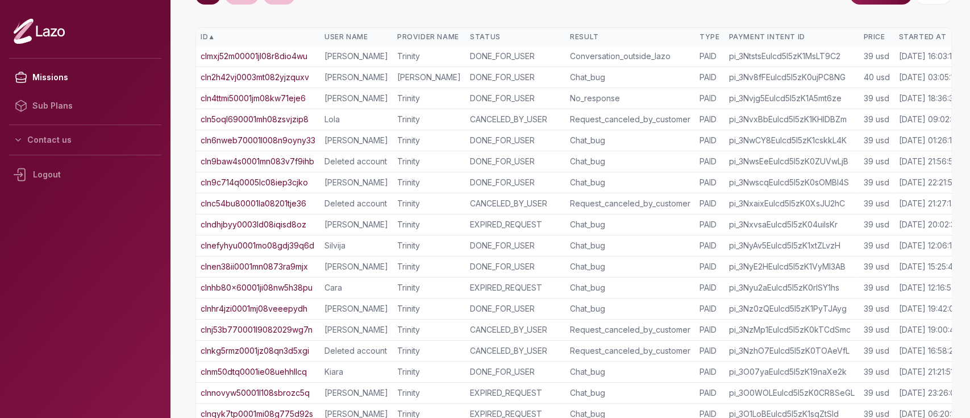
scroll to position [277, 0]
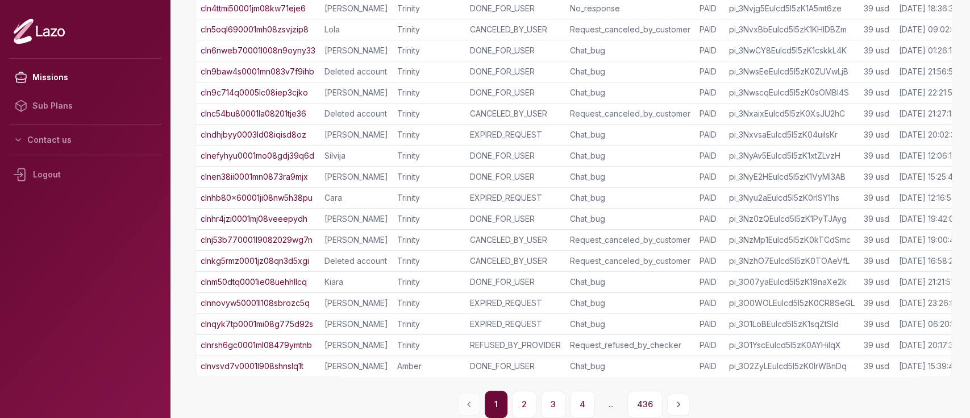
drag, startPoint x: 584, startPoint y: 404, endPoint x: 773, endPoint y: 126, distance: 336.2
click at [773, 126] on div "Missions List Status Filter Status of the mission Search by Payment Intent ID S…" at bounding box center [573, 84] width 756 height 667
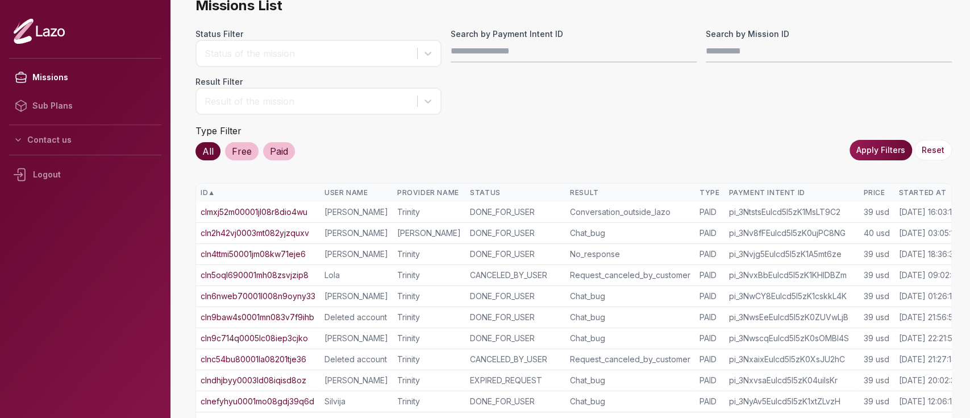
scroll to position [0, 0]
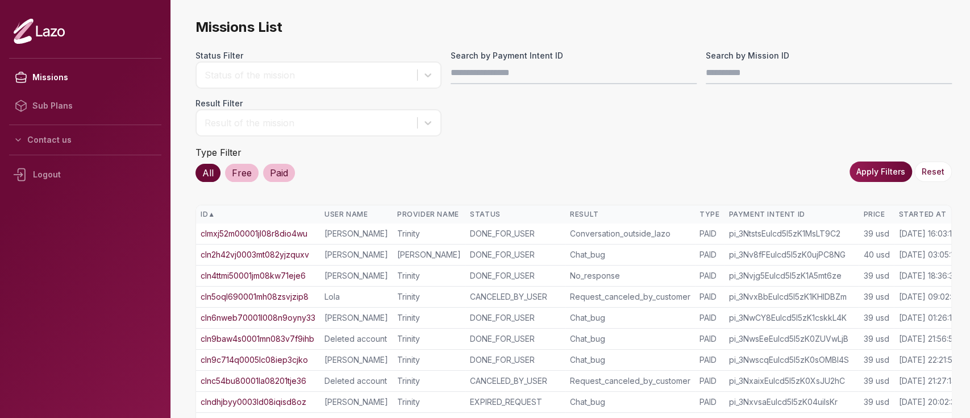
click at [919, 213] on div "Started At" at bounding box center [928, 214] width 61 height 9
click at [919, 213] on div "Started At ▲" at bounding box center [928, 214] width 61 height 9
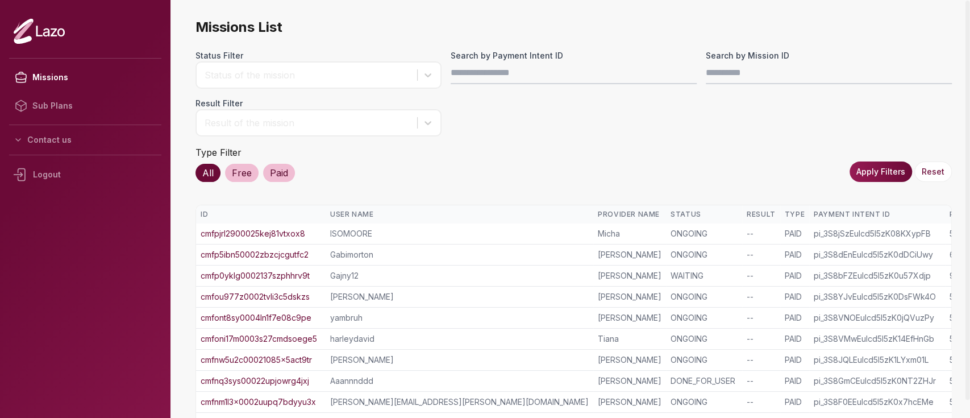
scroll to position [265, 0]
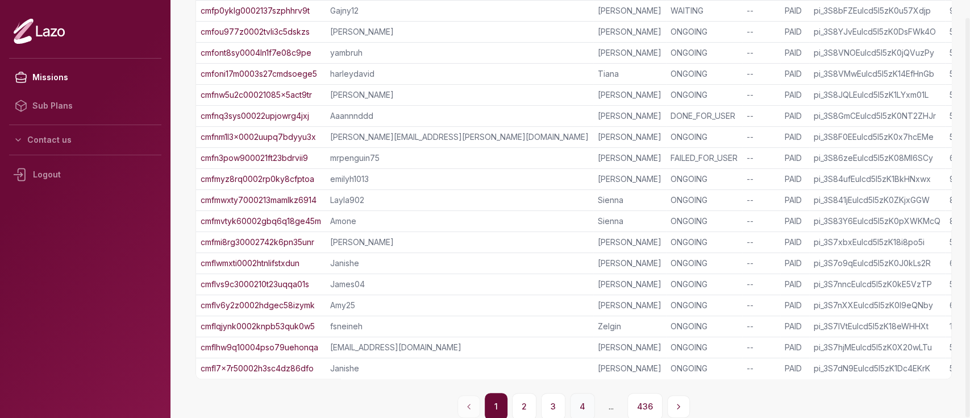
click at [590, 393] on button "4" at bounding box center [582, 406] width 25 height 27
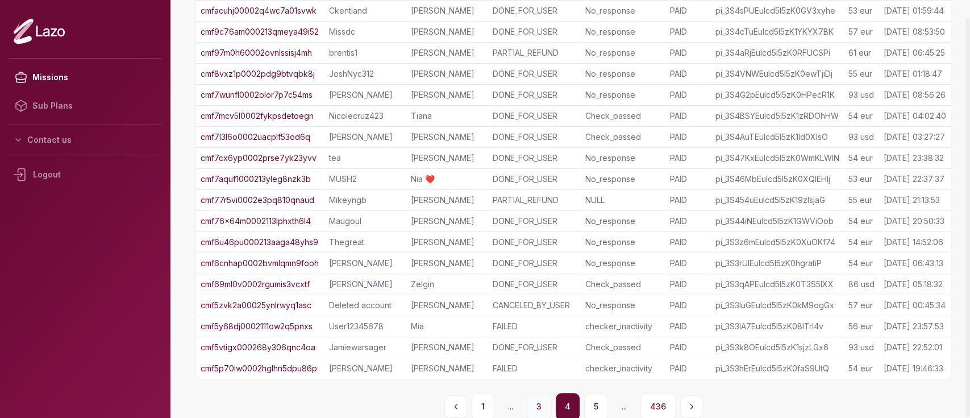
click at [540, 403] on button "3" at bounding box center [539, 406] width 24 height 27
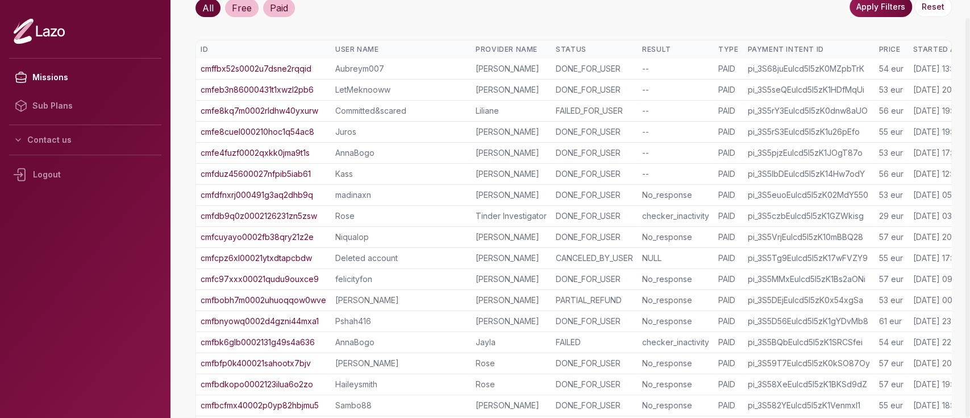
scroll to position [277, 0]
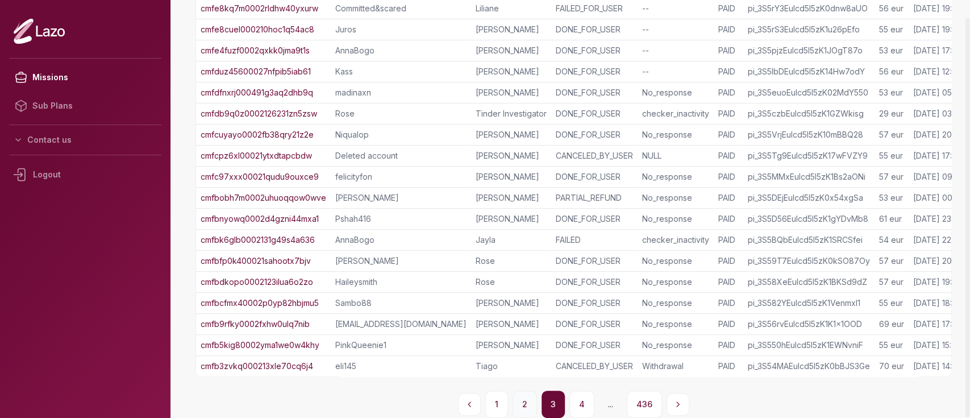
click at [522, 398] on button "2" at bounding box center [525, 403] width 24 height 27
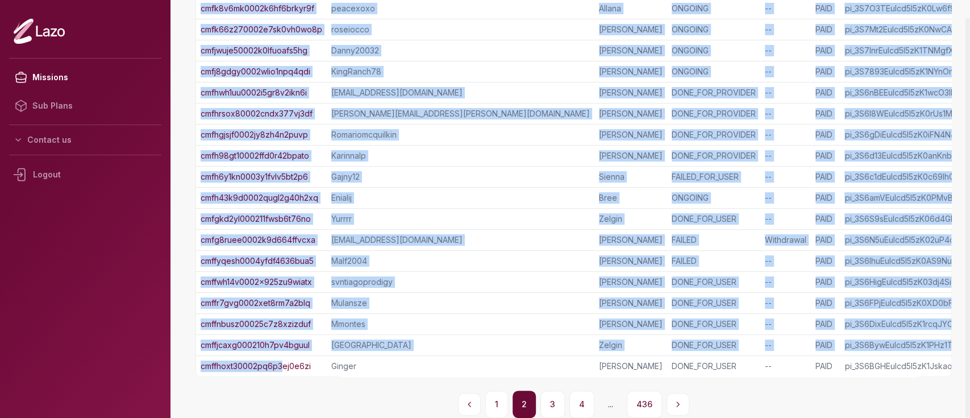
drag, startPoint x: 465, startPoint y: 378, endPoint x: 285, endPoint y: 348, distance: 182.5
click at [285, 348] on div "Missions List Status Filter Status of the mission Search by Payment Intent ID S…" at bounding box center [573, 84] width 756 height 667
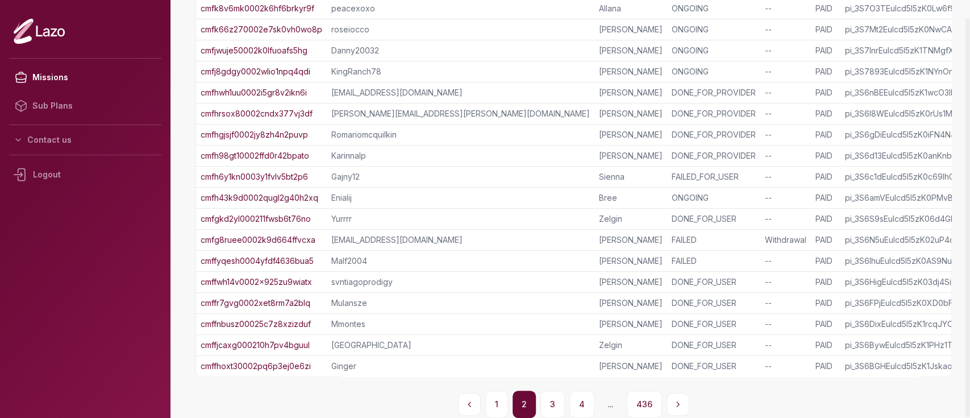
click at [384, 384] on div "Missions List Status Filter Status of the mission Search by Payment Intent ID S…" at bounding box center [573, 84] width 756 height 667
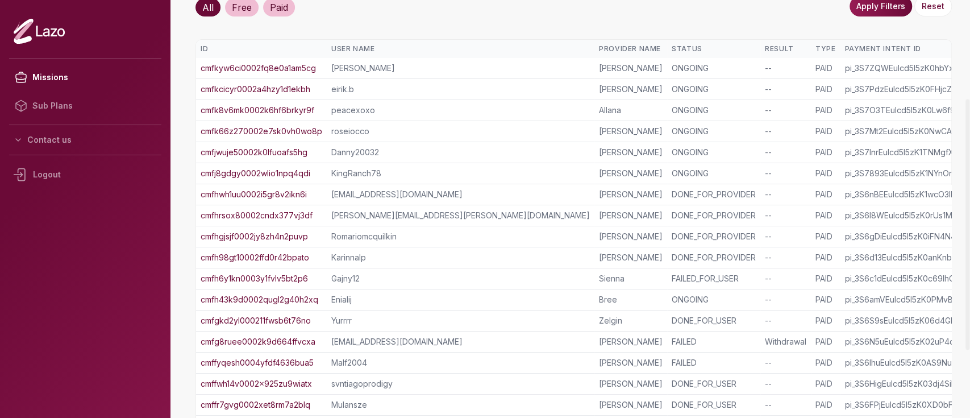
scroll to position [164, 0]
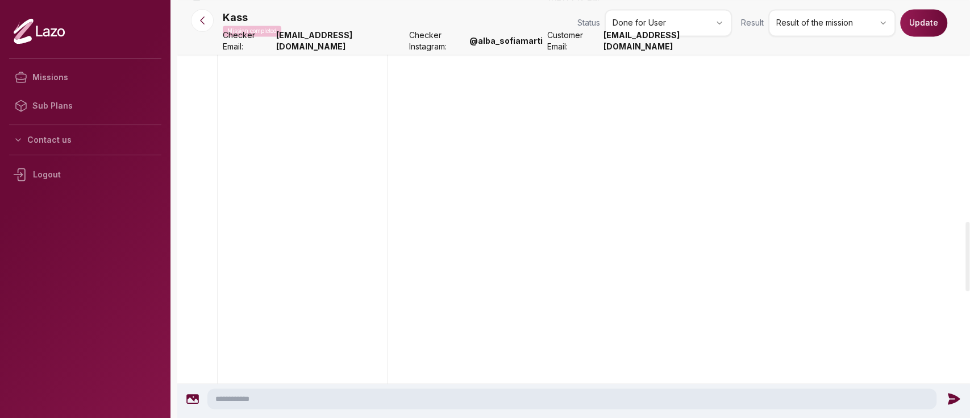
scroll to position [1405, 0]
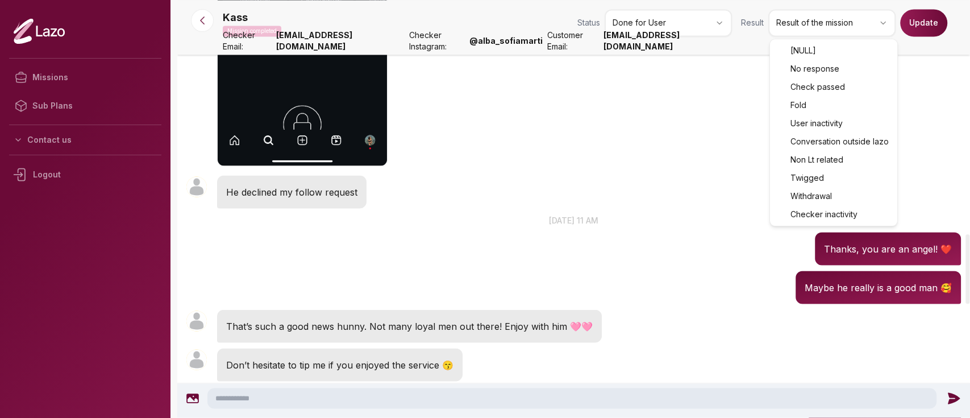
click at [790, 31] on html "Missions Sub Plans Contact us Logout Kass Mission completed Status Done for Use…" at bounding box center [485, 209] width 970 height 418
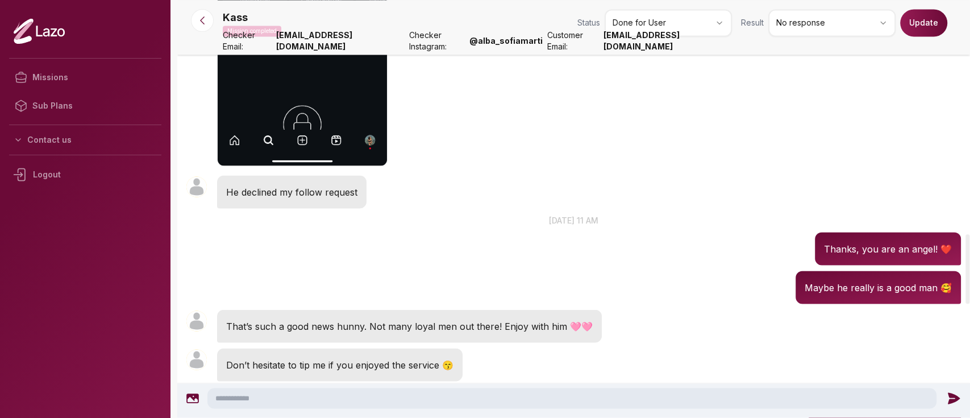
click at [932, 32] on button "Update" at bounding box center [923, 22] width 47 height 27
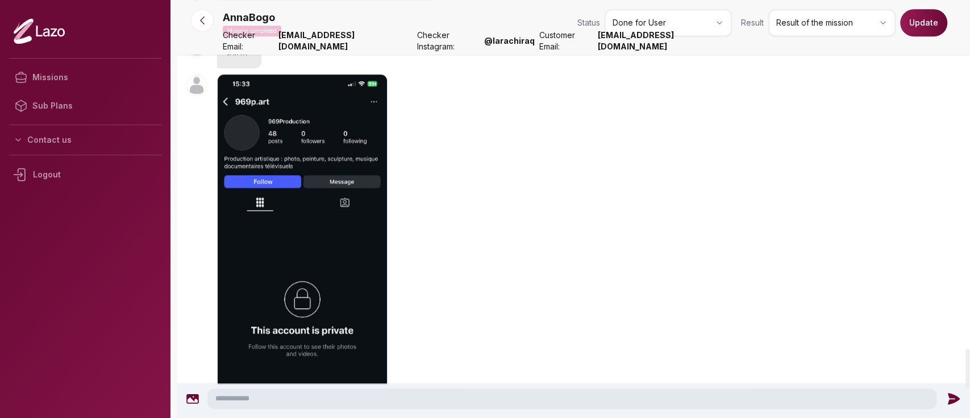
scroll to position [3731, 0]
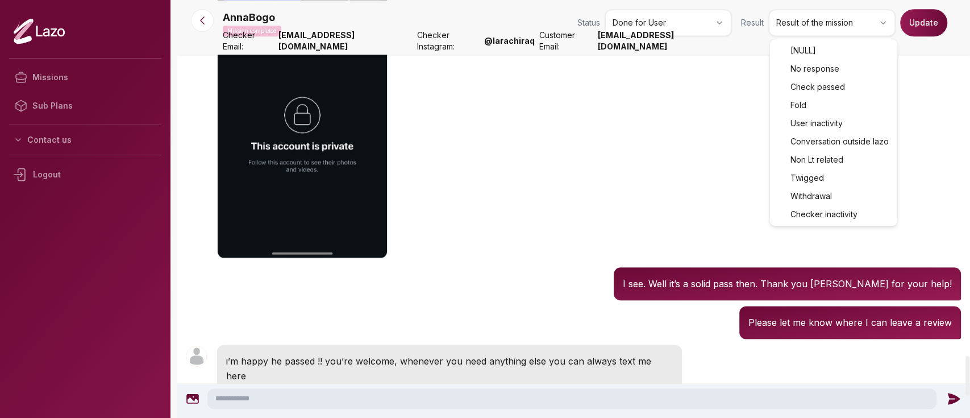
click at [846, 27] on html "Missions Sub Plans Contact us Logout AnnaBogo Mission completed Status Done for…" at bounding box center [485, 209] width 970 height 418
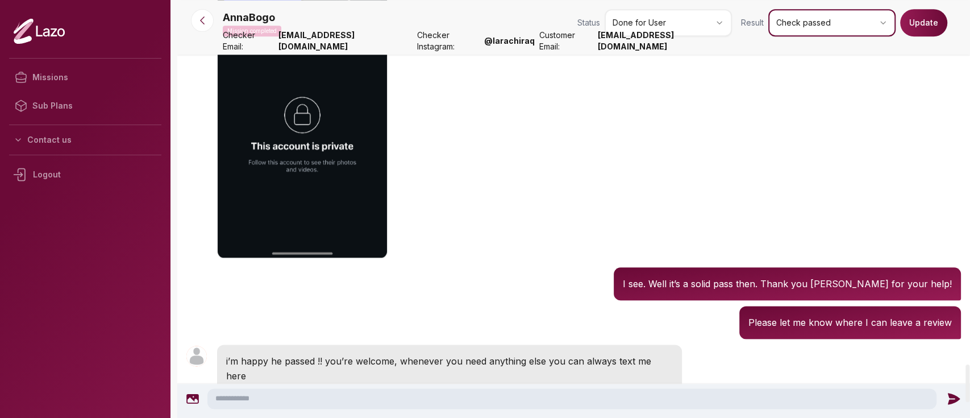
scroll to position [4109, 0]
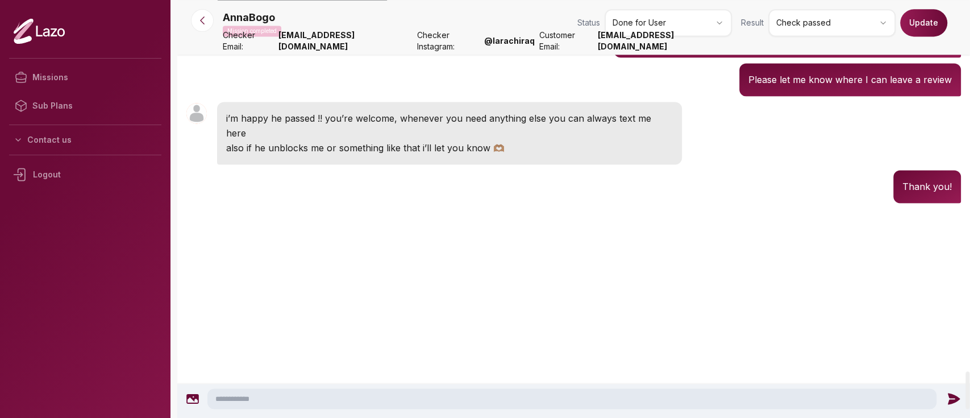
click at [925, 30] on button "Update" at bounding box center [923, 22] width 47 height 27
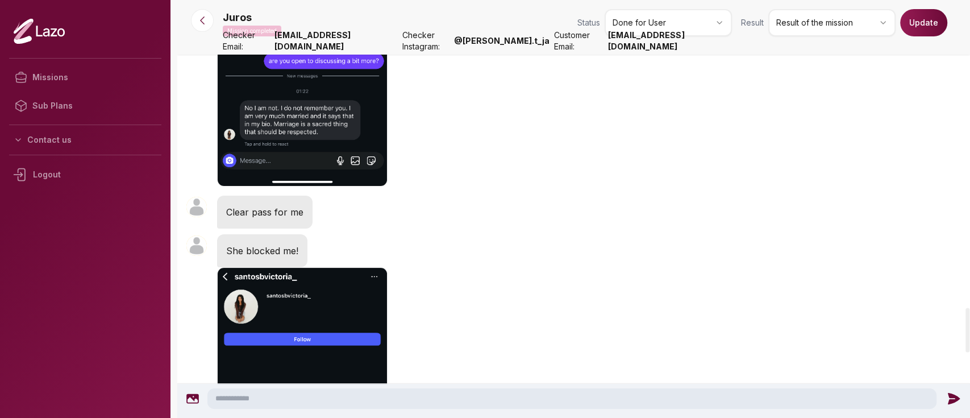
scroll to position [2882, 0]
click at [797, 26] on html "Missions Sub Plans Contact us Logout Juros Mission completed Status Done for Us…" at bounding box center [485, 209] width 970 height 418
drag, startPoint x: 583, startPoint y: 241, endPoint x: 487, endPoint y: 256, distance: 97.3
click at [487, 256] on div "Juros 08:48 She blocked me!" at bounding box center [573, 427] width 793 height 392
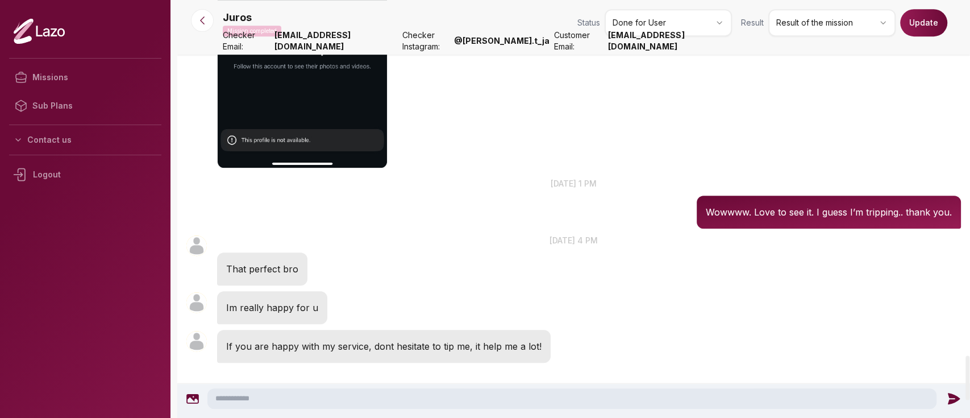
scroll to position [3339, 0]
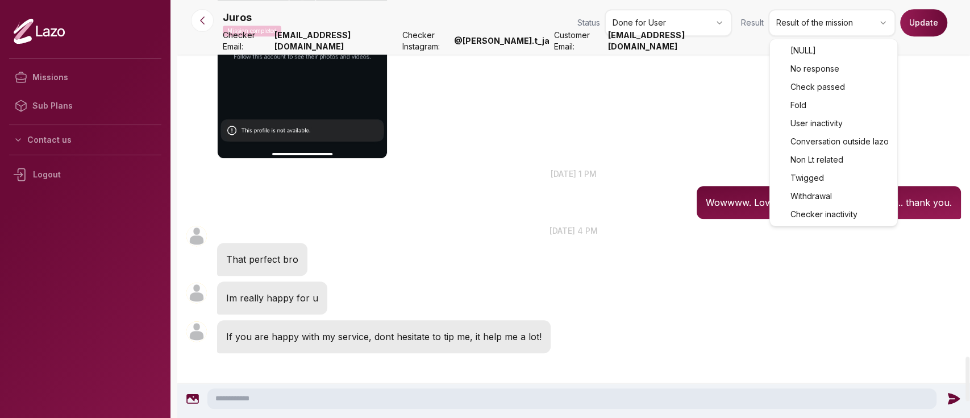
click at [834, 26] on html "Missions Sub Plans Contact us Logout Juros Mission completed Status Done for Us…" at bounding box center [485, 209] width 970 height 418
click at [637, 206] on html "Missions Sub Plans Contact us Logout Juros Mission completed Status Done for Us…" at bounding box center [485, 209] width 970 height 418
click at [858, 24] on html "Missions Sub Plans Contact us Logout Juros Mission completed Status Done for Us…" at bounding box center [485, 209] width 970 height 418
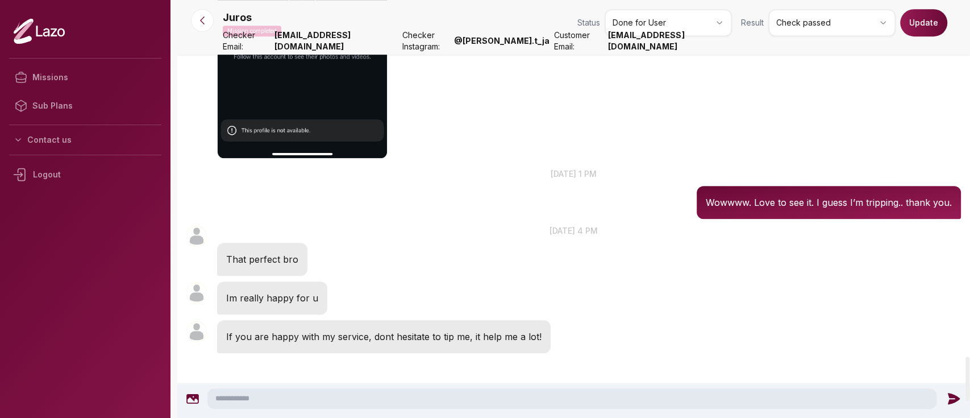
click at [918, 34] on button "Update" at bounding box center [923, 22] width 47 height 27
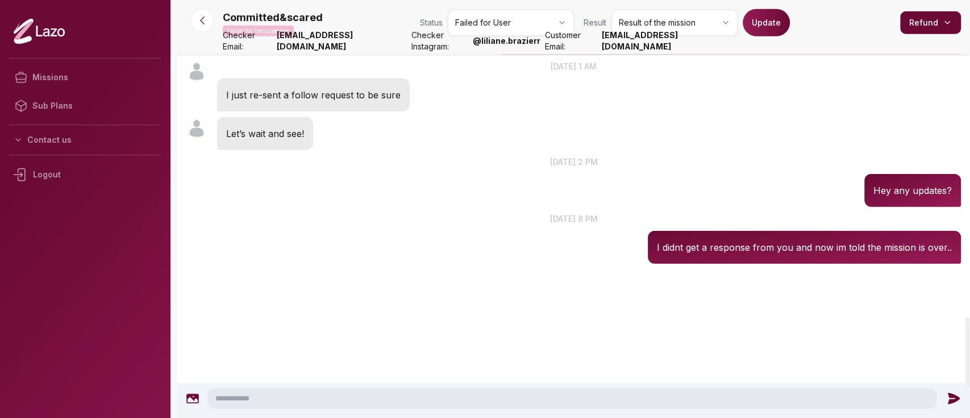
scroll to position [2054, 0]
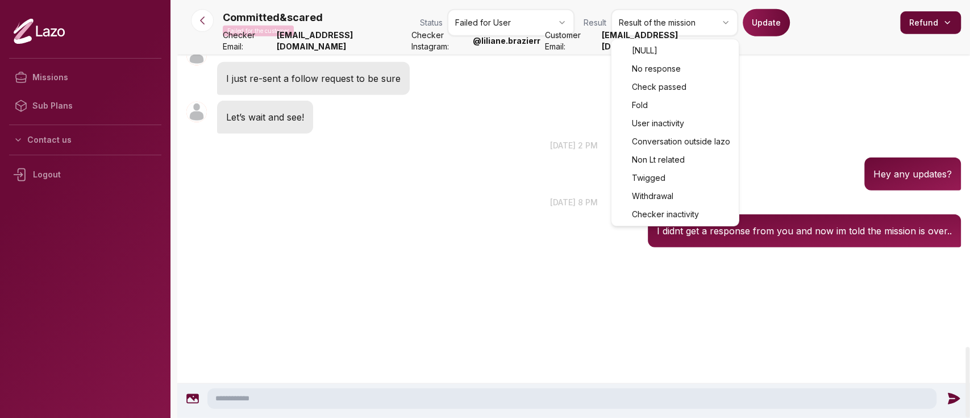
click at [698, 19] on html "Missions Sub Plans Contact us Logout Committed&scared Failed for the customer S…" at bounding box center [485, 209] width 970 height 418
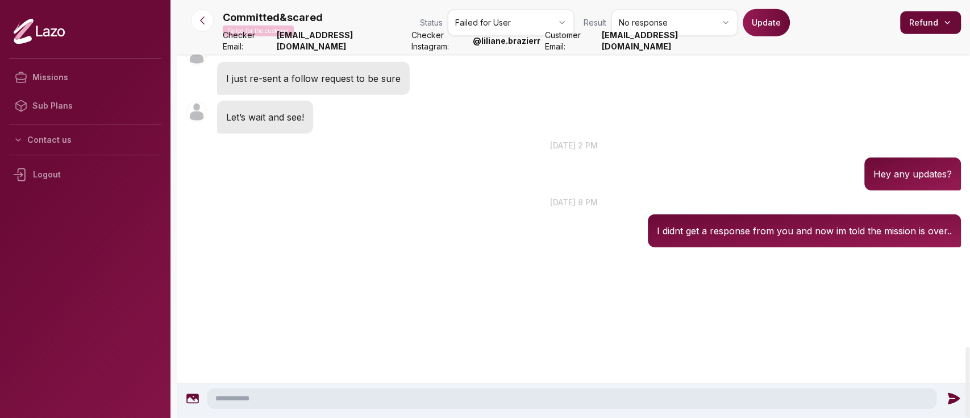
click at [756, 32] on button "Update" at bounding box center [766, 22] width 47 height 27
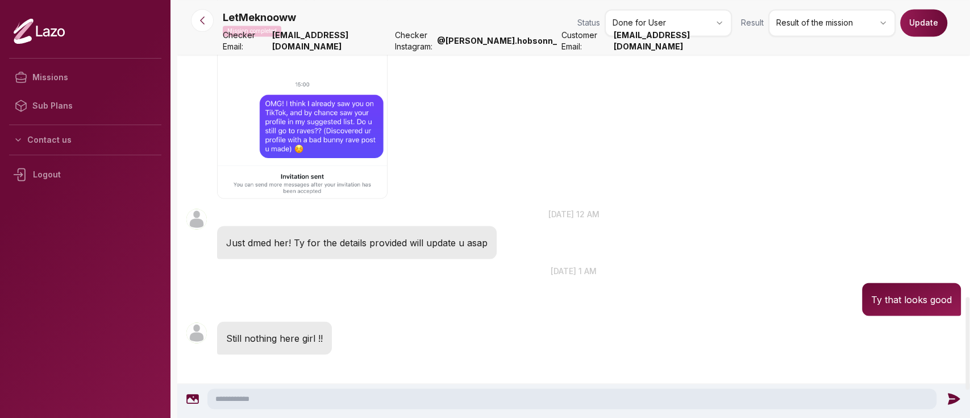
scroll to position [1334, 0]
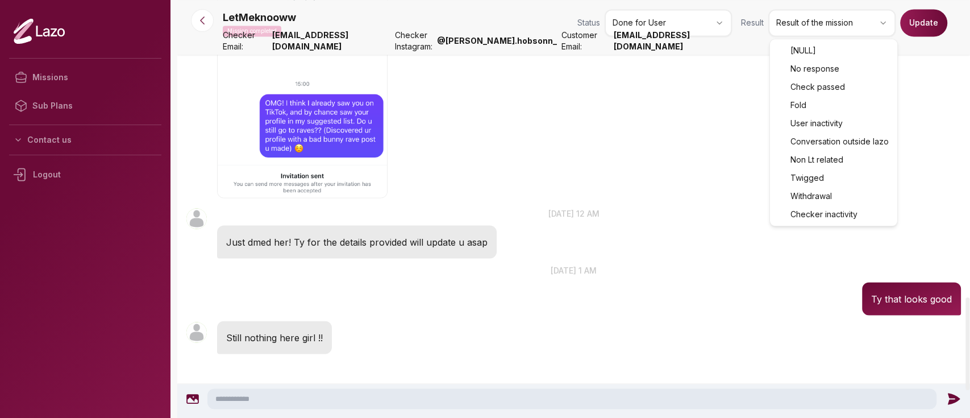
click at [802, 24] on html "Missions Sub Plans Contact us Logout LetMeknooww Mission completed Status Done …" at bounding box center [485, 209] width 970 height 418
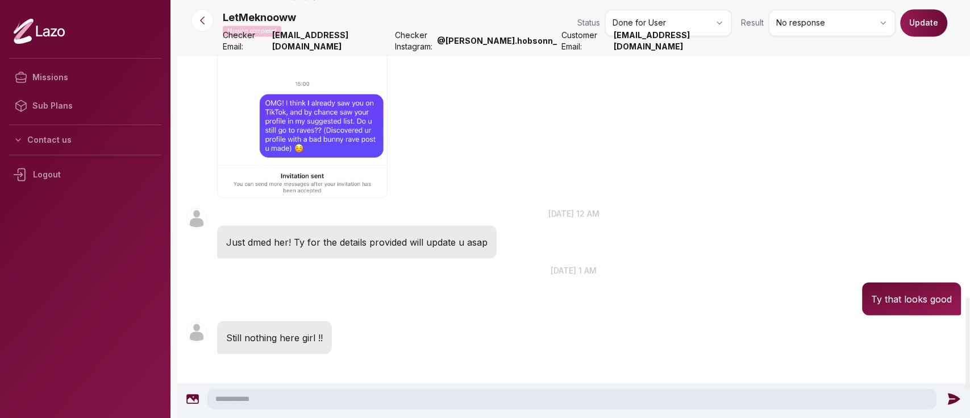
click at [918, 23] on button "Update" at bounding box center [923, 22] width 47 height 27
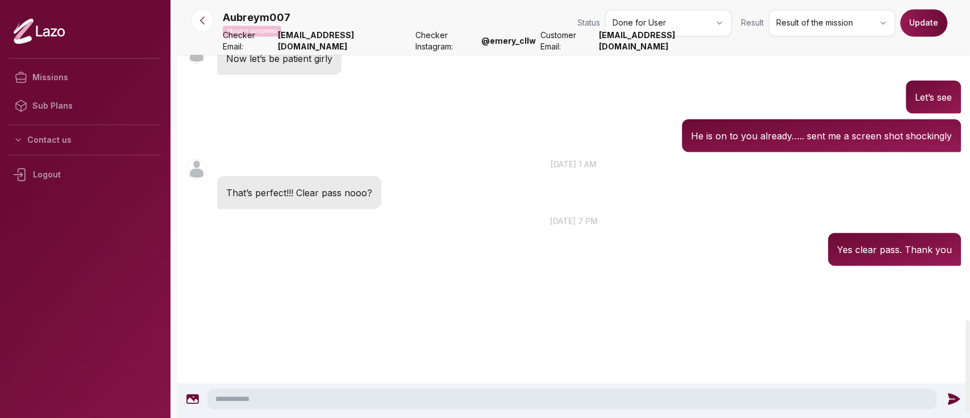
scroll to position [1455, 0]
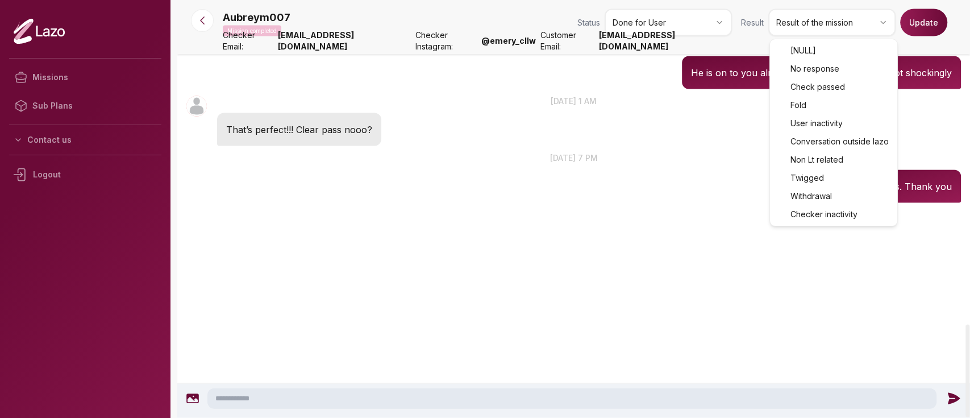
click at [822, 34] on html "Missions Sub Plans Contact us Logout Aubreym007 Mission completed Status Done f…" at bounding box center [485, 209] width 970 height 418
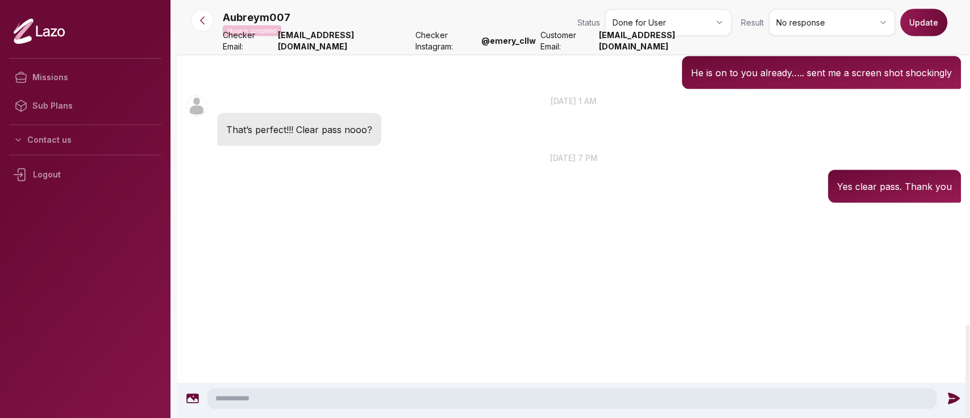
click at [931, 15] on button "Update" at bounding box center [923, 22] width 47 height 27
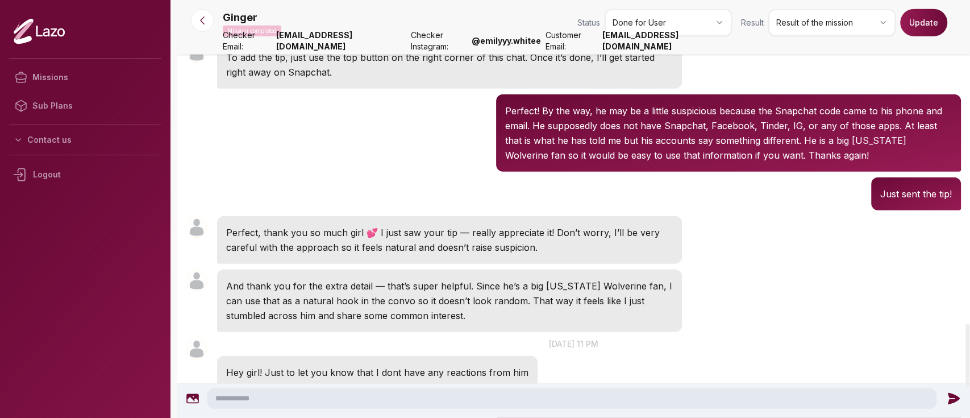
scroll to position [2322, 0]
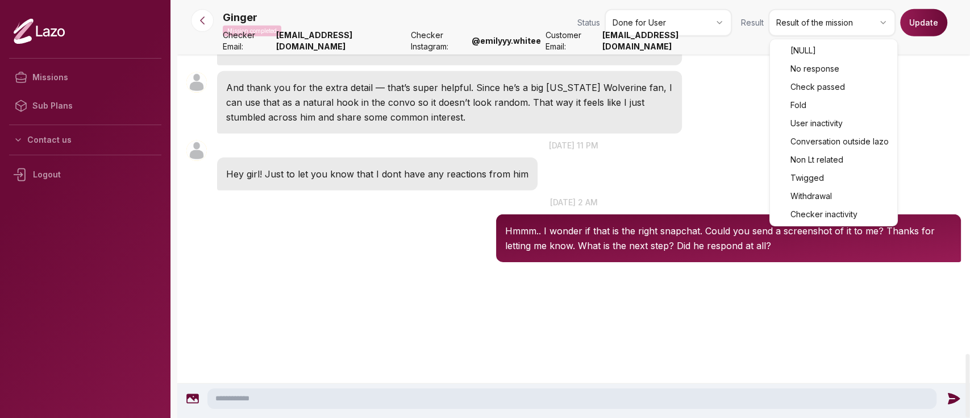
click at [821, 34] on html "Missions Sub Plans Contact us Logout Ginger Mission completed Status Done for U…" at bounding box center [485, 209] width 970 height 418
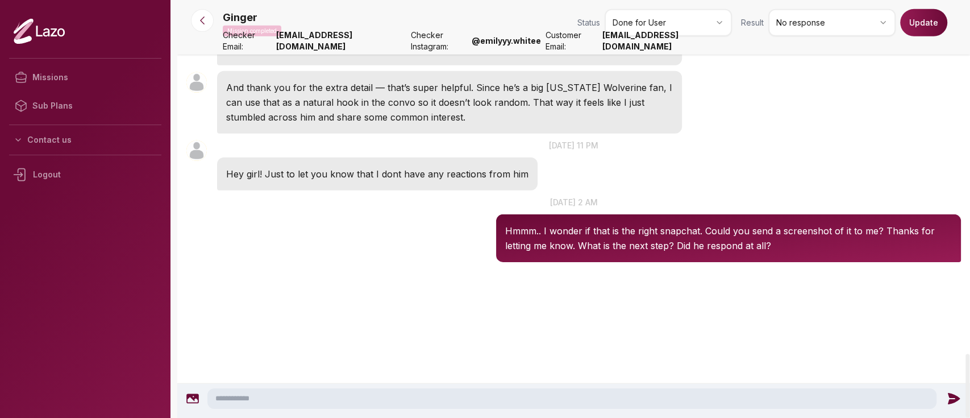
click at [938, 12] on button "Update" at bounding box center [923, 22] width 47 height 27
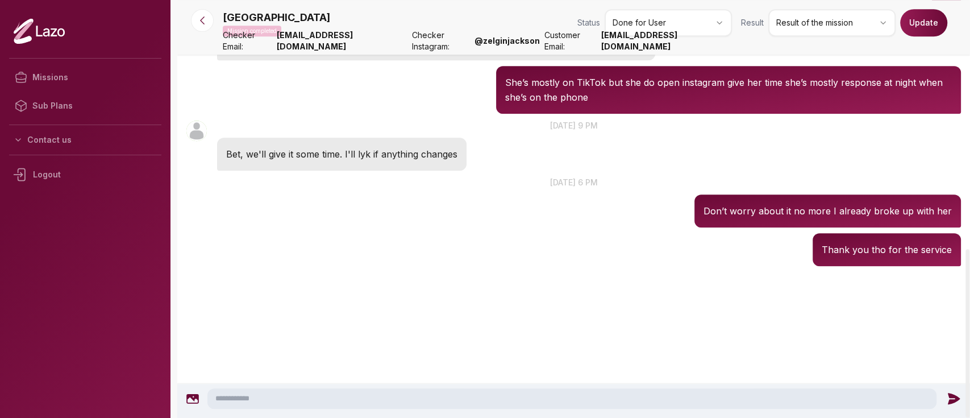
scroll to position [617, 0]
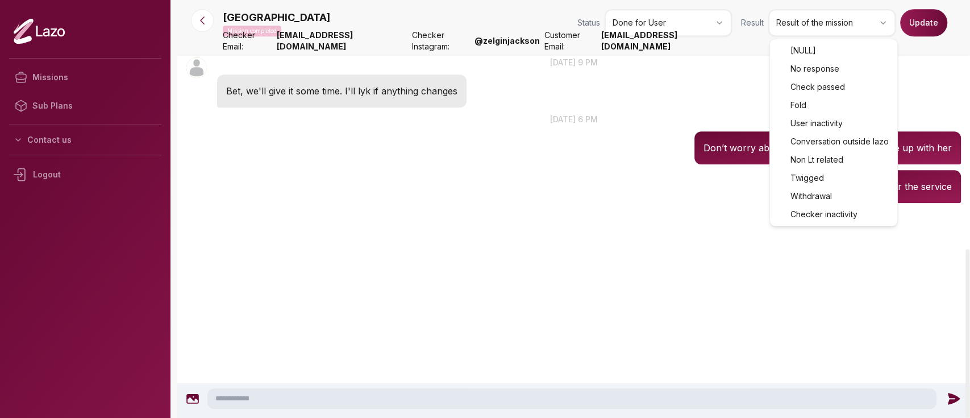
click at [794, 64] on body "Missions Sub Plans Contact us Logout Hamzanahshall Mission completed Status Don…" at bounding box center [485, 209] width 970 height 418
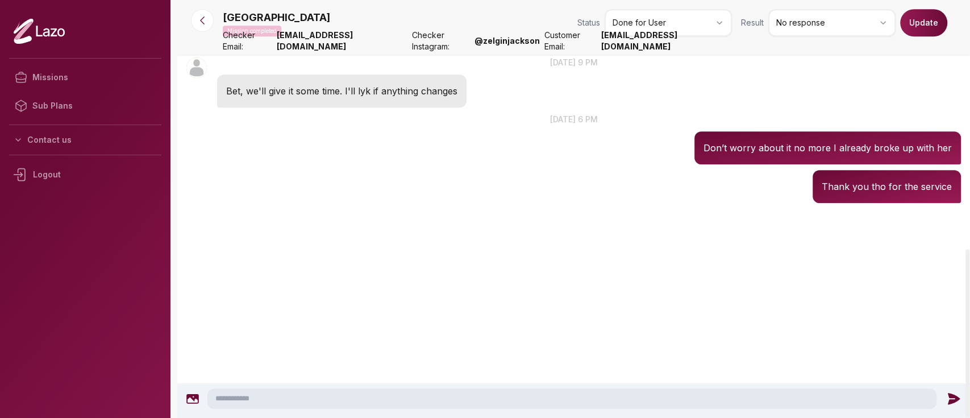
click at [794, 64] on p "14 sept. at 9 pm" at bounding box center [573, 62] width 793 height 12
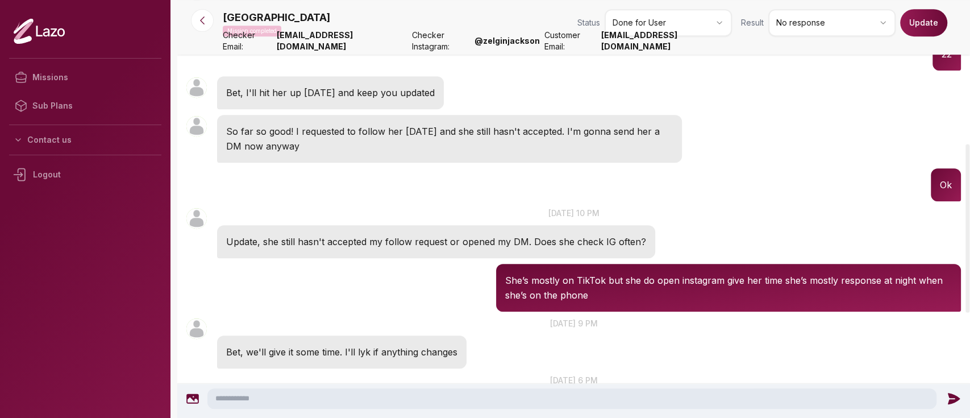
scroll to position [345, 0]
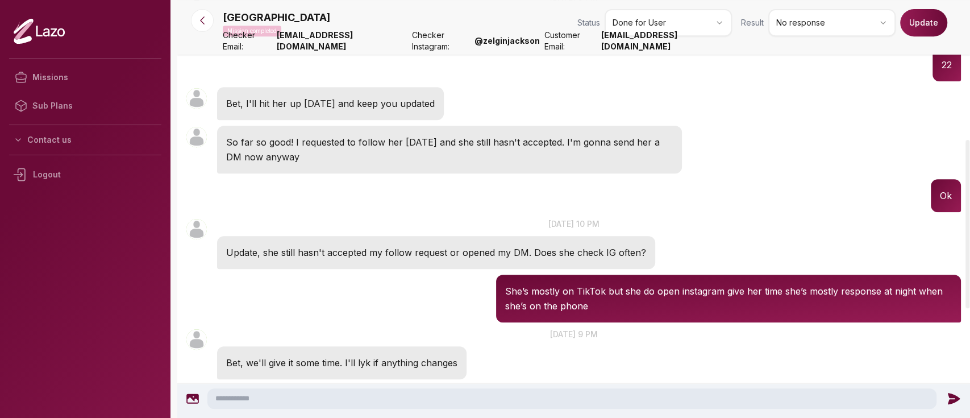
click at [923, 27] on button "Update" at bounding box center [923, 22] width 47 height 27
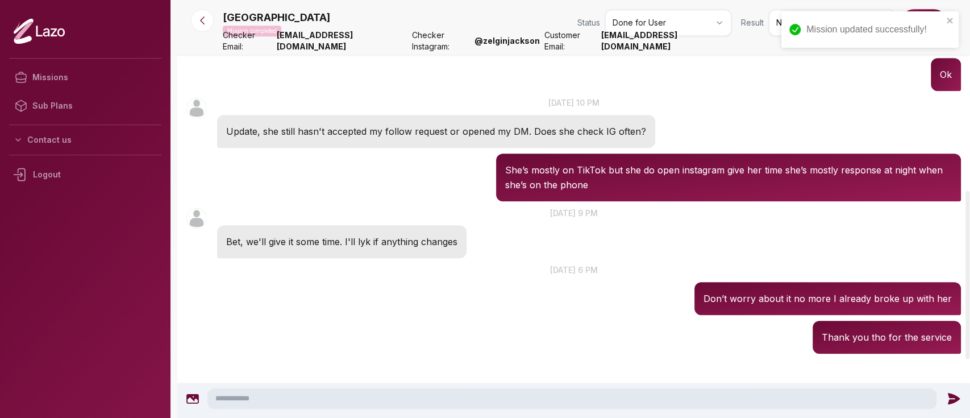
scroll to position [467, 0]
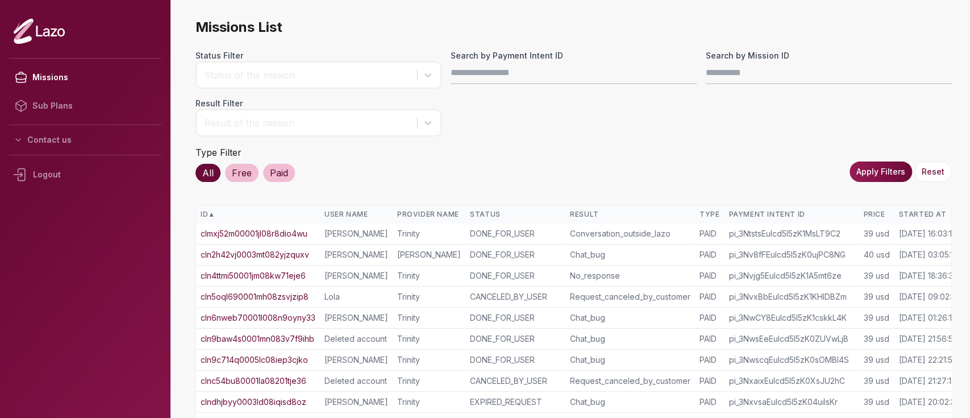
click at [912, 211] on div "Started At" at bounding box center [928, 214] width 61 height 9
click at [912, 211] on div "Started At ▲" at bounding box center [928, 214] width 61 height 9
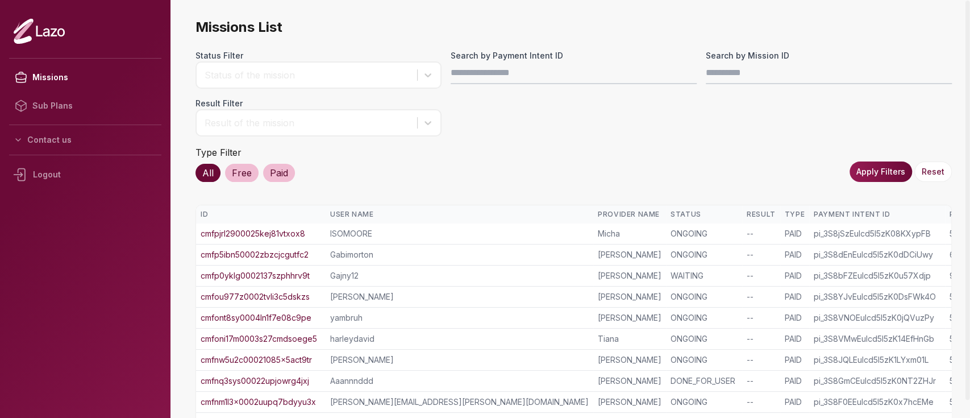
scroll to position [265, 0]
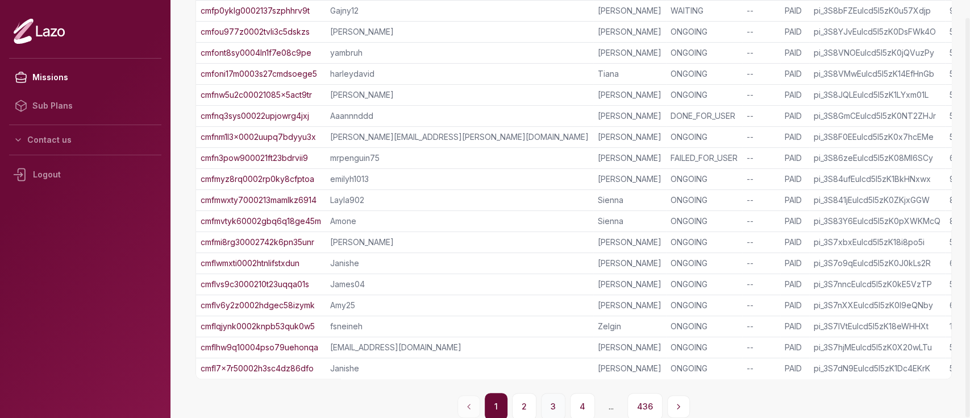
click at [552, 396] on button "3" at bounding box center [553, 406] width 24 height 27
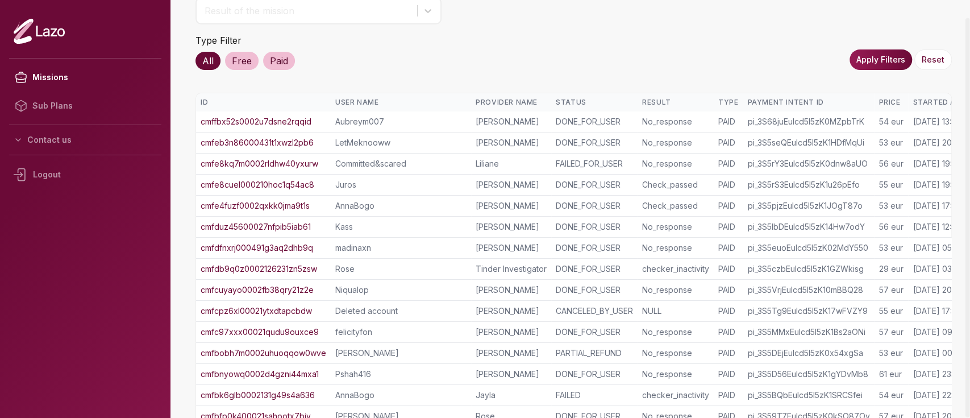
scroll to position [277, 0]
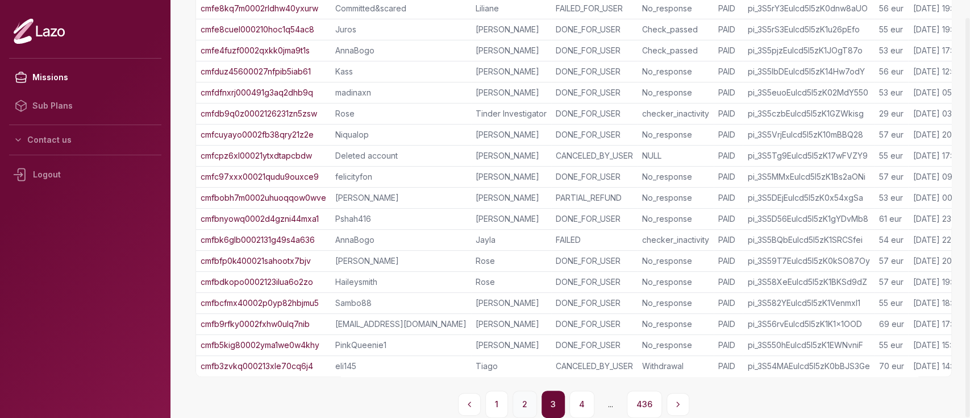
click at [532, 413] on button "2" at bounding box center [525, 403] width 24 height 27
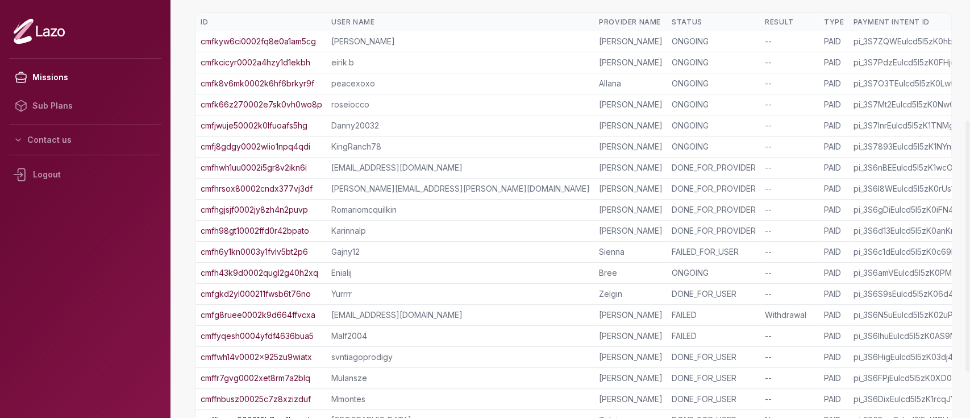
scroll to position [201, 0]
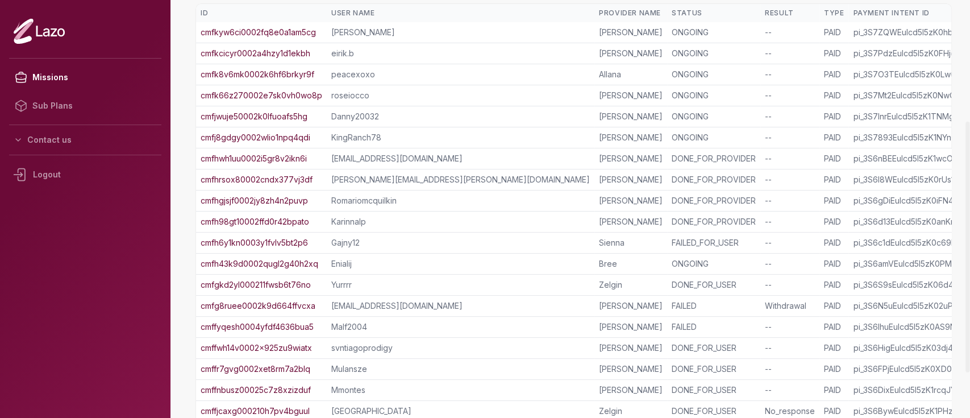
drag, startPoint x: 295, startPoint y: 285, endPoint x: 41, endPoint y: 295, distance: 254.8
click at [41, 295] on nav "Missions Sub Plans Contact us Logout" at bounding box center [85, 207] width 152 height 309
click at [290, 239] on link "cmfh6y1kn0003y1fvlv5bt2p6" at bounding box center [254, 242] width 107 height 11
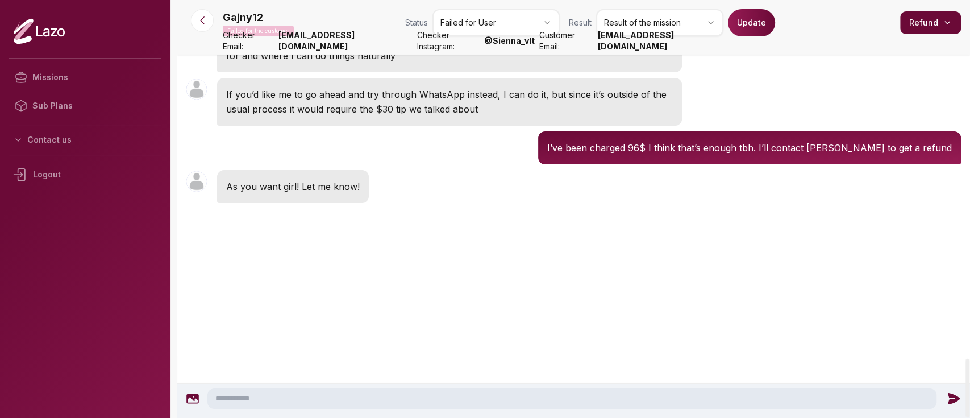
scroll to position [2855, 0]
drag, startPoint x: 698, startPoint y: 199, endPoint x: 797, endPoint y: 217, distance: 101.0
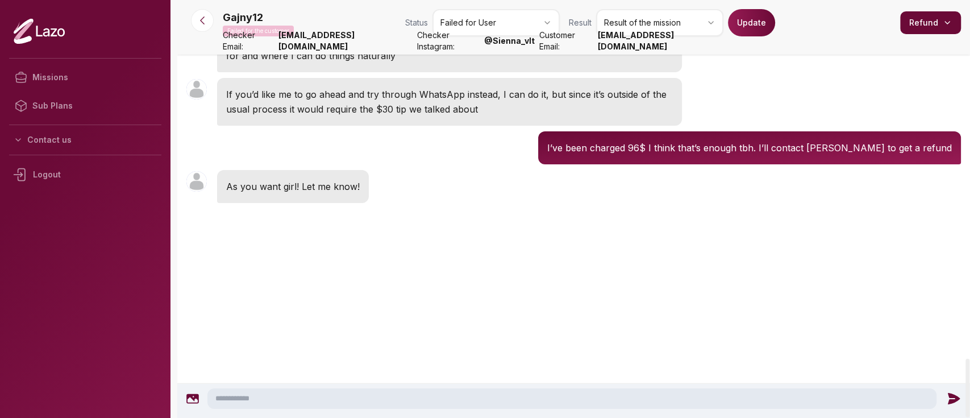
click at [634, 155] on p "I’ve been charged 96$ I think that’s enough tbh. I’ll contact Lazo to get a ref…" at bounding box center [749, 147] width 405 height 15
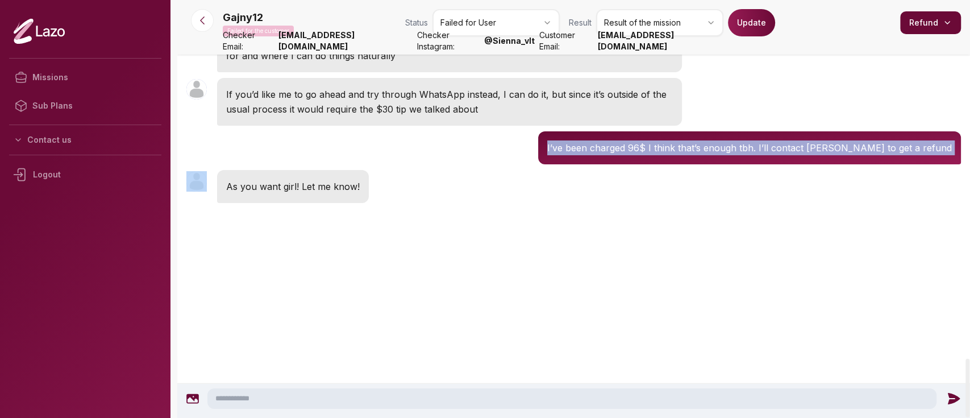
click at [634, 155] on p "I’ve been charged 96$ I think that’s enough tbh. I’ll contact Lazo to get a ref…" at bounding box center [749, 147] width 405 height 15
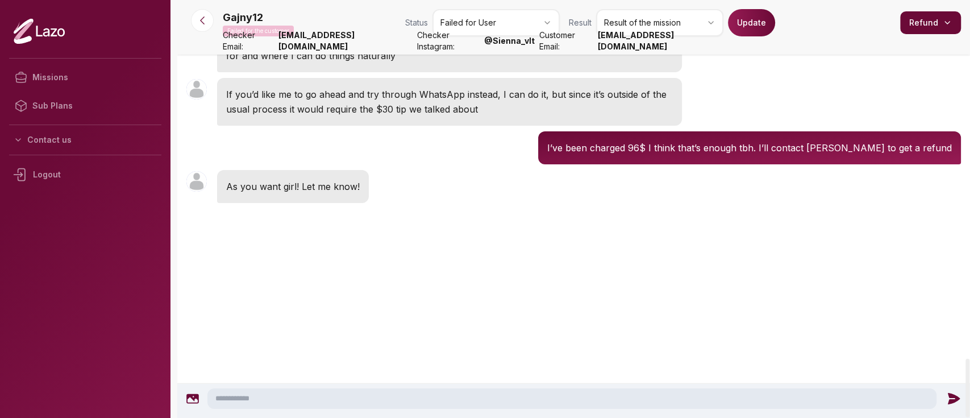
scroll to position [2955, 0]
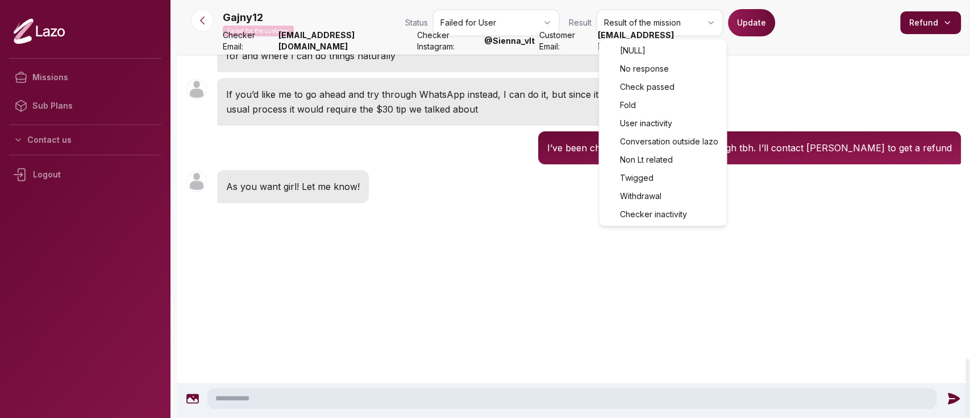
click at [673, 19] on html "Missions Sub Plans Contact us Logout Gajny12 Failed for the customer Status Fai…" at bounding box center [485, 209] width 970 height 418
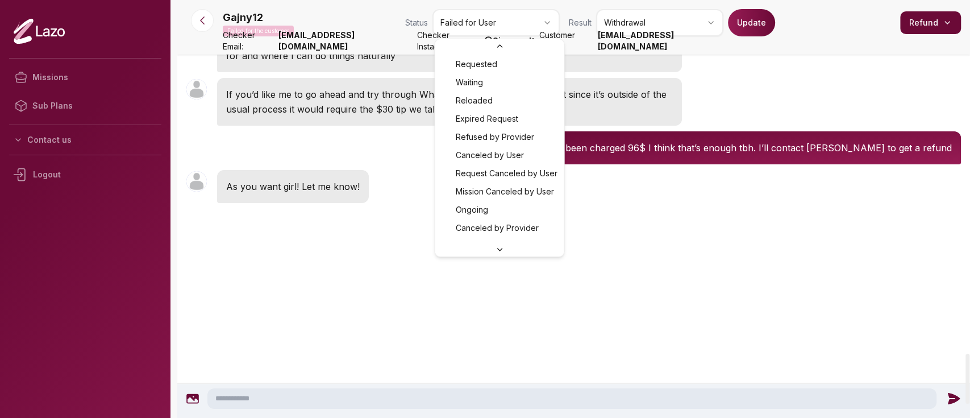
scroll to position [49, 0]
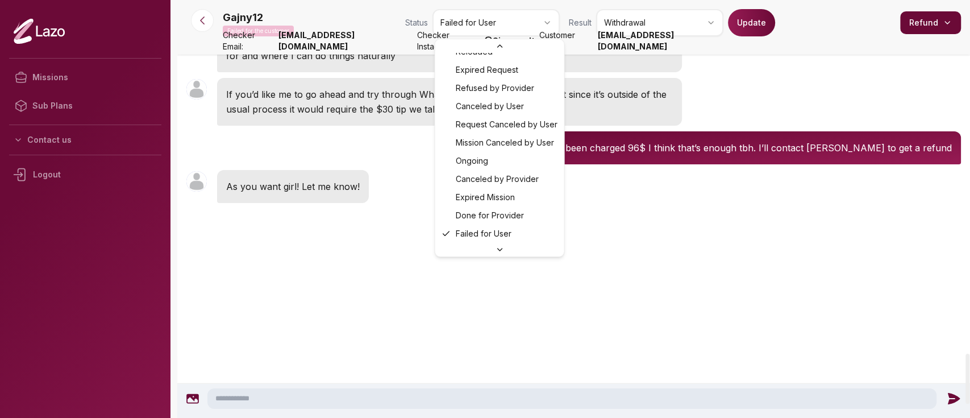
click at [515, 16] on html "Missions Sub Plans Contact us Logout Gajny12 Failed for the customer Status Fai…" at bounding box center [485, 209] width 970 height 418
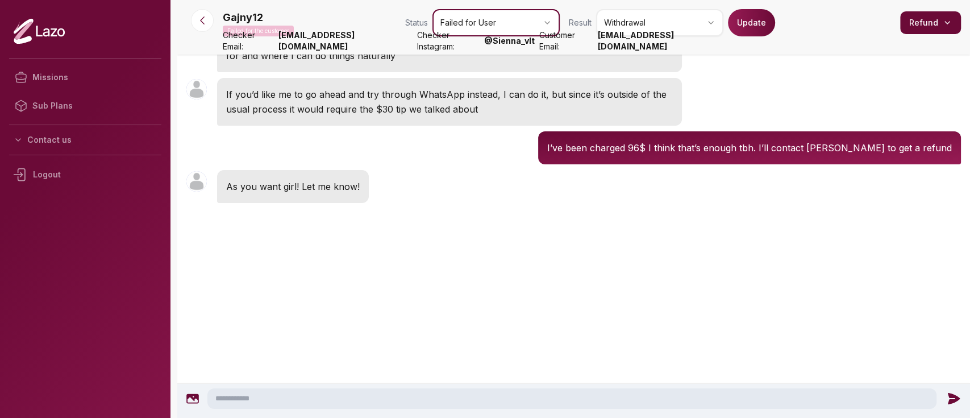
click at [764, 16] on html "Missions Sub Plans Contact us Logout Gajny12 Failed for the customer Status Fai…" at bounding box center [485, 209] width 970 height 418
click at [764, 16] on button "Update" at bounding box center [751, 22] width 47 height 27
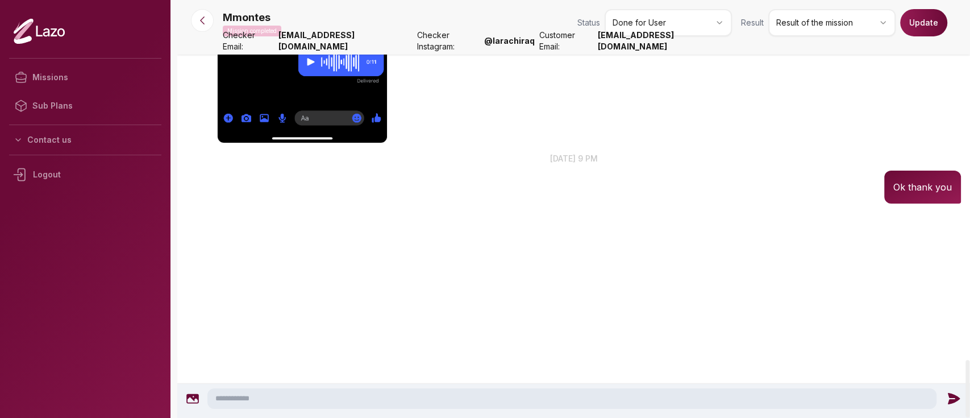
scroll to position [2615, 0]
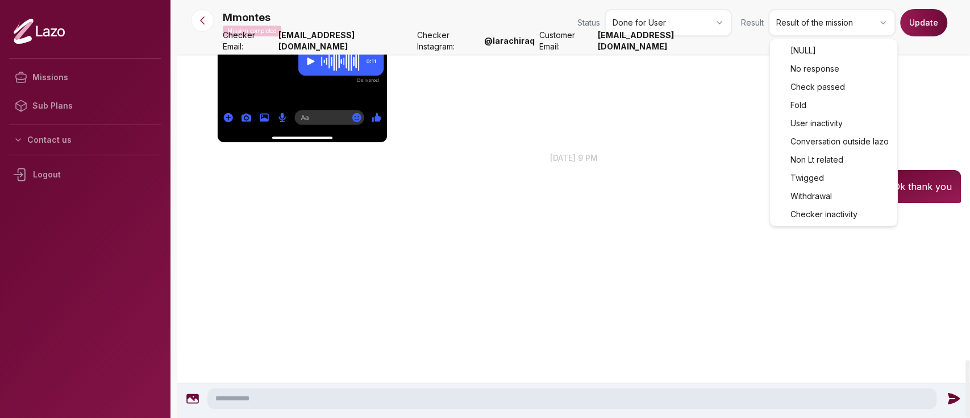
click at [848, 62] on body "Missions Sub Plans Contact us Logout Mmontes Mission completed Status Done for …" at bounding box center [485, 209] width 970 height 418
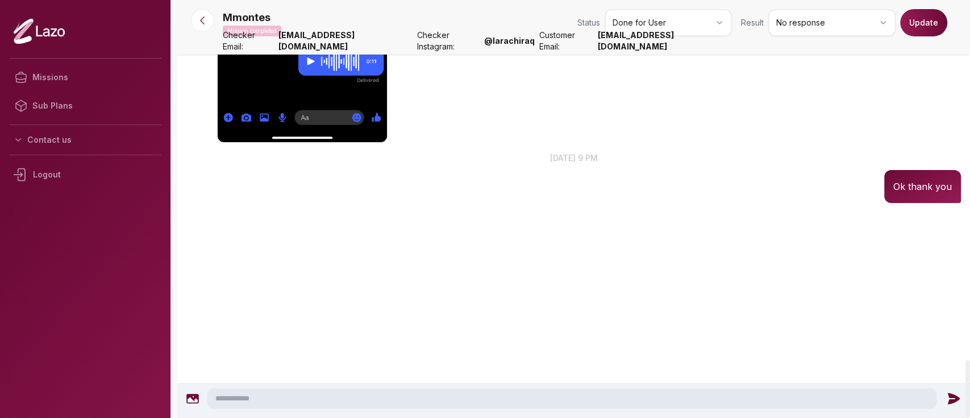
click at [936, 30] on button "Update" at bounding box center [923, 22] width 47 height 27
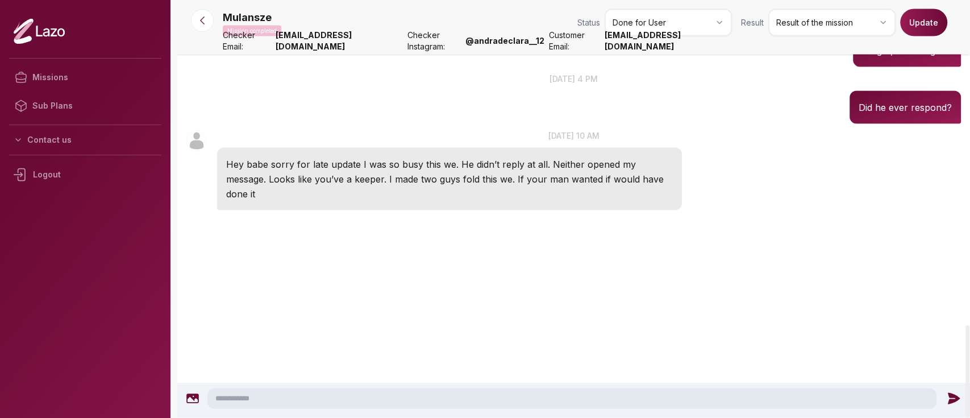
scroll to position [1472, 0]
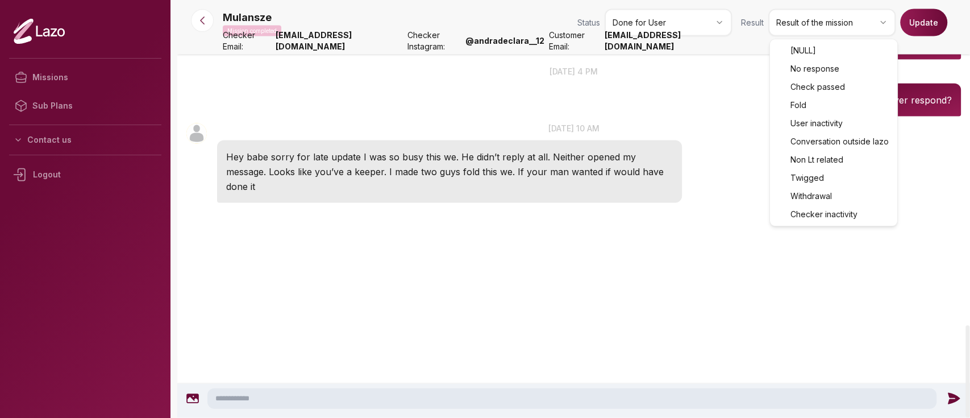
click at [804, 33] on html "Missions Sub Plans Contact us Logout Mulansze Mission completed Status Done for…" at bounding box center [485, 209] width 970 height 418
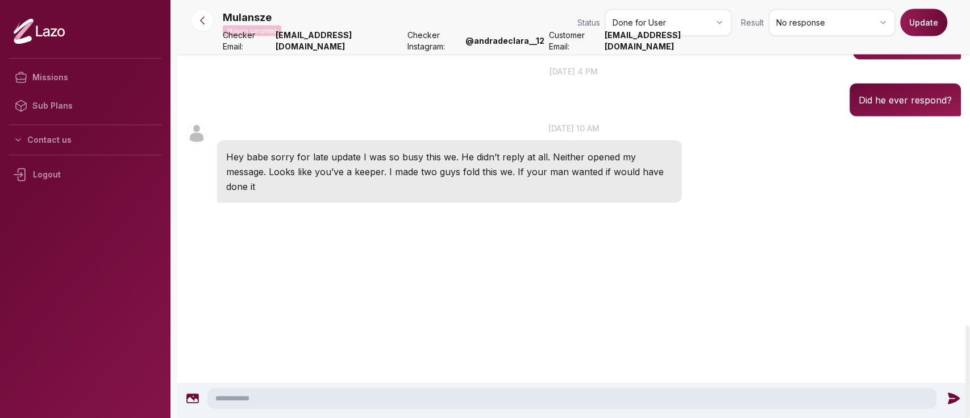
click at [923, 22] on button "Update" at bounding box center [923, 22] width 47 height 27
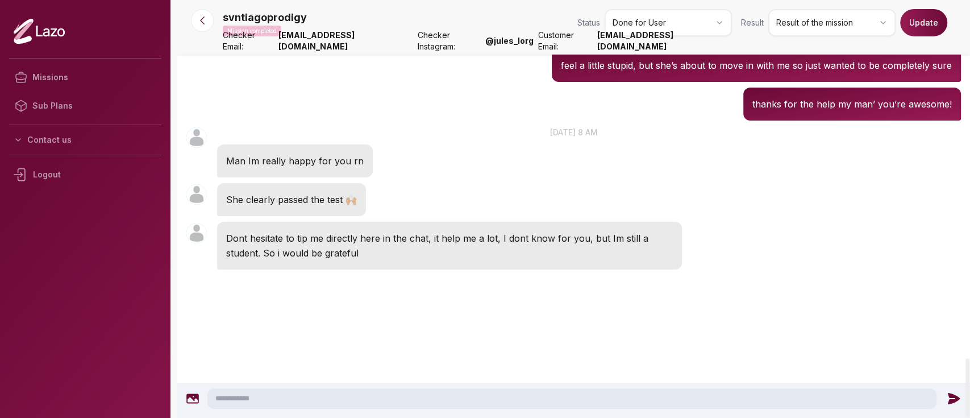
scroll to position [2543, 0]
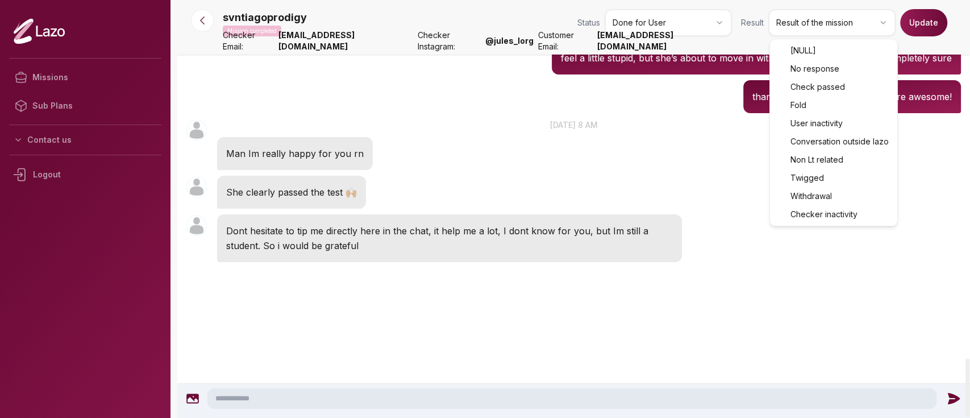
click at [796, 30] on html "Missions Sub Plans Contact us Logout svntiagoprodigy Mission completed Status D…" at bounding box center [485, 209] width 970 height 418
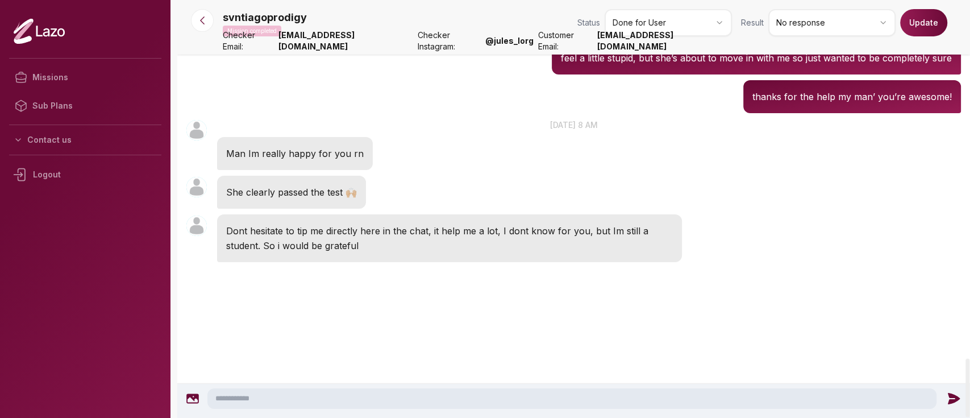
click at [945, 19] on button "Update" at bounding box center [923, 22] width 47 height 27
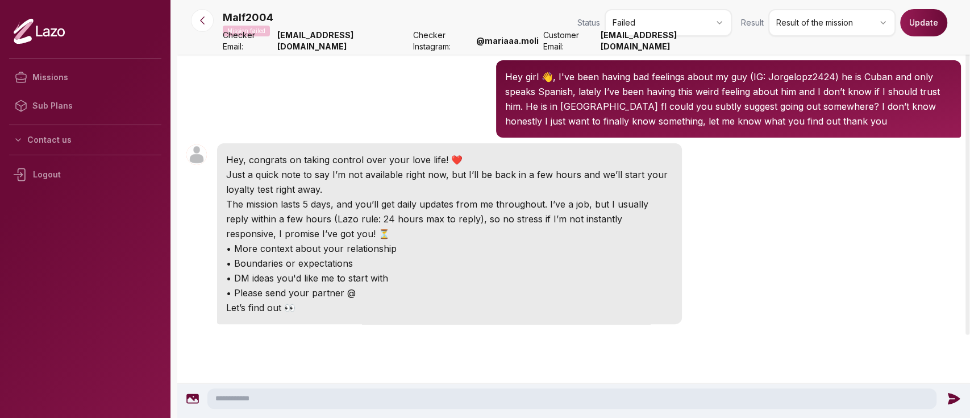
scroll to position [193, 0]
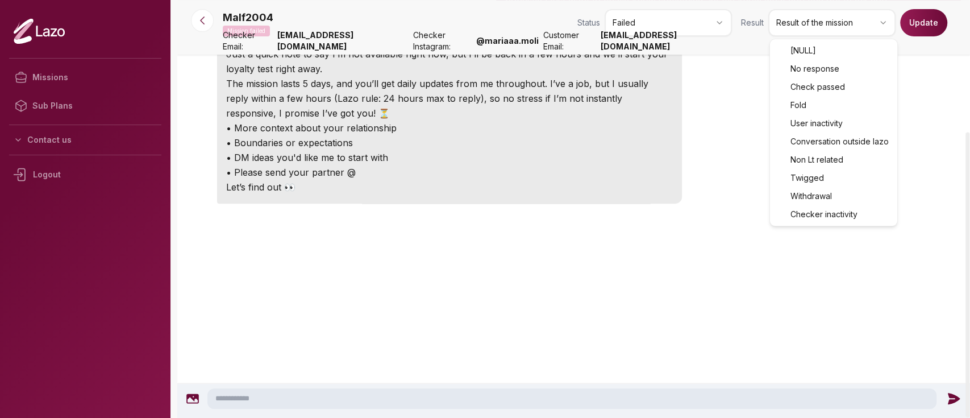
click at [794, 25] on html "Missions Sub Plans Contact us Logout Malf2004 Mission failed Status Failed Resu…" at bounding box center [485, 209] width 970 height 418
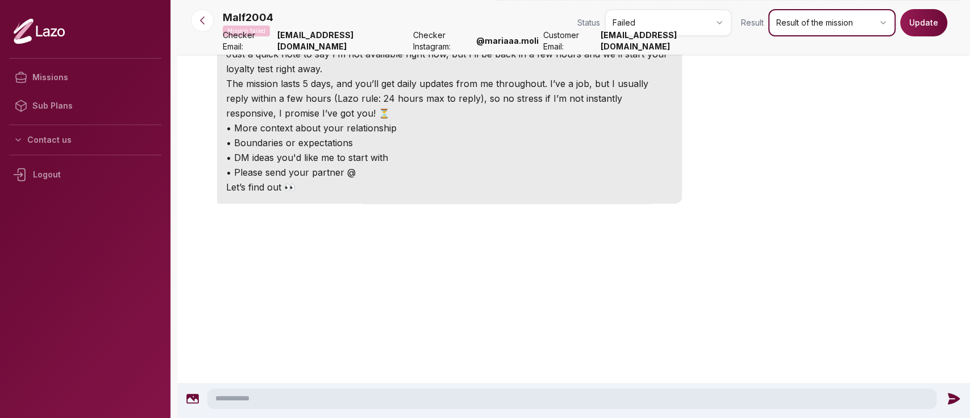
click at [606, 157] on html "Missions Sub Plans Contact us Logout Malf2004 Mission failed Status Failed Resu…" at bounding box center [485, 209] width 970 height 418
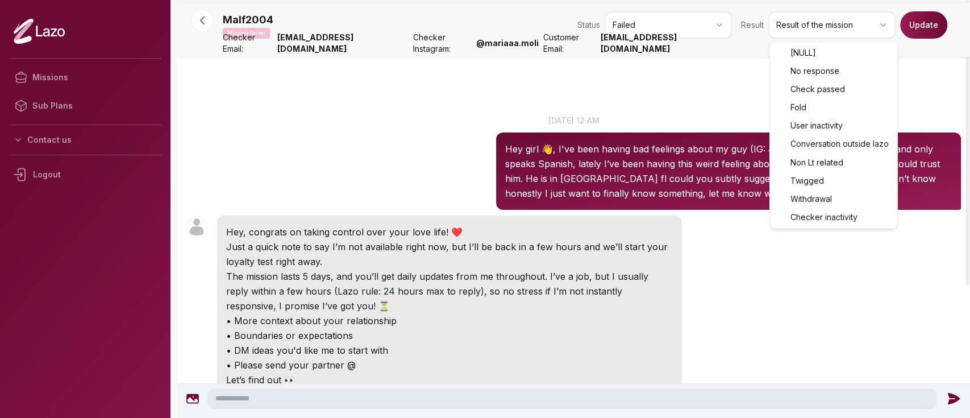
click at [826, 23] on html "Missions Sub Plans Contact us Logout Malf2004 Mission failed Status Failed Resu…" at bounding box center [485, 209] width 970 height 418
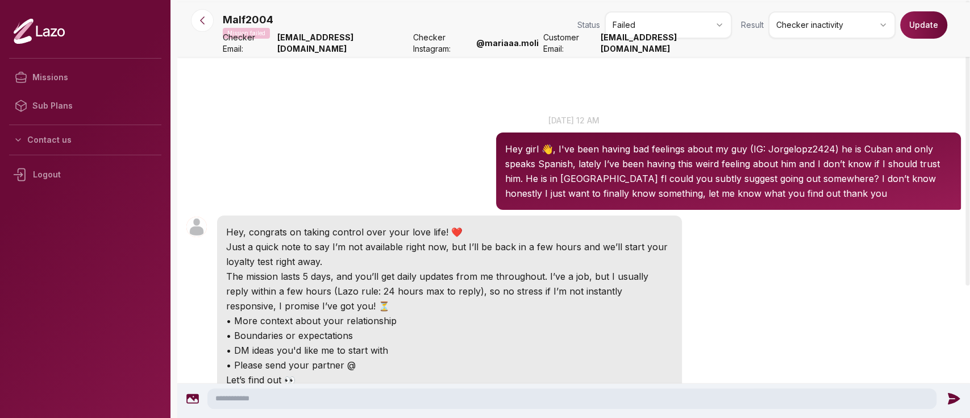
click at [929, 26] on button "Update" at bounding box center [923, 24] width 47 height 27
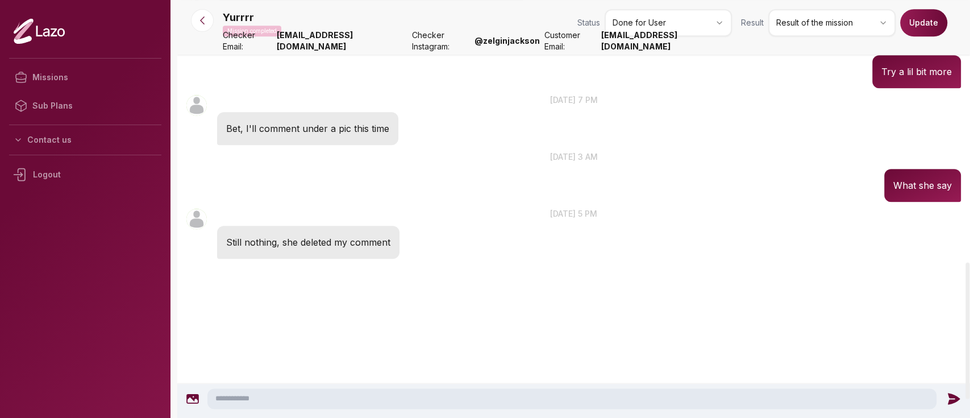
scroll to position [855, 0]
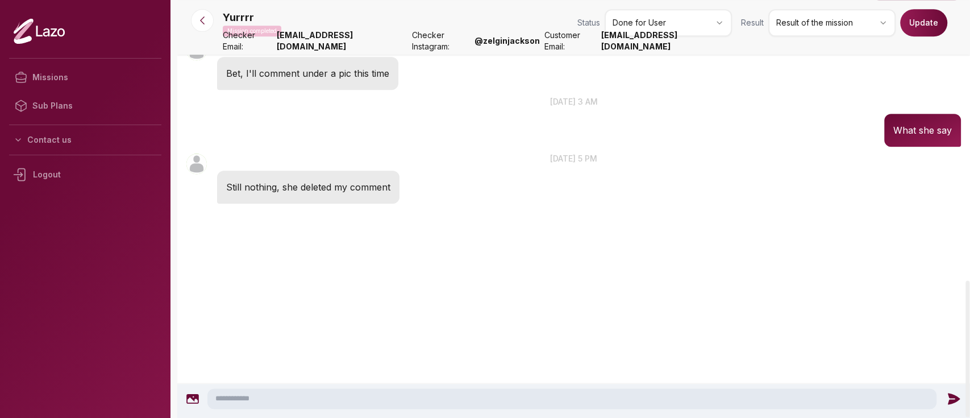
click at [865, 17] on html "Missions Sub Plans Contact us Logout Yurrrr Mission completed Status Done for U…" at bounding box center [485, 209] width 970 height 418
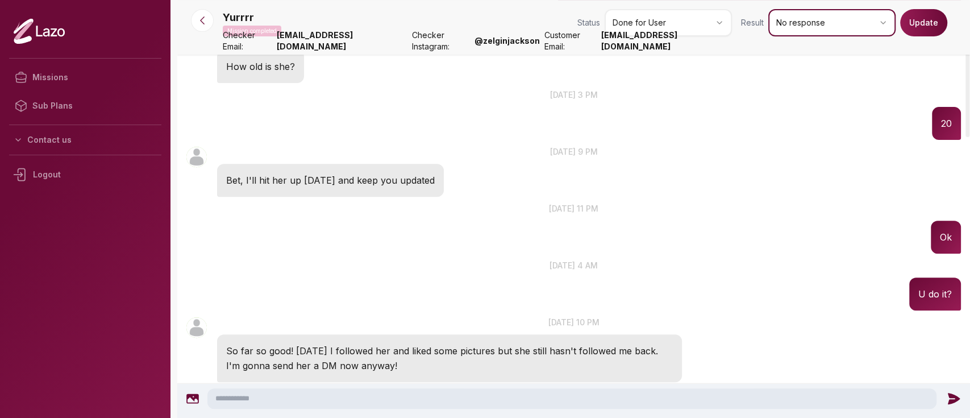
scroll to position [0, 0]
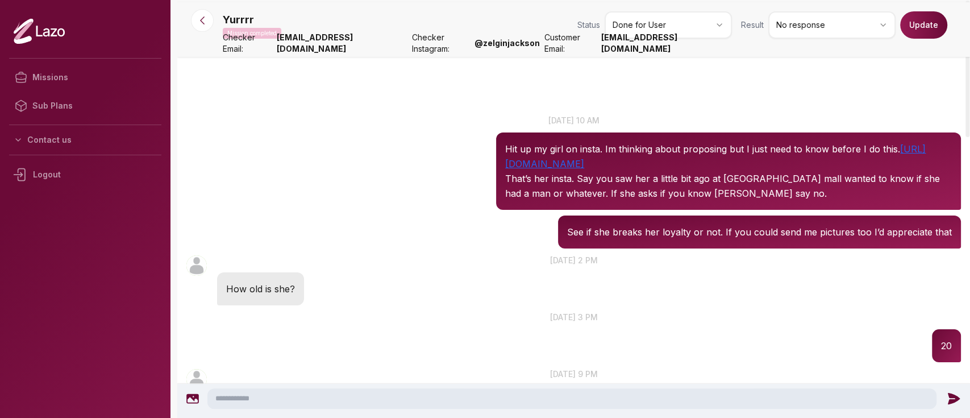
click at [927, 33] on button "Update" at bounding box center [923, 24] width 47 height 27
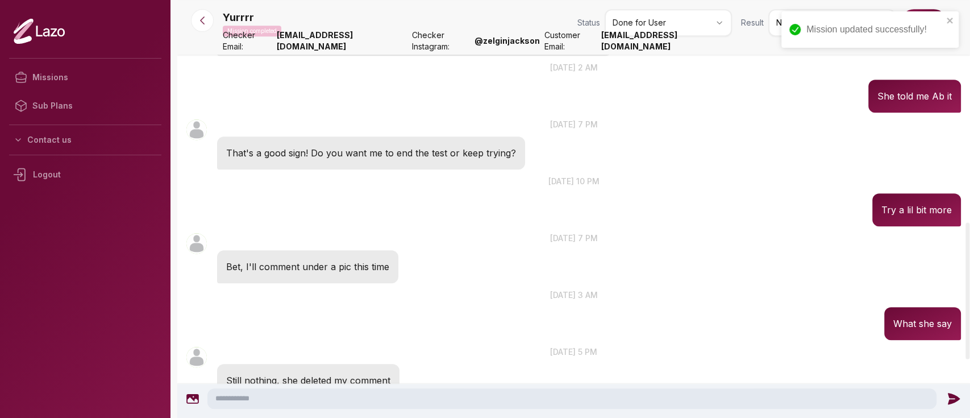
scroll to position [780, 0]
